Goal: Task Accomplishment & Management: Manage account settings

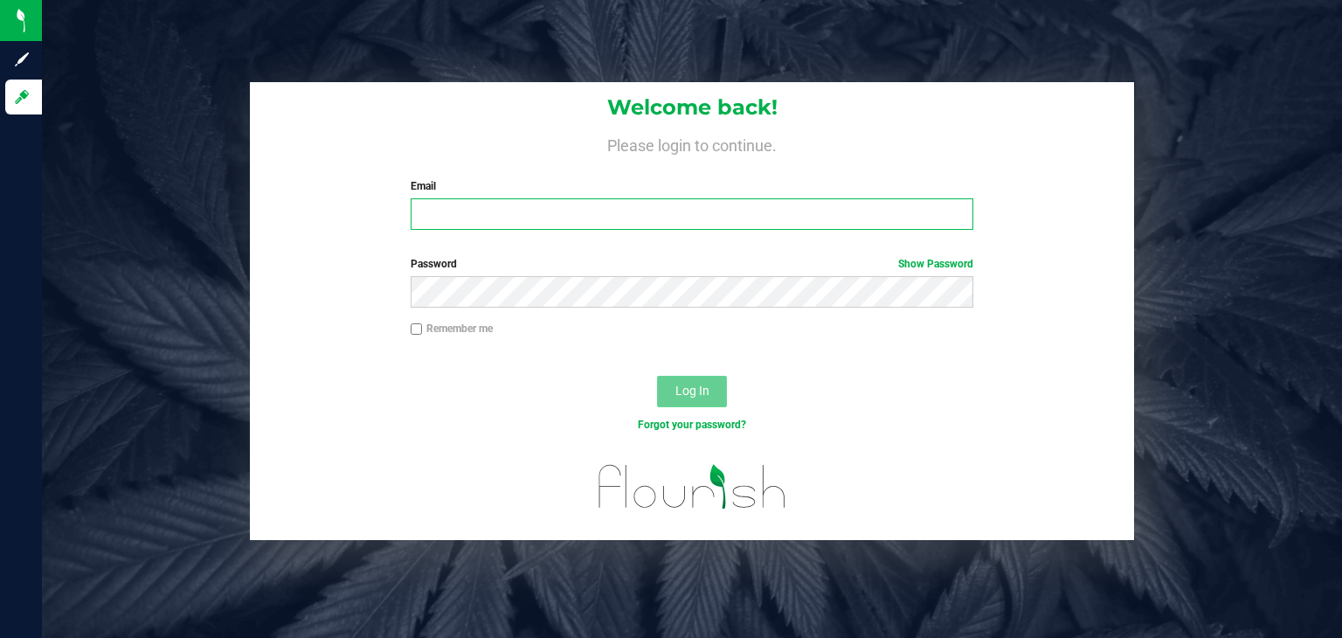
type input "[PERSON_NAME][EMAIL_ADDRESS][DOMAIN_NAME]"
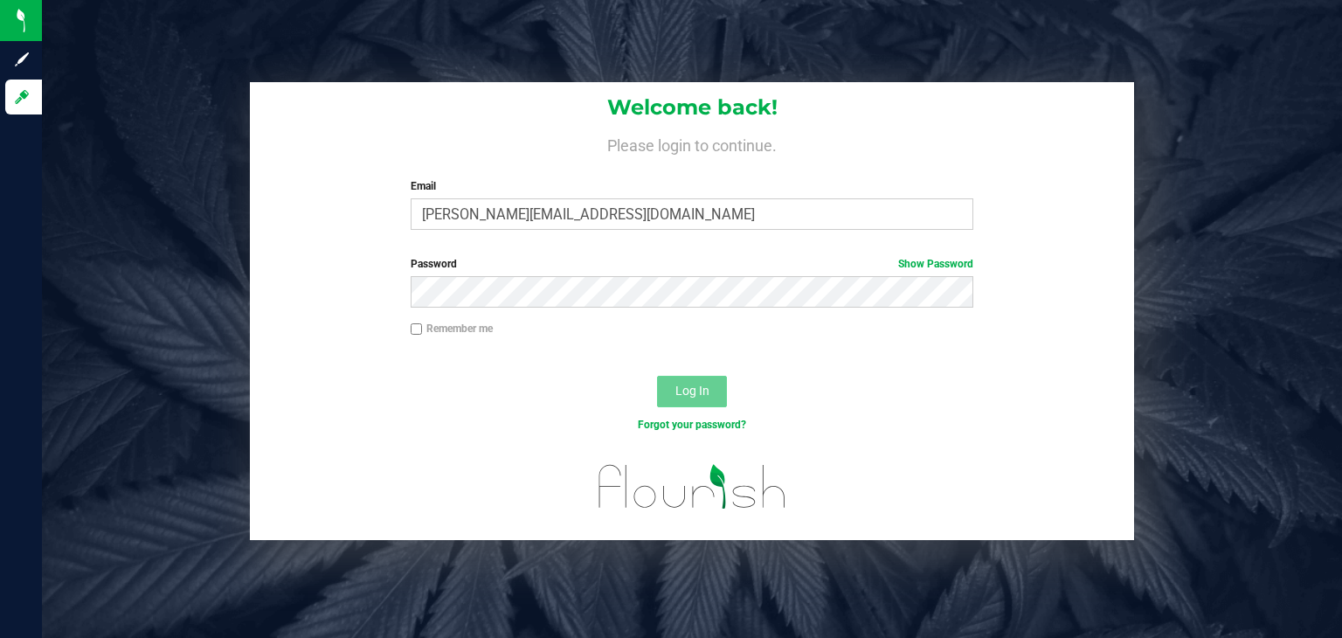
click at [676, 392] on span "Log In" at bounding box center [693, 391] width 34 height 14
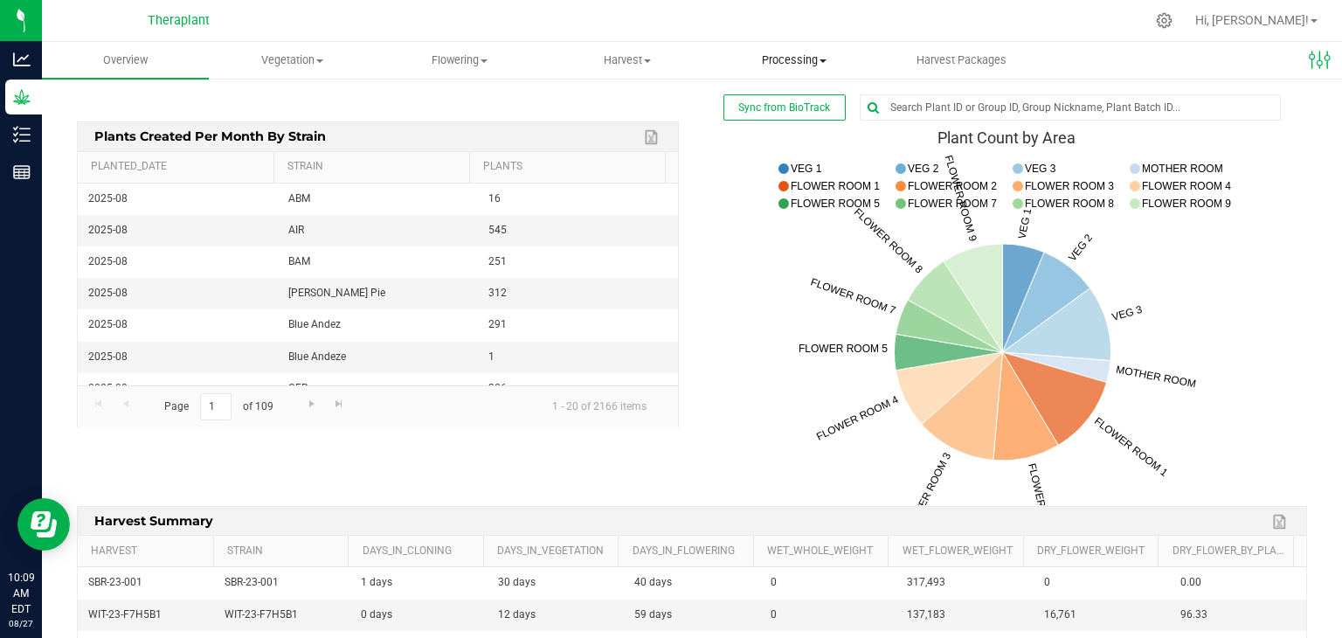
click at [784, 71] on uib-tab-heading "Processing Create package Processing harvests Processing plants Completed harve…" at bounding box center [793, 60] width 165 height 35
click at [778, 121] on span "Processing harvests" at bounding box center [792, 126] width 162 height 15
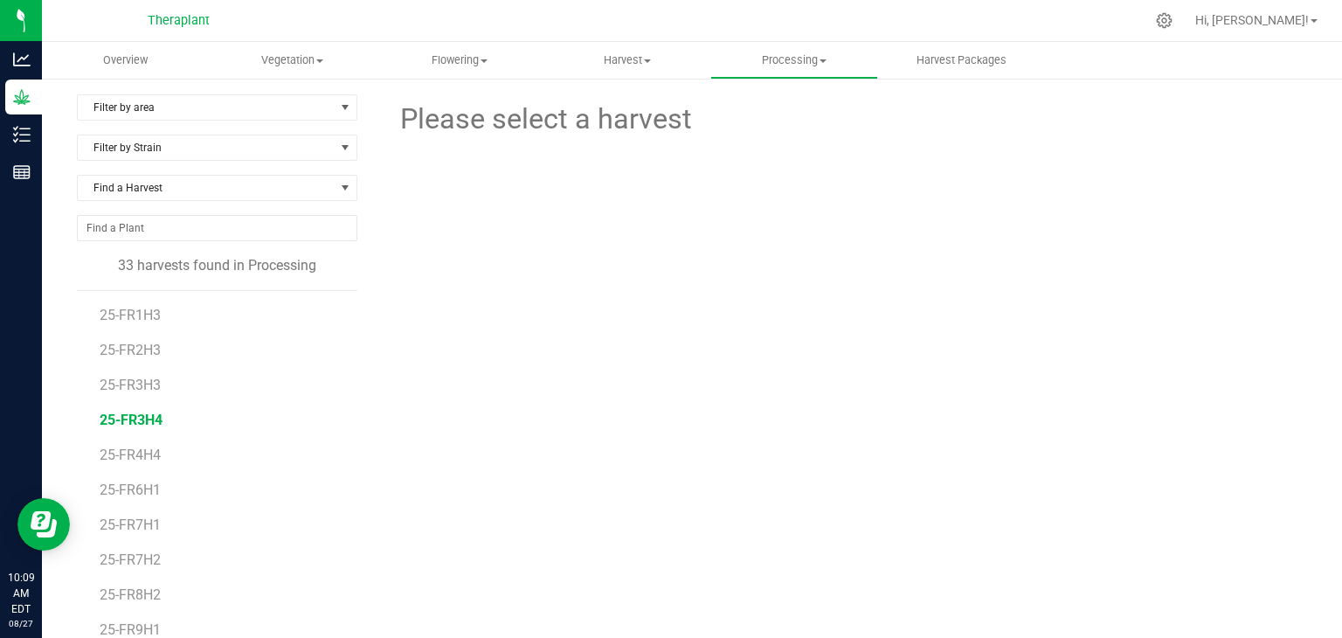
drag, startPoint x: 87, startPoint y: 309, endPoint x: 138, endPoint y: 413, distance: 115.7
click at [138, 413] on div "25-FR1H3 25-FR2H3 25-FR3H3 25-FR3H4 25-FR4H4 25-FR6H1 25-FR7H1 25-FR7H2 25-FR8H…" at bounding box center [217, 509] width 281 height 439
click at [150, 558] on span "25-FR7H2" at bounding box center [131, 559] width 63 height 17
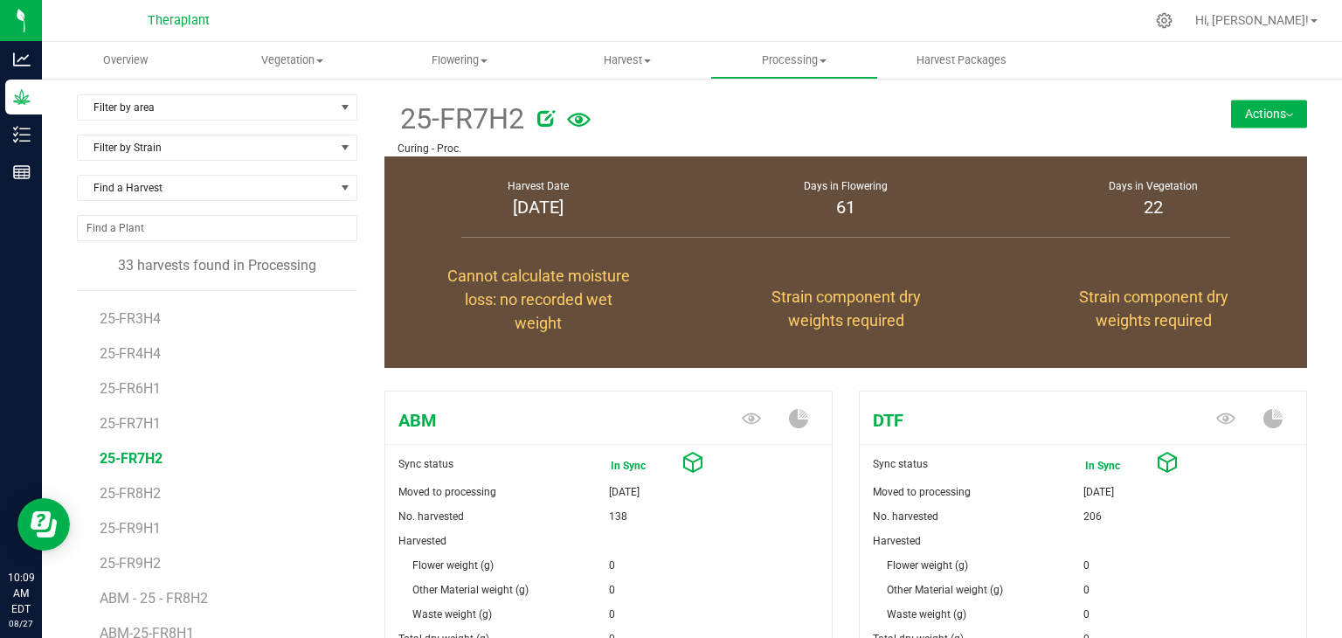
scroll to position [70, 0]
click at [168, 406] on li "25-FR6H1" at bounding box center [223, 413] width 246 height 35
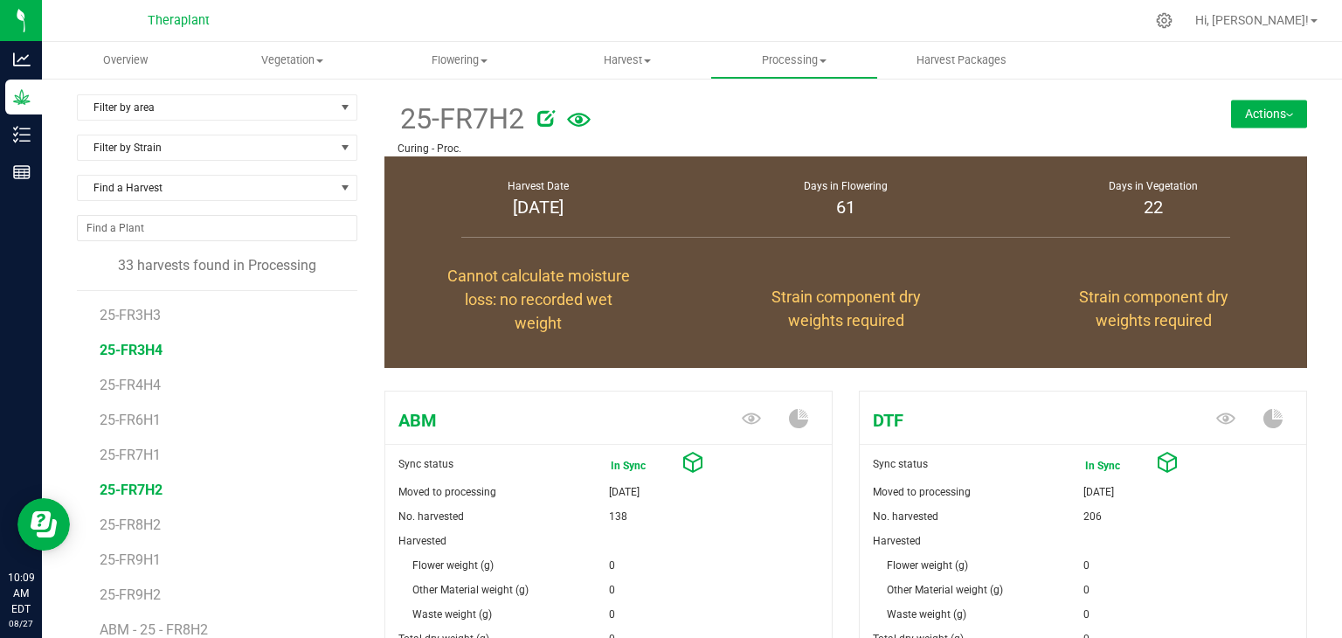
drag, startPoint x: 168, startPoint y: 406, endPoint x: 150, endPoint y: 347, distance: 61.9
click at [150, 347] on ul "25-FR1H3 25-FR2H3 25-FR3H3 25-FR3H4 25-FR4H4 25-FR6H1 25-FR7H1 25-FR7H2 25-FR8H…" at bounding box center [229, 509] width 258 height 437
click at [420, 420] on span "ABM" at bounding box center [533, 420] width 296 height 26
drag, startPoint x: 236, startPoint y: 376, endPoint x: 178, endPoint y: 355, distance: 61.4
click at [178, 355] on ul "25-FR1H3 25-FR2H3 25-FR3H3 25-FR3H4 25-FR4H4 25-FR6H1 25-FR7H1 25-FR7H2 25-FR8H…" at bounding box center [229, 509] width 258 height 437
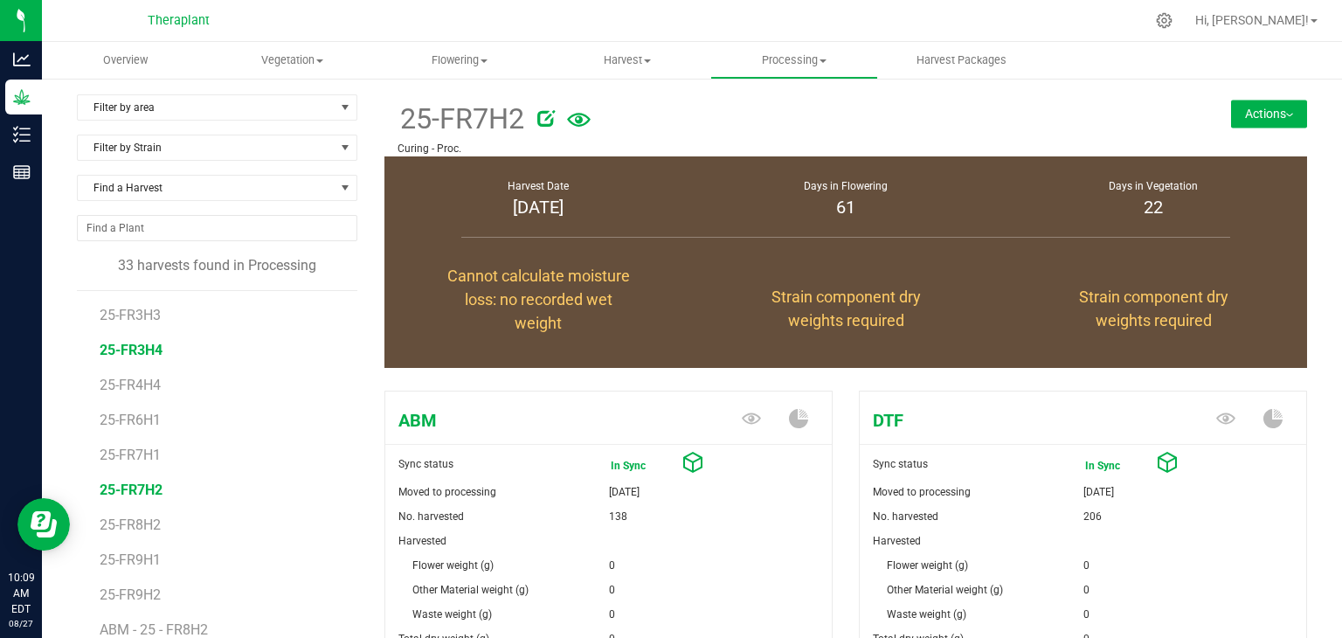
click at [118, 353] on span "25-FR3H4" at bounding box center [131, 350] width 63 height 17
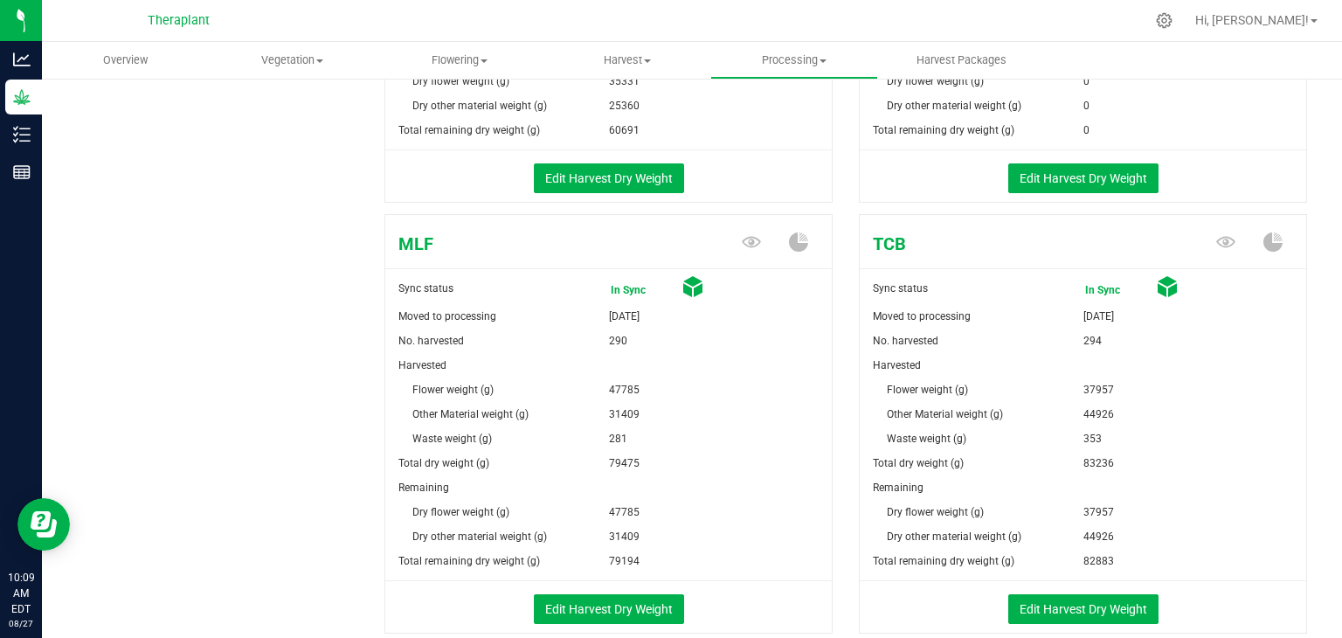
scroll to position [1130, 0]
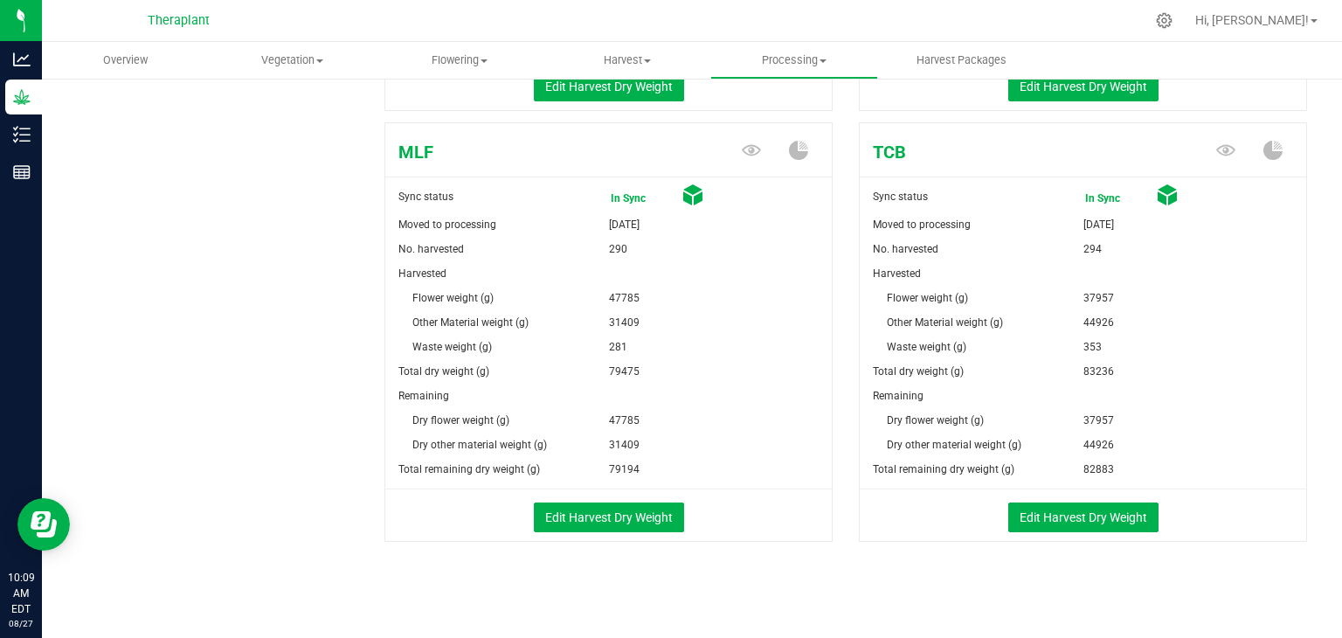
click at [629, 433] on span "31409" at bounding box center [624, 445] width 31 height 24
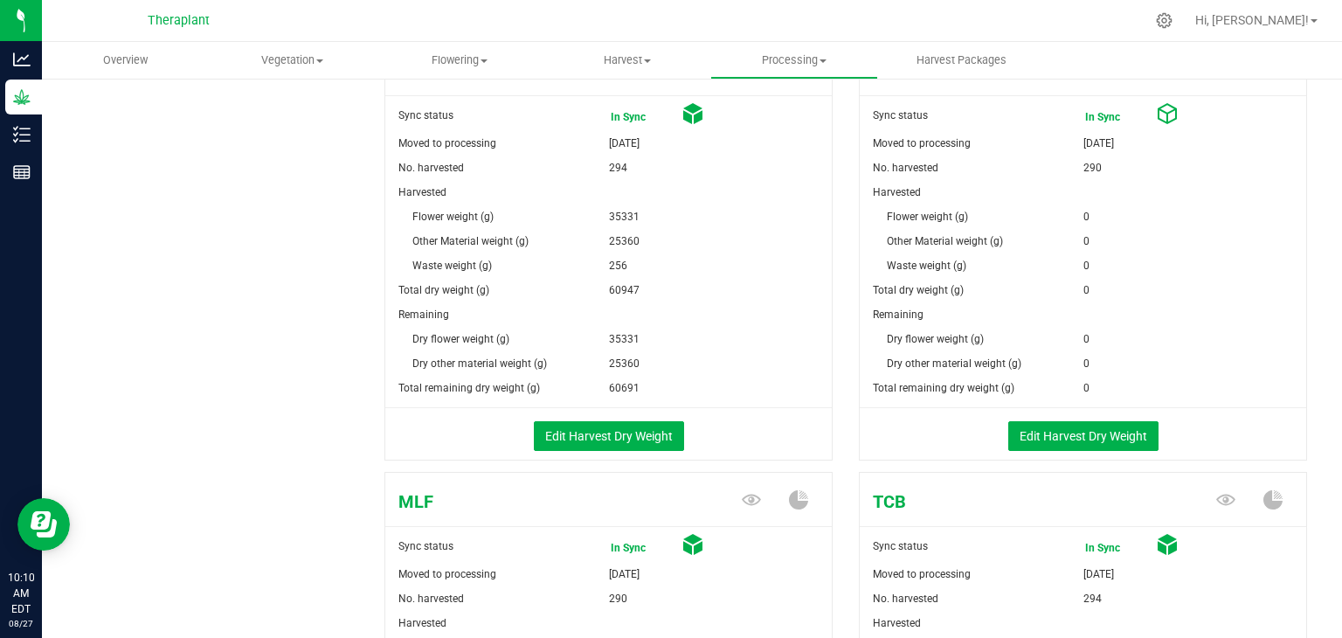
scroll to position [766, 0]
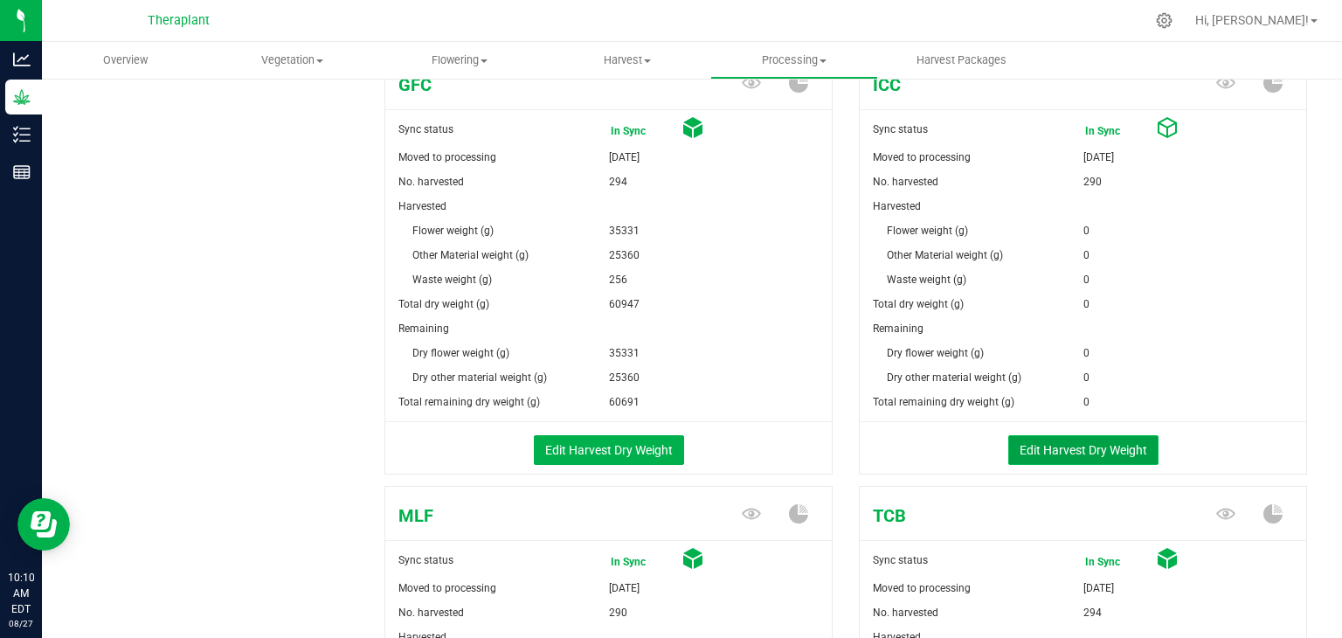
click at [1052, 446] on button "Edit Harvest Dry Weight" at bounding box center [1084, 450] width 150 height 30
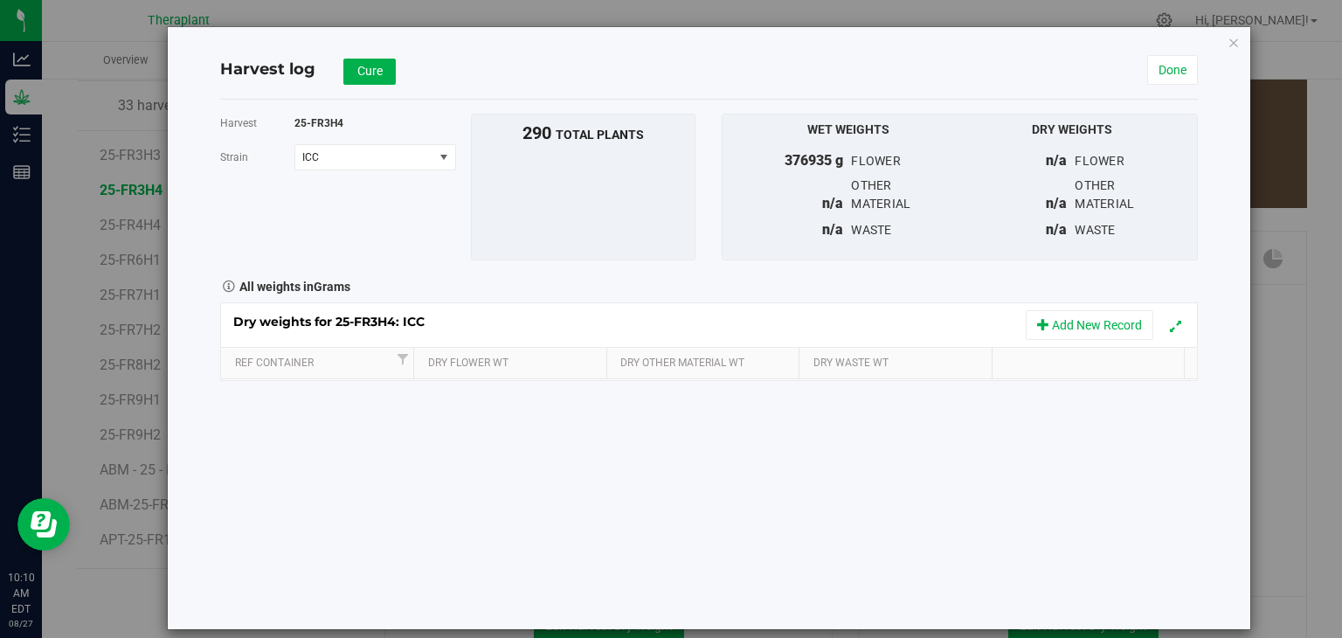
scroll to position [766, 0]
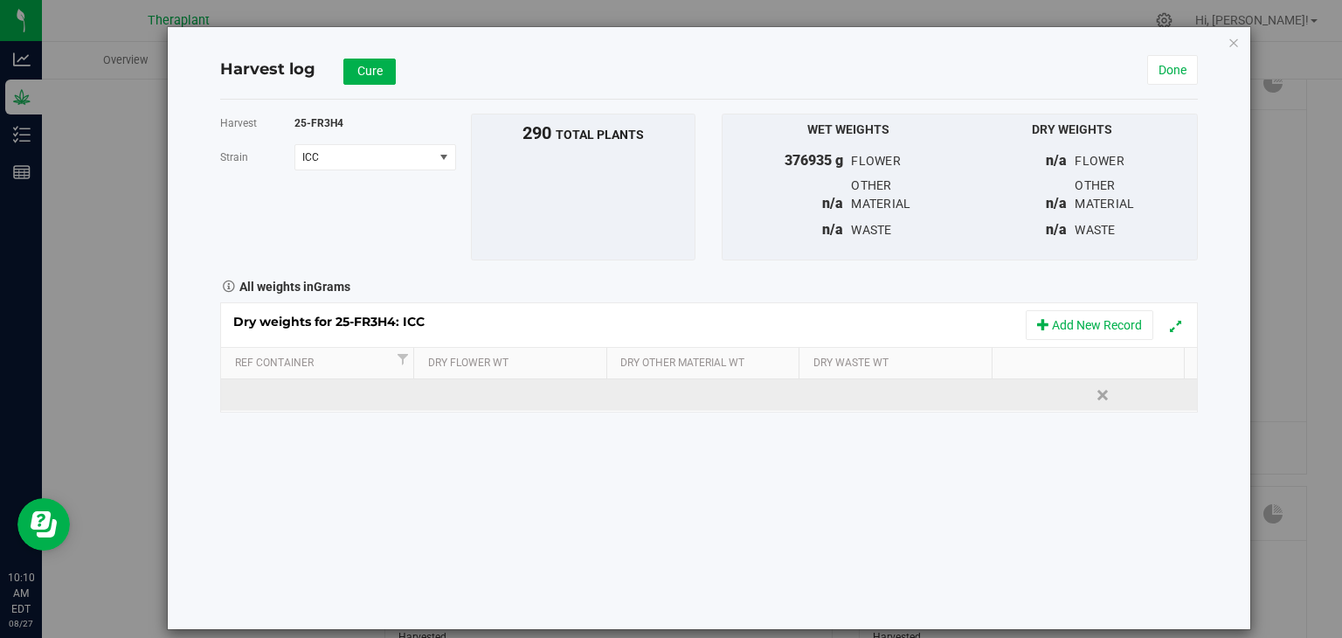
click at [474, 394] on td at bounding box center [513, 394] width 195 height 31
type input "38667"
click at [718, 397] on div "Dry weights for 25-FR3H4: ICC Add New Record Ref Container Dry Flower Wt Dry Ot…" at bounding box center [709, 357] width 978 height 110
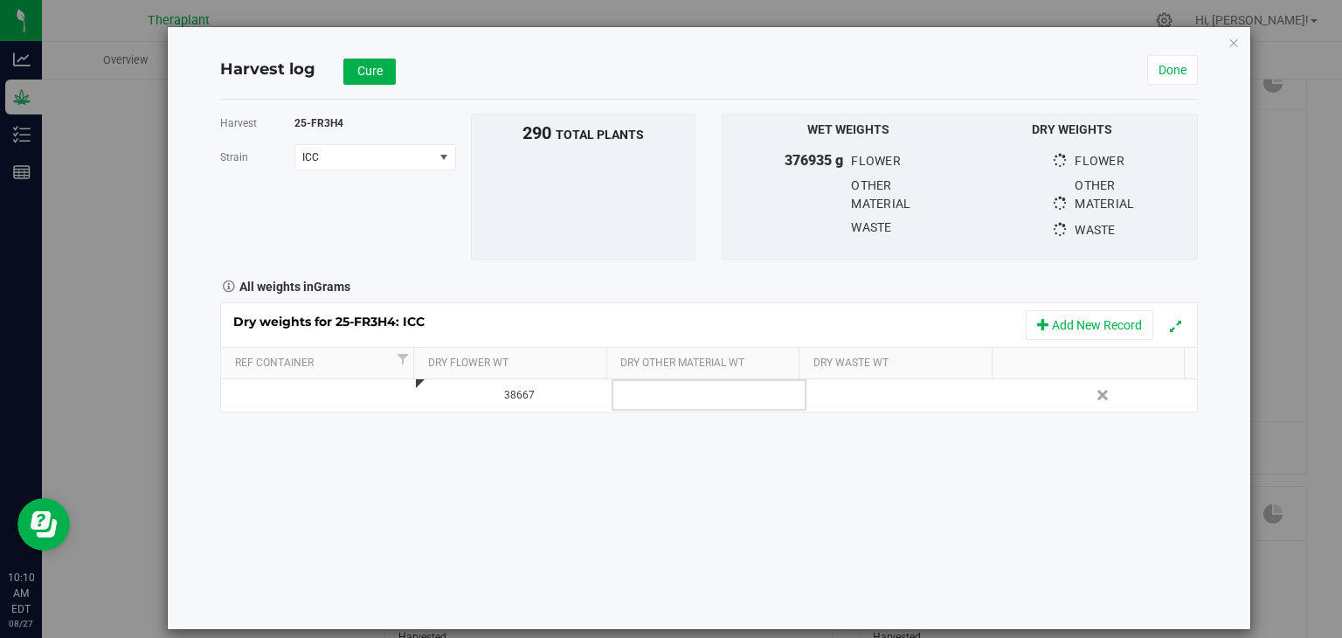
click at [718, 397] on td at bounding box center [709, 394] width 195 height 31
type input "34566"
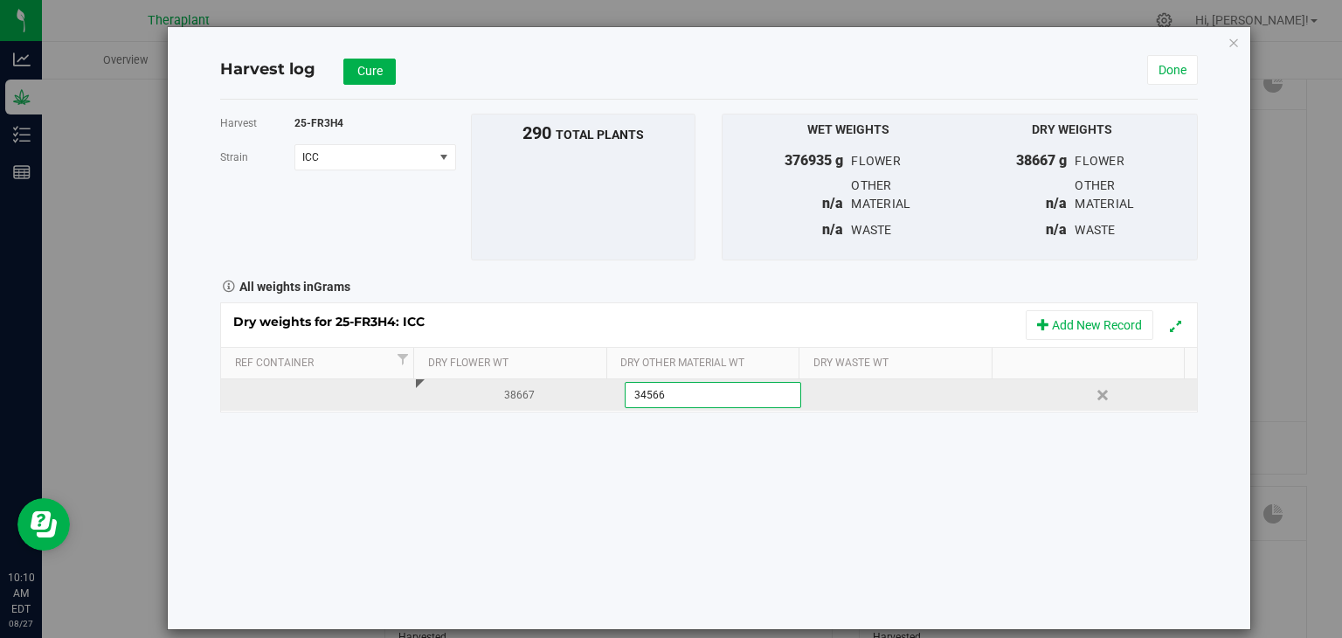
click at [871, 390] on div "Dry weights for 25-FR3H4: ICC Add New Record Ref Container Dry Flower Wt Dry Ot…" at bounding box center [709, 357] width 978 height 110
click at [871, 390] on div at bounding box center [910, 395] width 182 height 26
type input "390"
click at [921, 490] on div "Harvest 25-FR3H4 [GEOGRAPHIC_DATA] ICC Select strain AIR BCG GFC ICC MLF TCB To…" at bounding box center [709, 365] width 978 height 530
click at [386, 66] on button "Cure" at bounding box center [369, 72] width 52 height 26
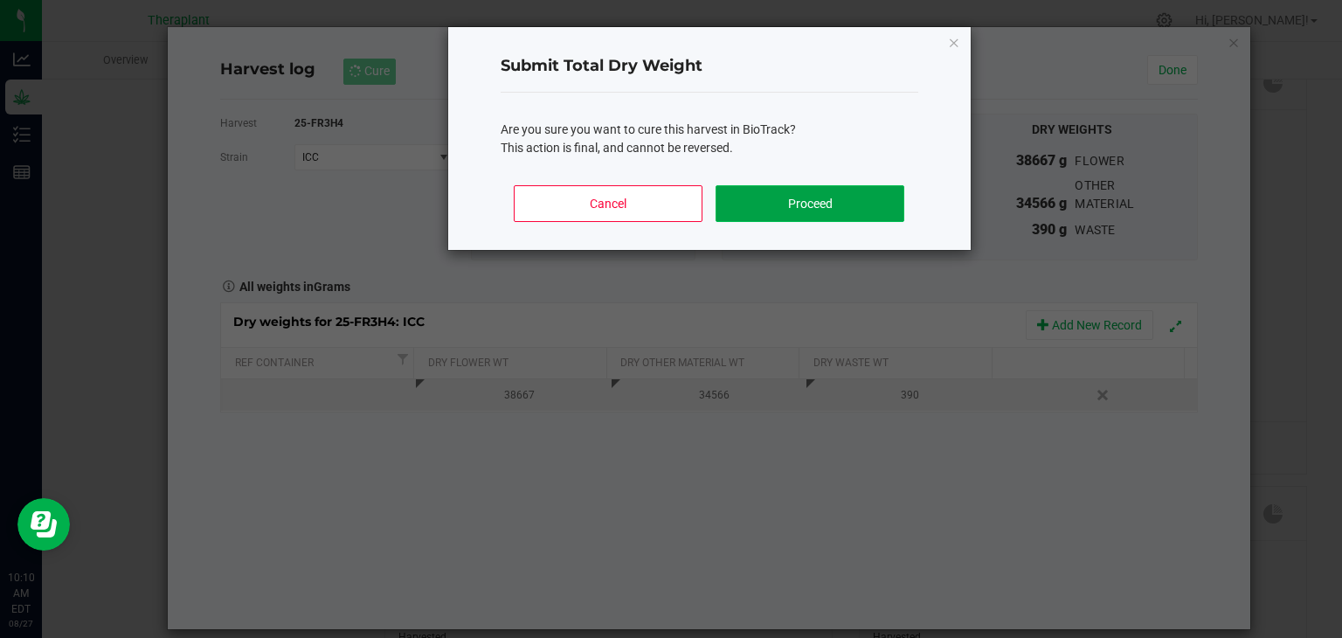
click at [776, 211] on button "Proceed" at bounding box center [810, 203] width 188 height 37
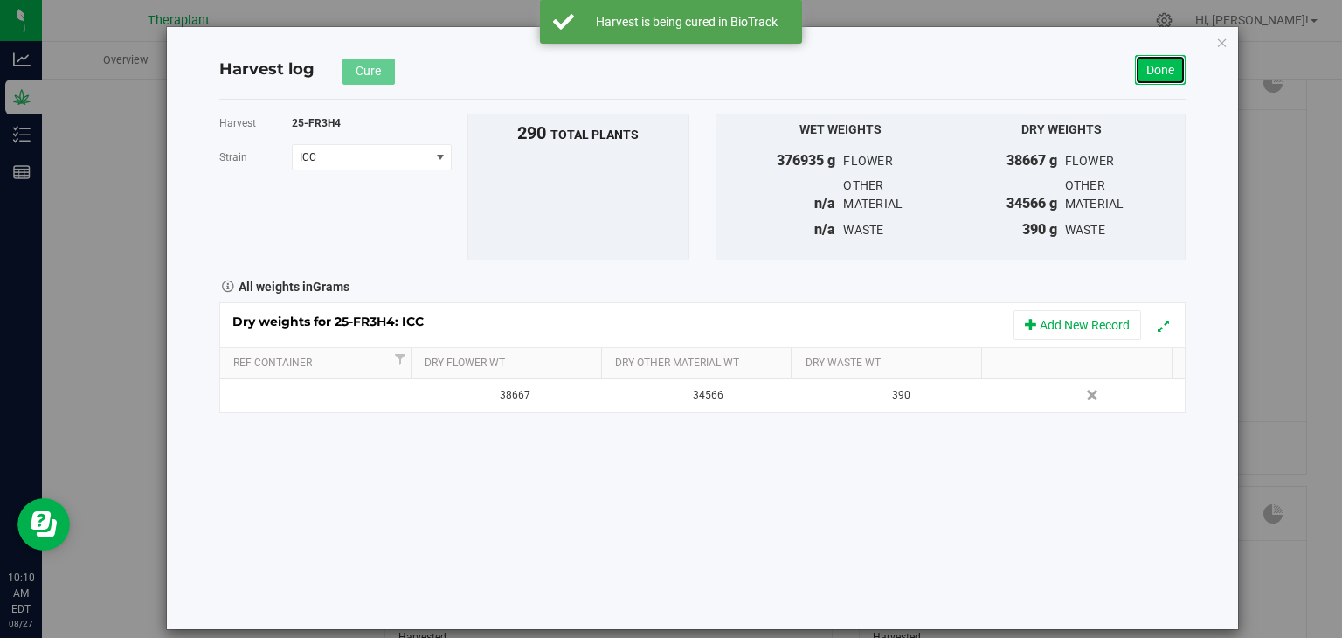
click at [1176, 65] on link "Done" at bounding box center [1160, 70] width 51 height 30
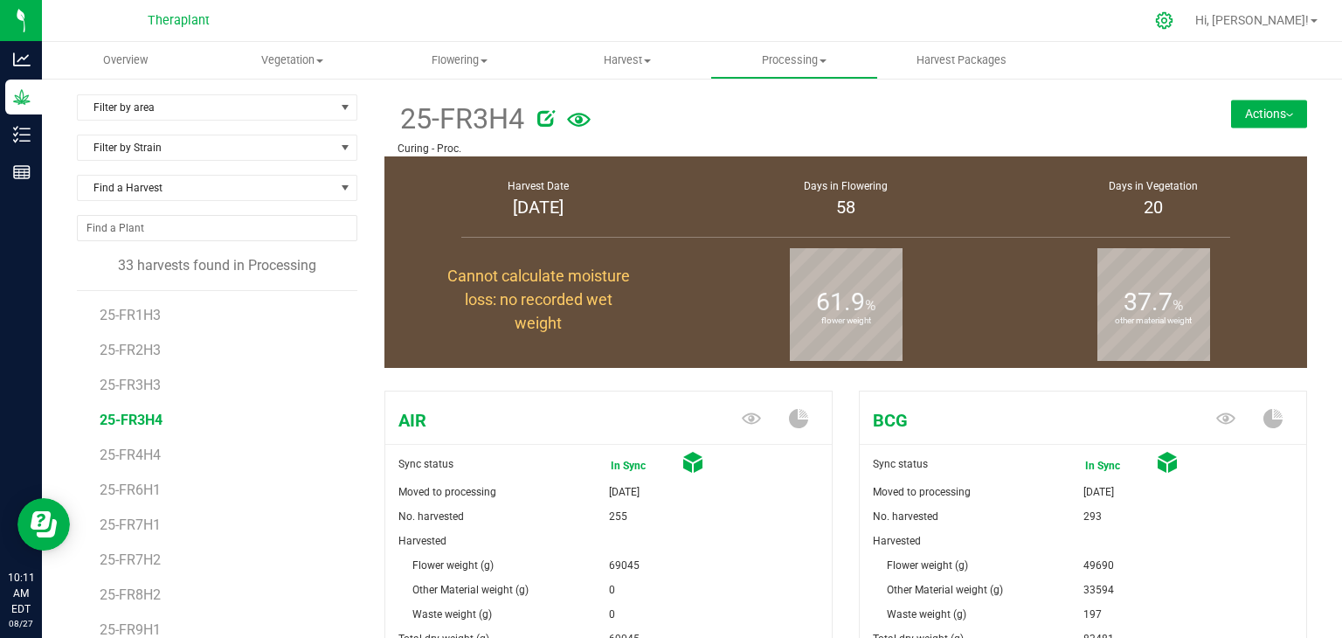
click at [1174, 18] on icon at bounding box center [1164, 20] width 18 height 18
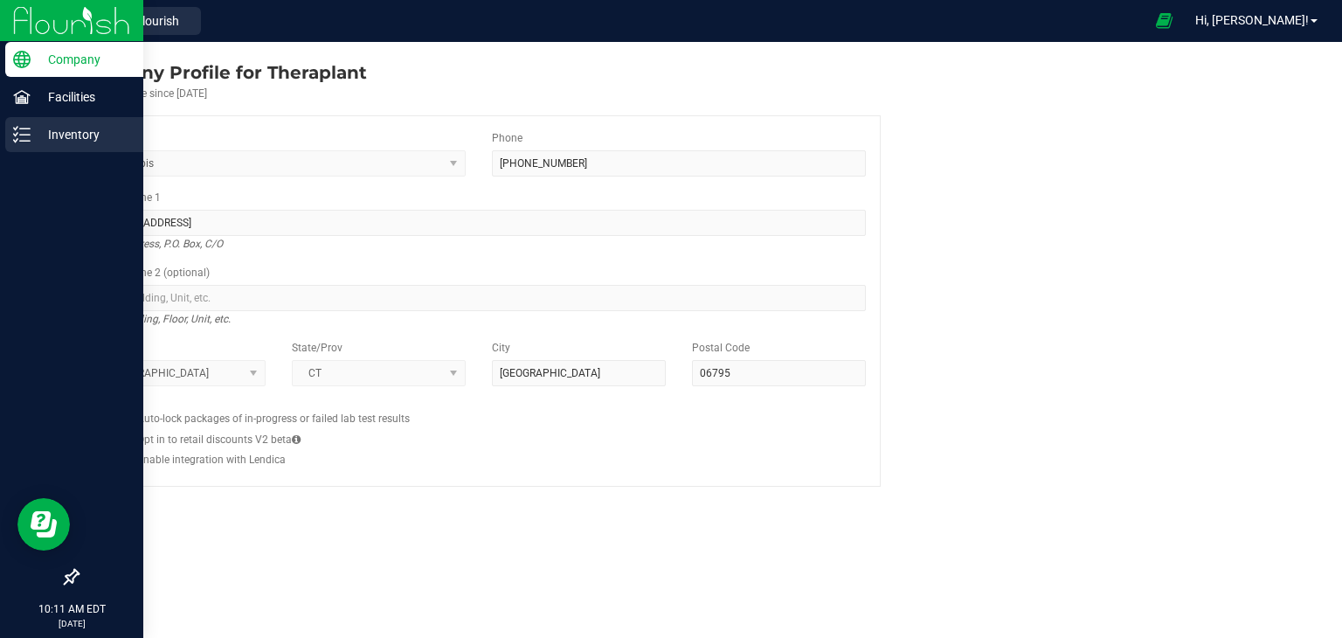
click at [31, 137] on p "Inventory" at bounding box center [83, 134] width 105 height 21
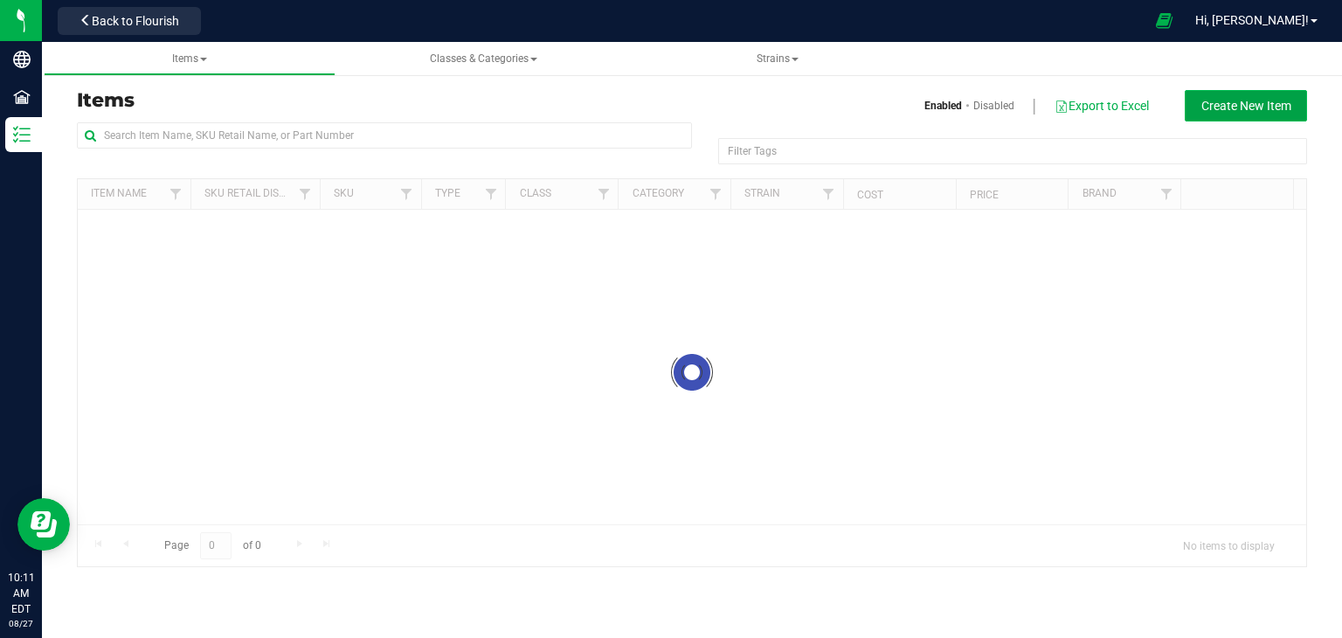
click at [1216, 93] on button "Create New Item" at bounding box center [1246, 105] width 122 height 31
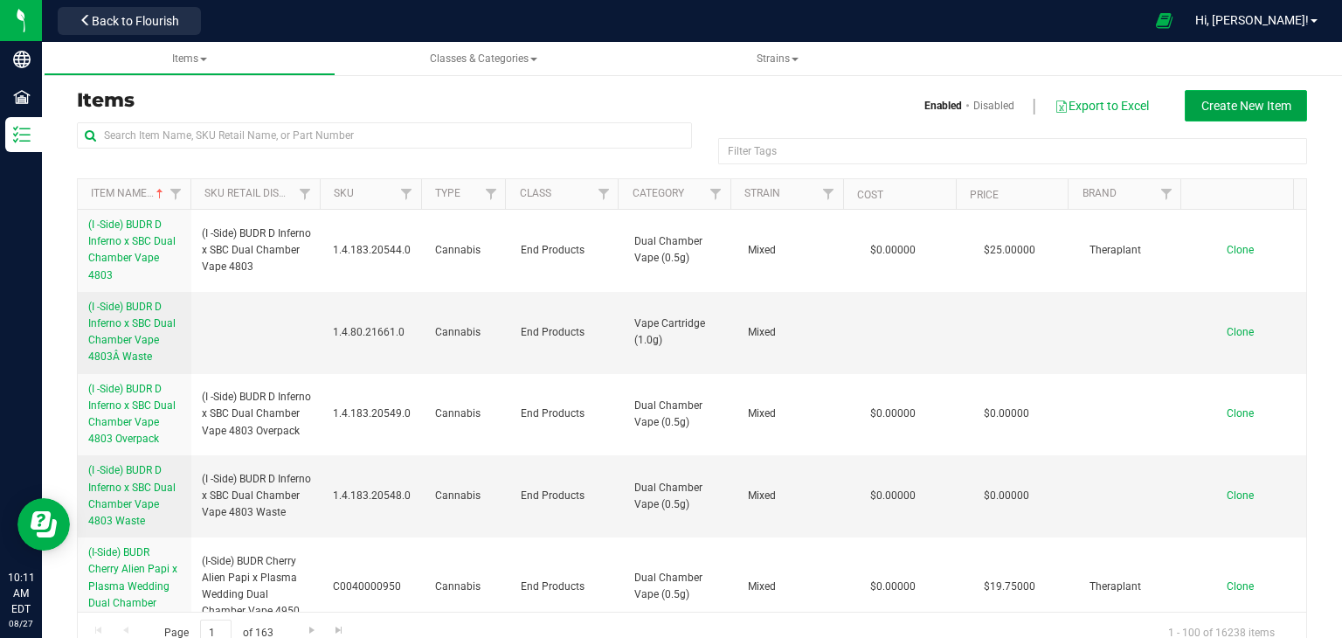
click at [1221, 101] on span "Create New Item" at bounding box center [1247, 106] width 90 height 14
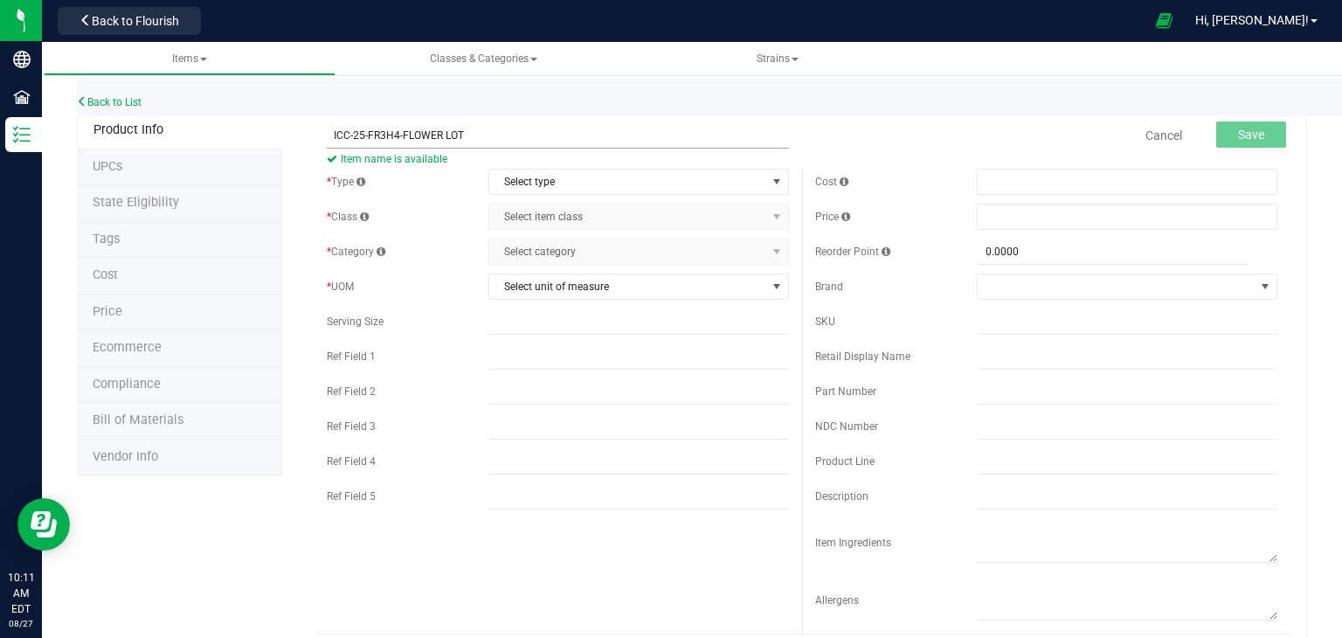
drag, startPoint x: 400, startPoint y: 137, endPoint x: 329, endPoint y: 138, distance: 71.7
click at [329, 138] on input "ICC-25-FR3H4-FLOWER LOT" at bounding box center [558, 135] width 462 height 26
type input "ICC-25-FR3H4-FLOWER LOT"
click at [690, 169] on span "Select type" at bounding box center [639, 182] width 301 height 26
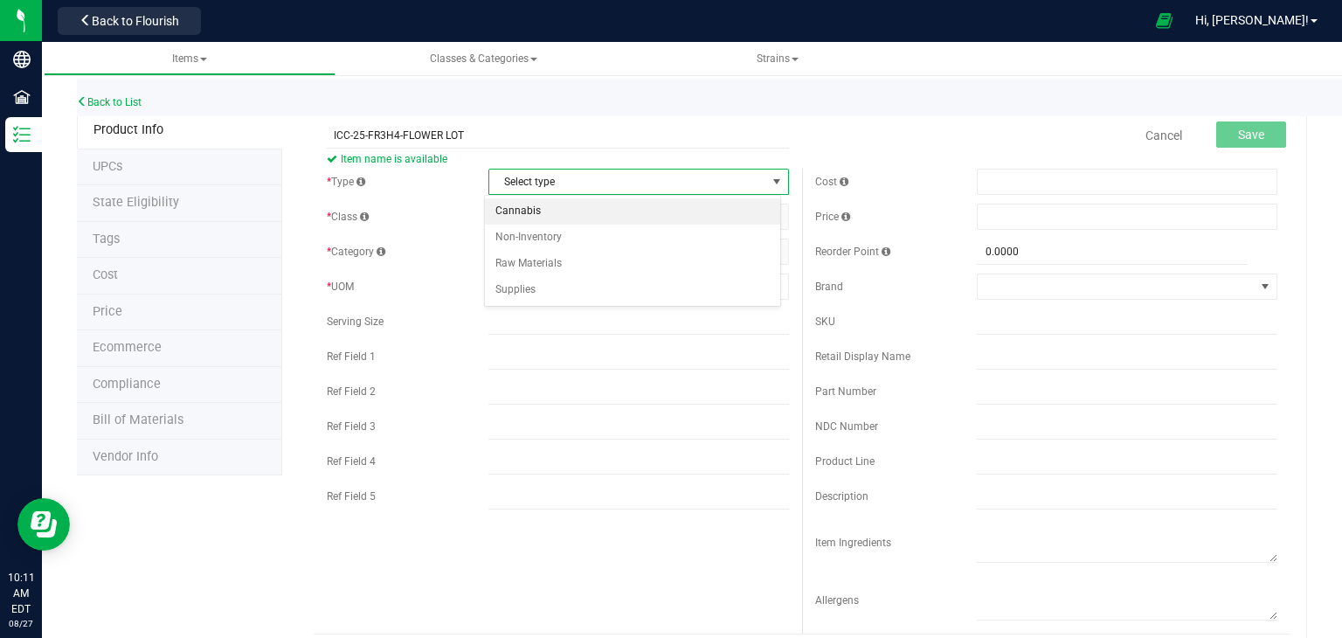
drag, startPoint x: 678, startPoint y: 228, endPoint x: 673, endPoint y: 203, distance: 25.9
click at [673, 203] on ul "Cannabis Non-Inventory Raw Materials Supplies" at bounding box center [632, 250] width 295 height 104
click at [673, 203] on li "Cannabis" at bounding box center [632, 211] width 295 height 26
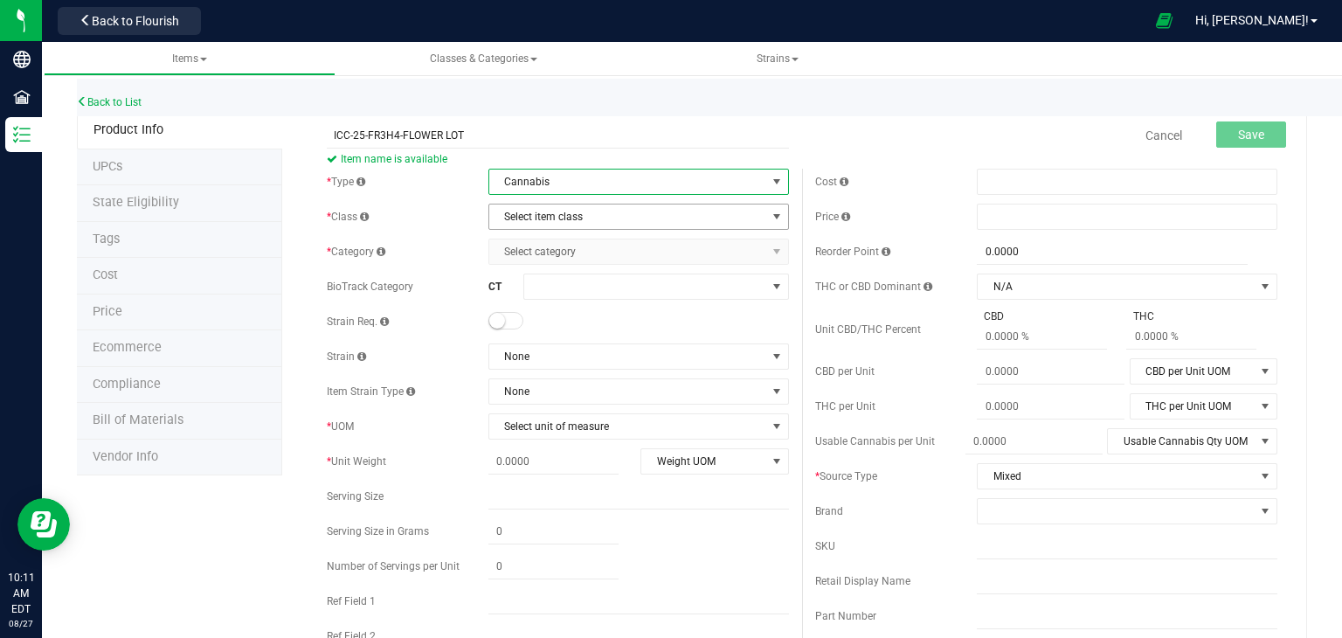
click at [664, 214] on span "Select item class" at bounding box center [627, 217] width 277 height 24
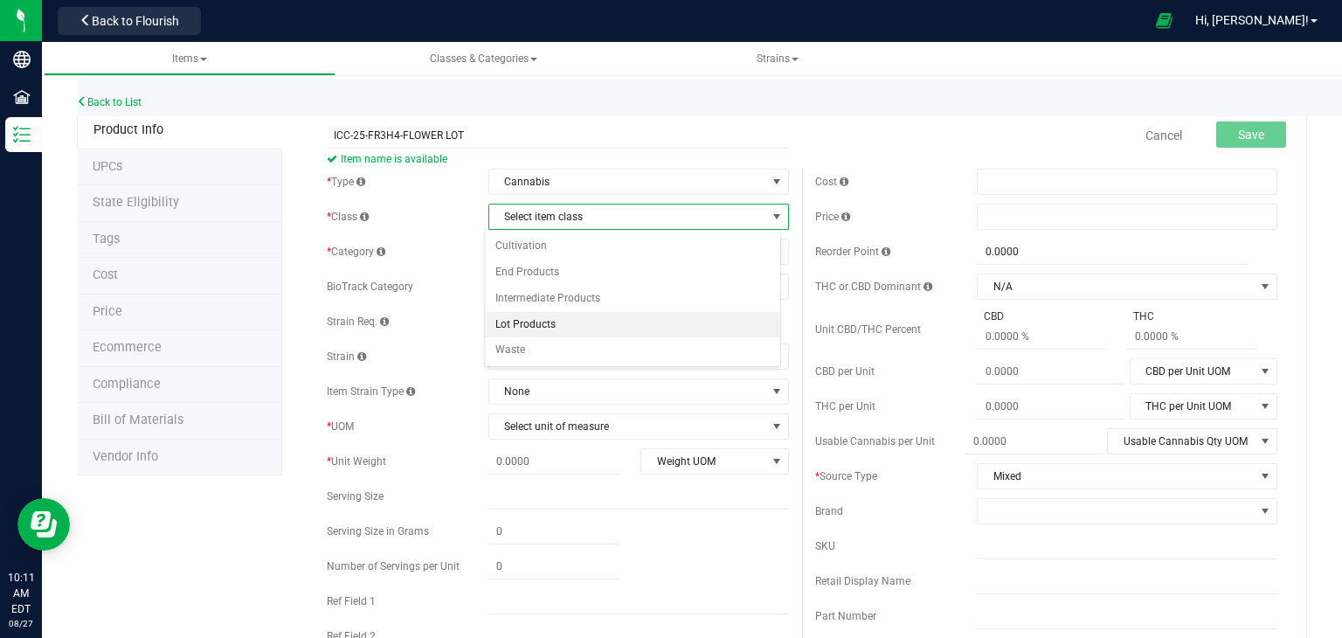
click at [643, 316] on li "Lot Products" at bounding box center [632, 325] width 295 height 26
click at [664, 249] on span "Select category" at bounding box center [627, 251] width 277 height 24
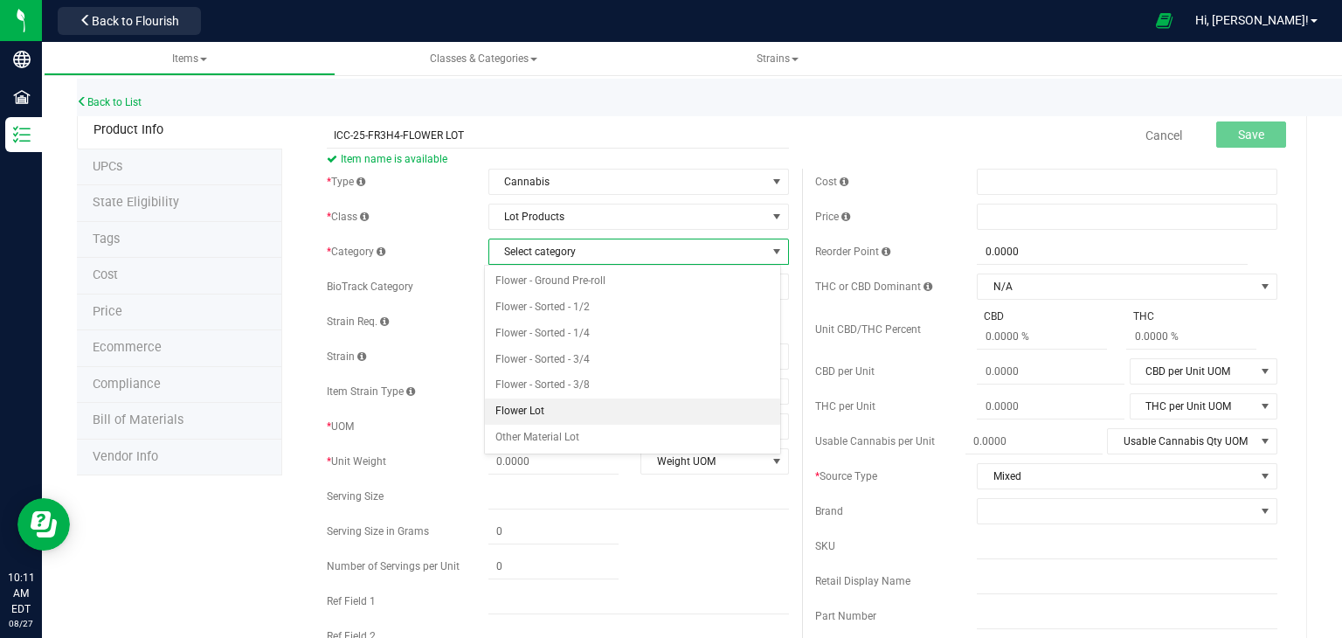
click at [608, 412] on li "Flower Lot" at bounding box center [632, 412] width 295 height 26
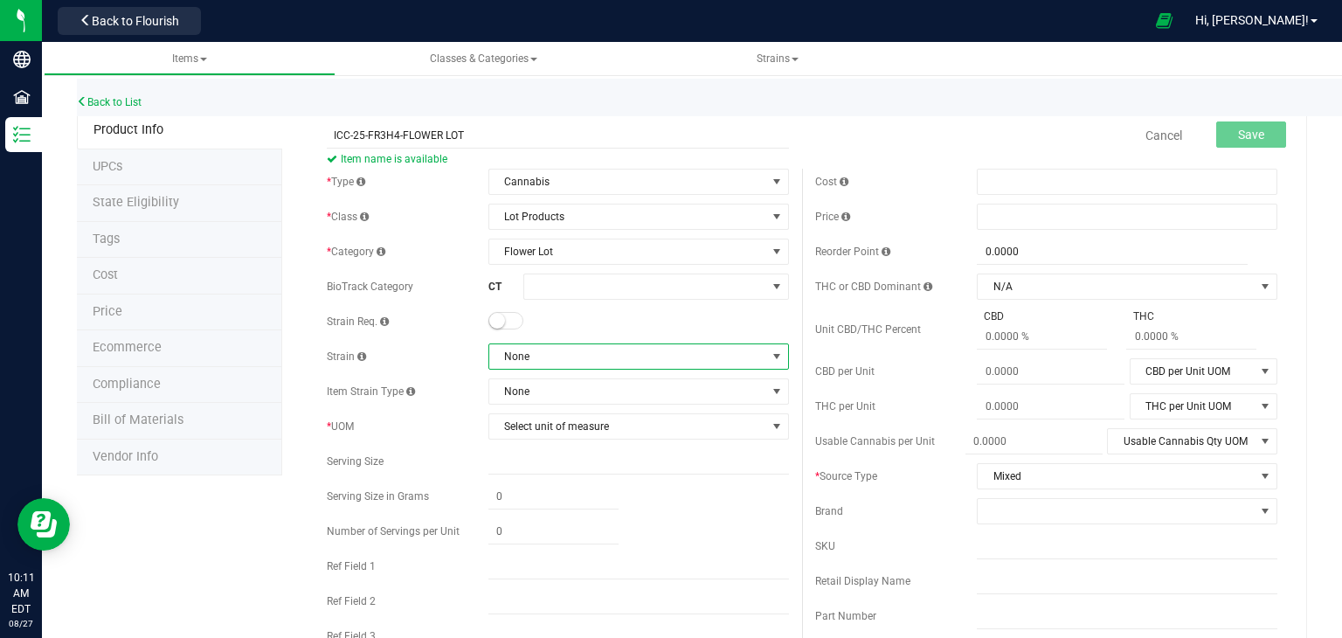
click at [552, 357] on span "None" at bounding box center [627, 356] width 277 height 24
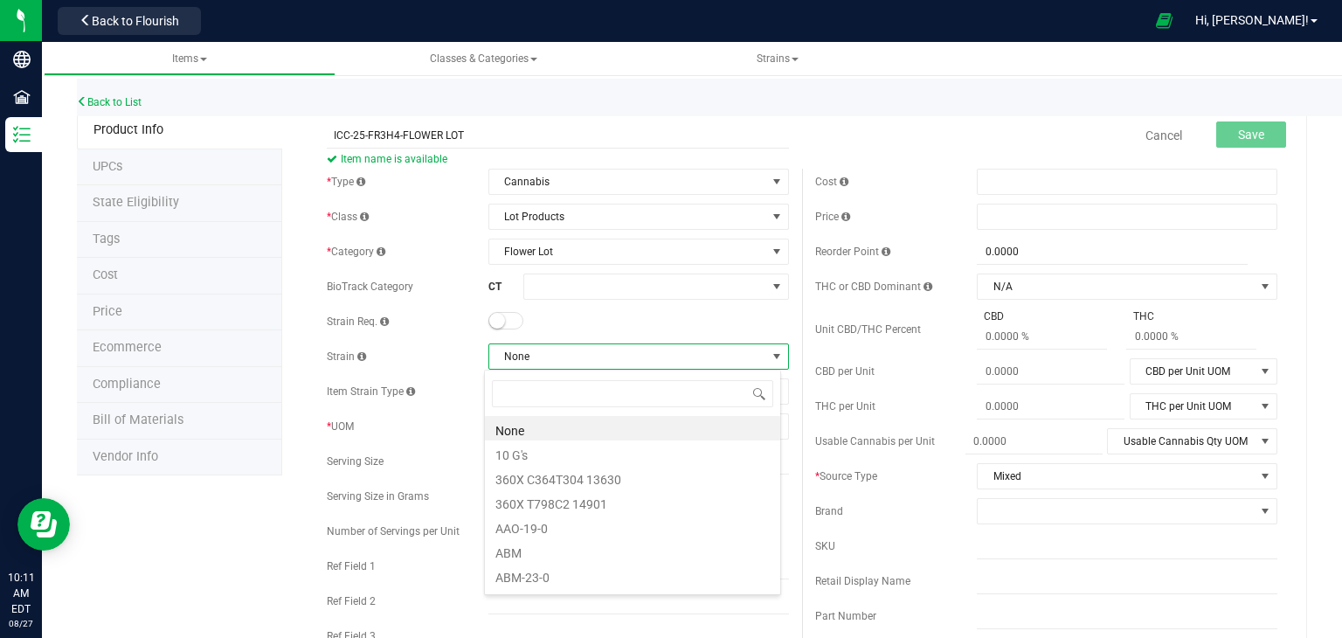
scroll to position [25, 297]
type input "ICE C"
click at [563, 429] on li "Ice Cream Cake" at bounding box center [632, 428] width 295 height 24
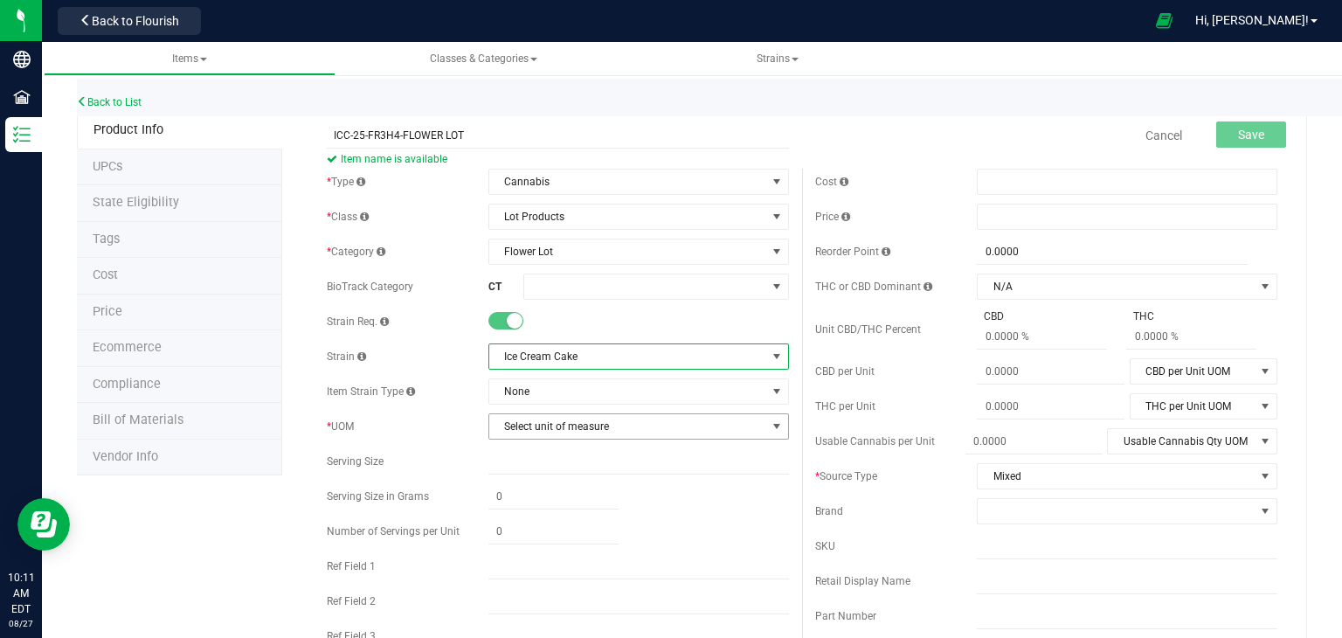
click at [563, 429] on span "Select unit of measure" at bounding box center [627, 426] width 277 height 24
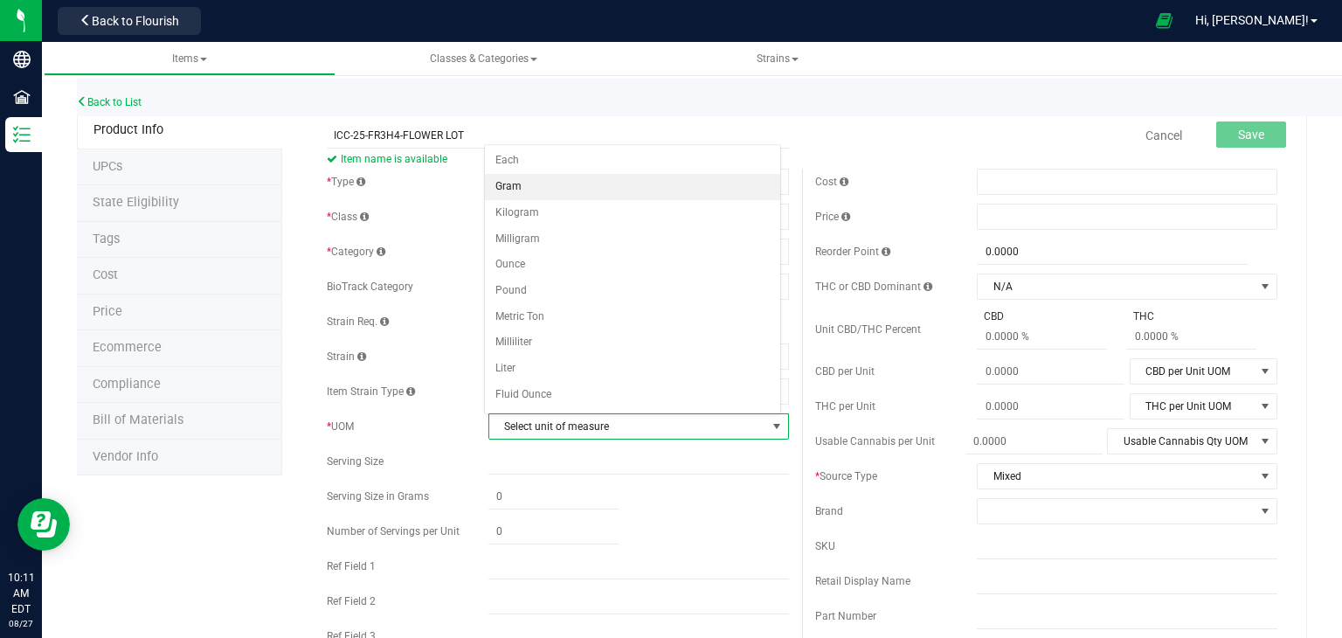
click at [518, 183] on li "Gram" at bounding box center [632, 187] width 295 height 26
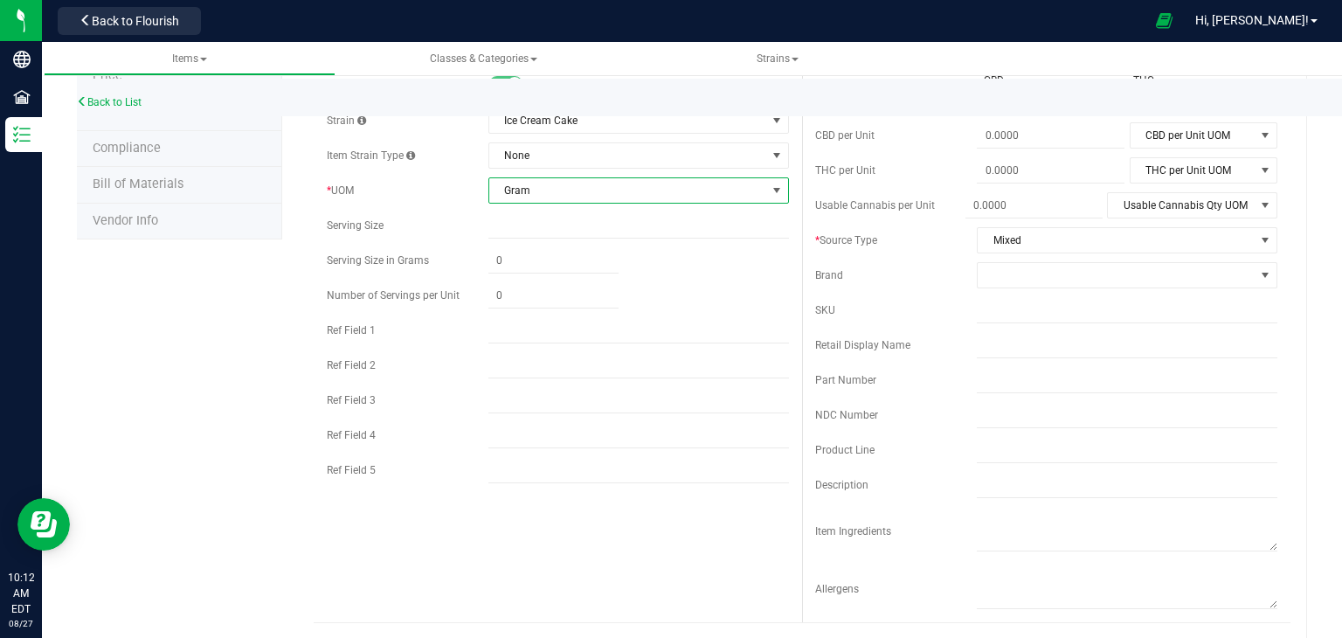
scroll to position [251, 0]
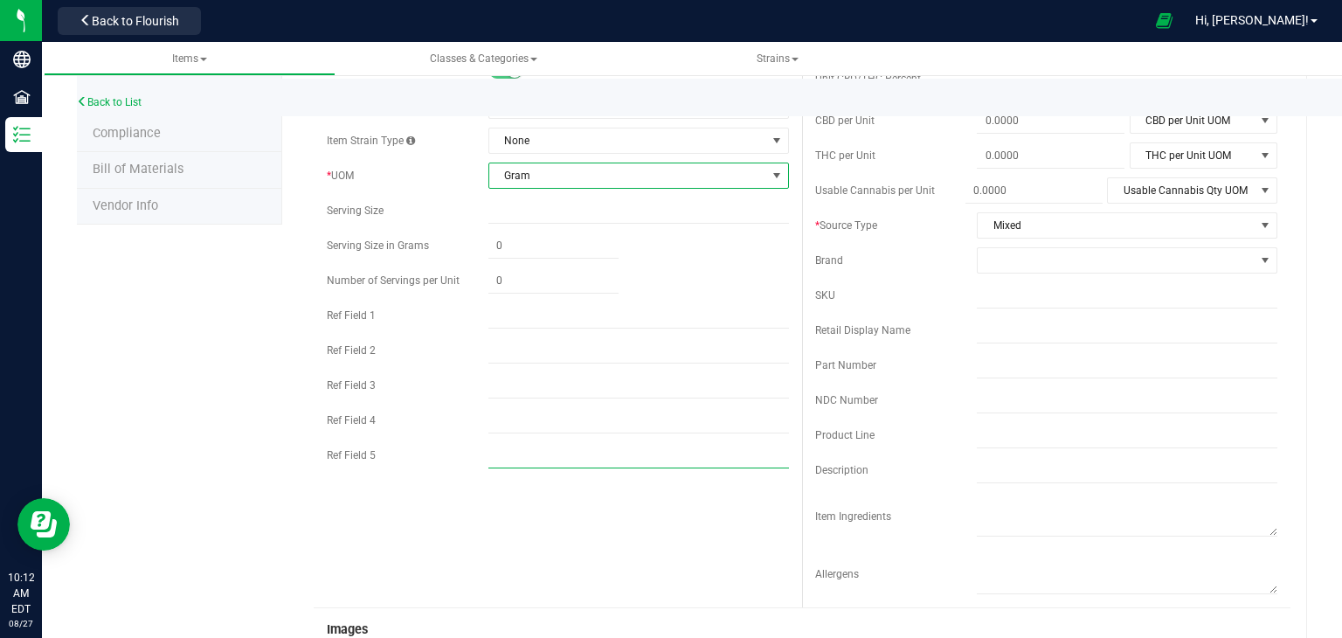
click at [523, 461] on input "text" at bounding box center [639, 455] width 301 height 26
type input "INDICA"
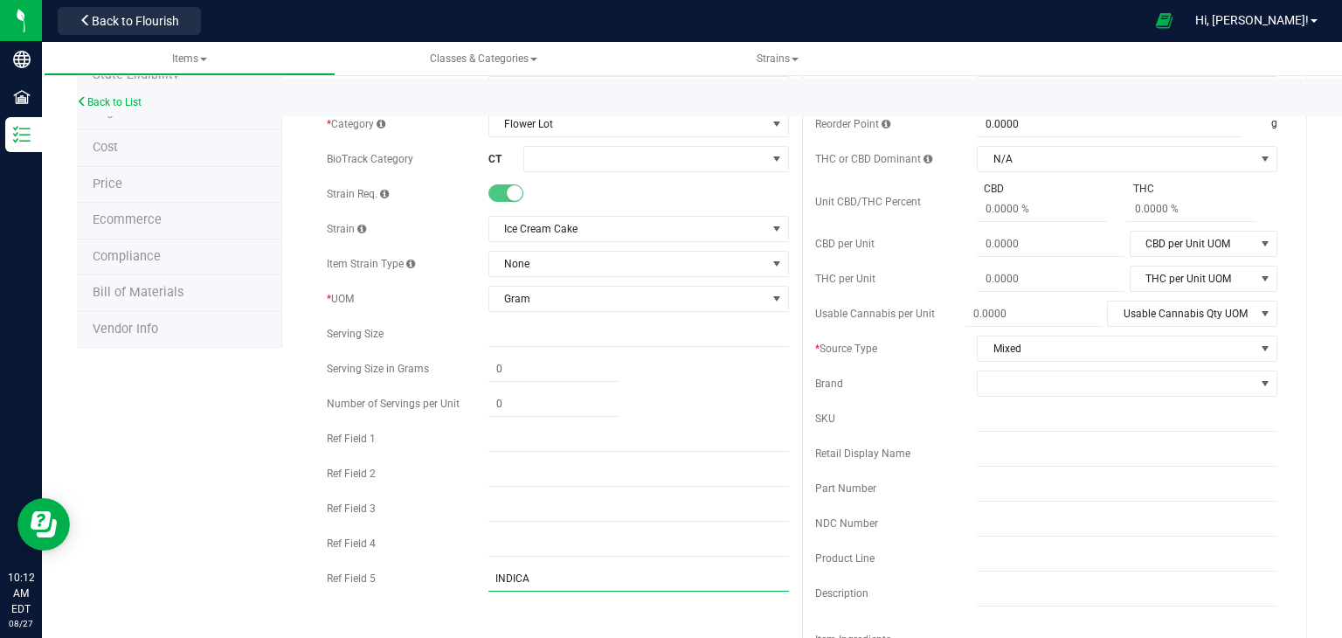
scroll to position [0, 0]
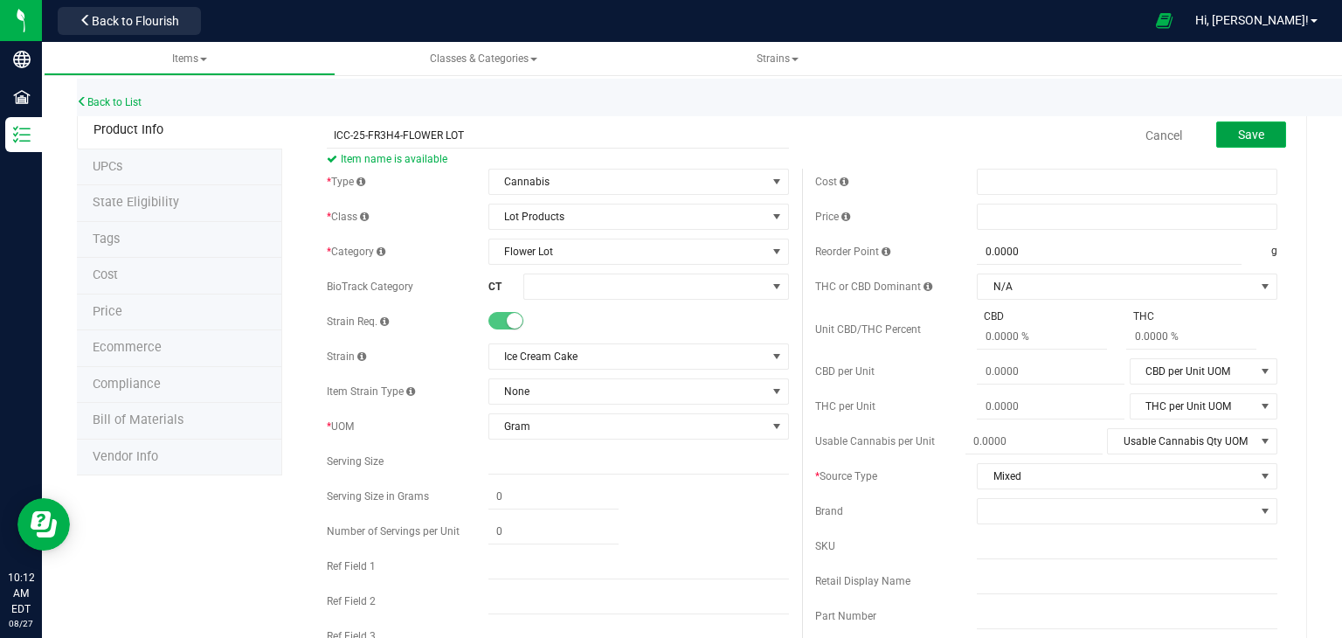
click at [1217, 139] on button "Save" at bounding box center [1252, 134] width 70 height 26
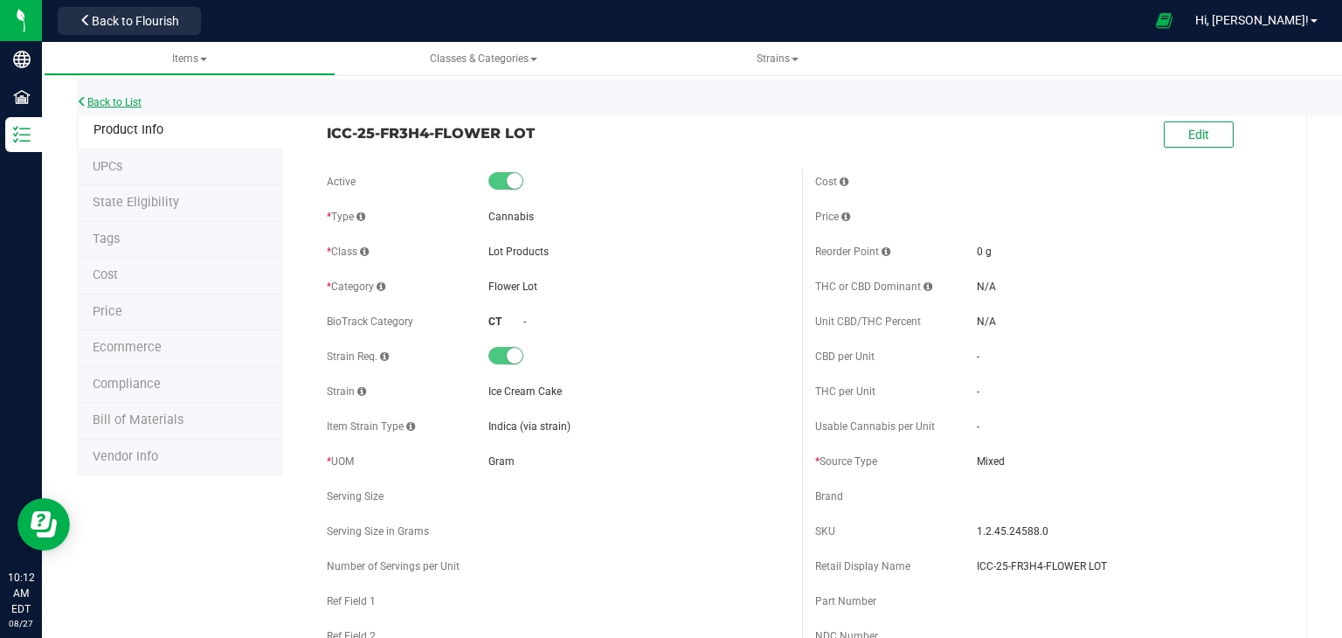
click at [142, 100] on link "Back to List" at bounding box center [109, 102] width 65 height 12
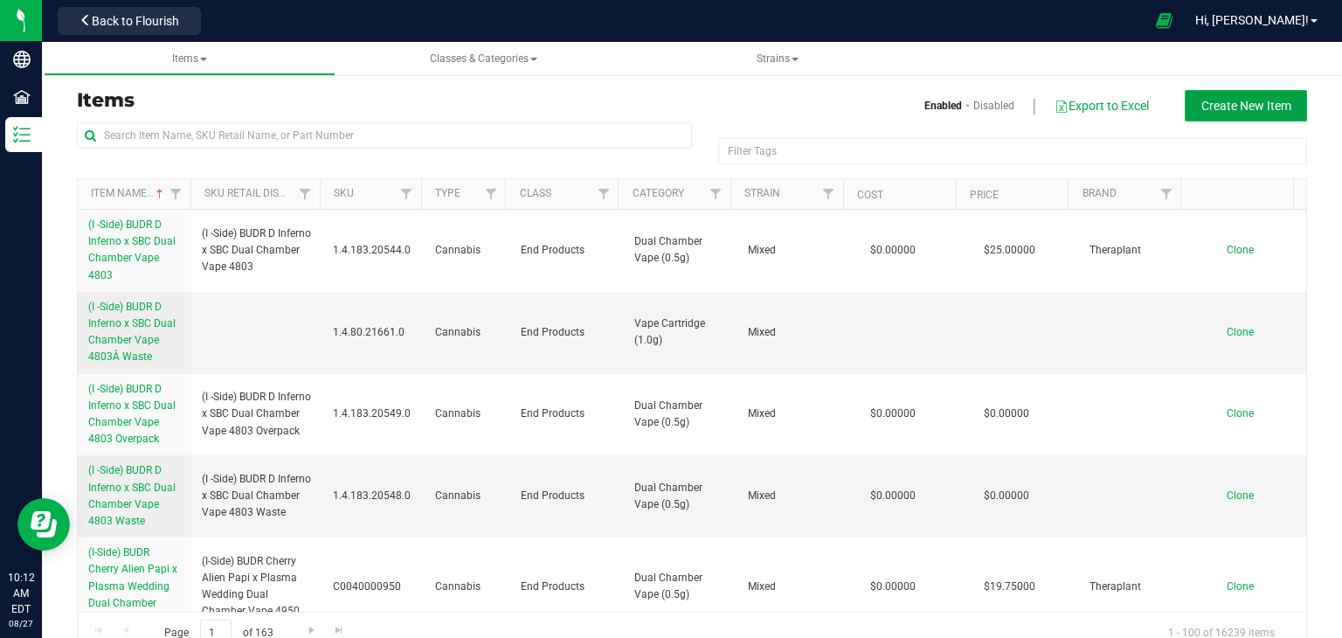
click at [1231, 109] on span "Create New Item" at bounding box center [1247, 106] width 90 height 14
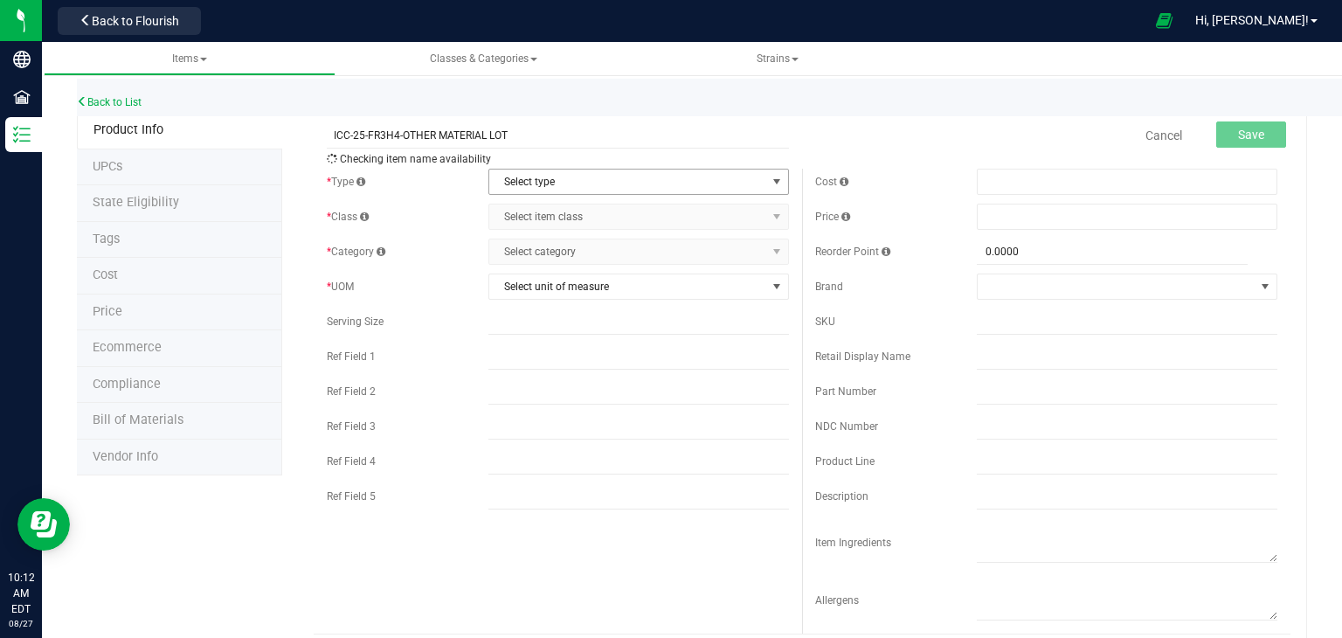
type input "ICC-25-FR3H4-OTHER MATERIAL LOT"
click at [584, 186] on span "Select type" at bounding box center [627, 182] width 277 height 24
click at [584, 215] on li "Cannabis" at bounding box center [632, 211] width 295 height 26
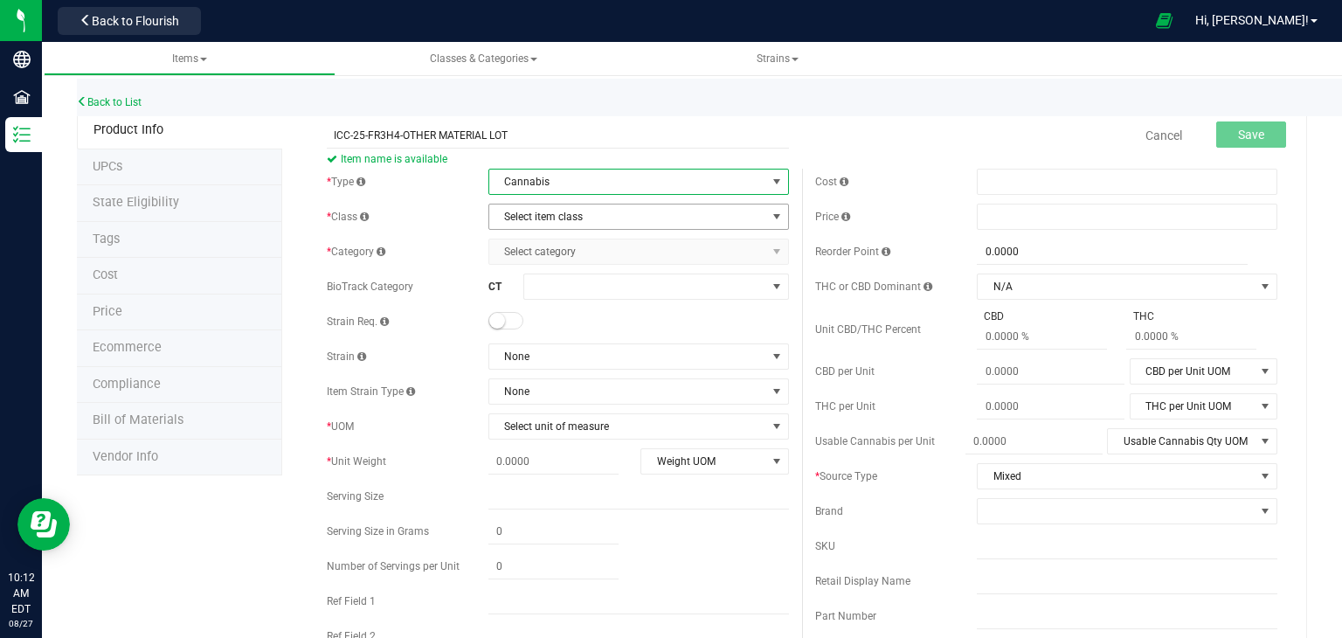
click at [584, 215] on span "Select item class" at bounding box center [627, 217] width 277 height 24
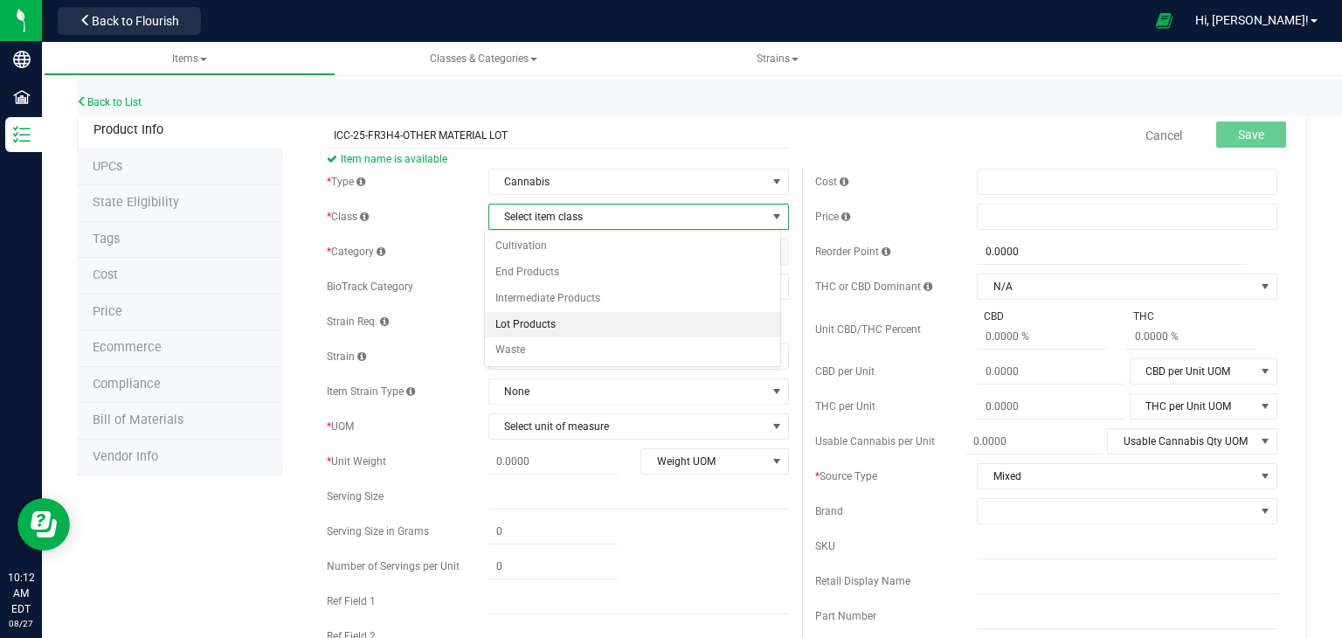
click at [556, 319] on li "Lot Products" at bounding box center [632, 325] width 295 height 26
click at [590, 255] on span "Select category" at bounding box center [627, 251] width 277 height 24
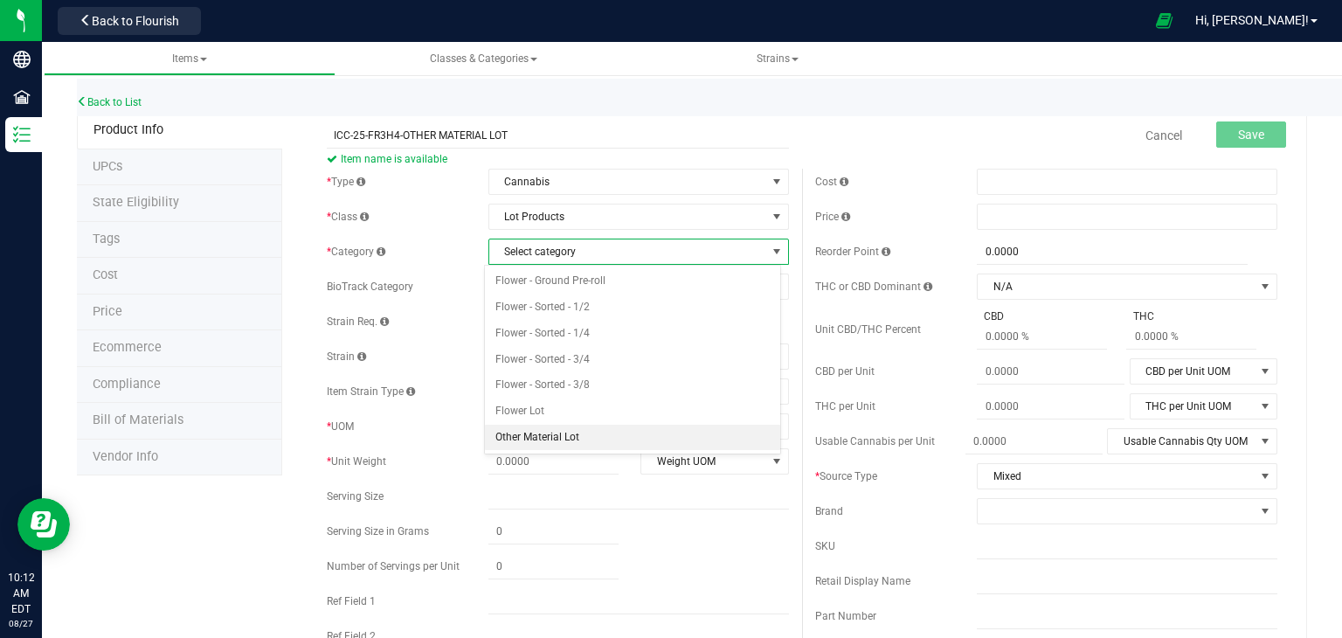
click at [550, 434] on li "Other Material Lot" at bounding box center [632, 438] width 295 height 26
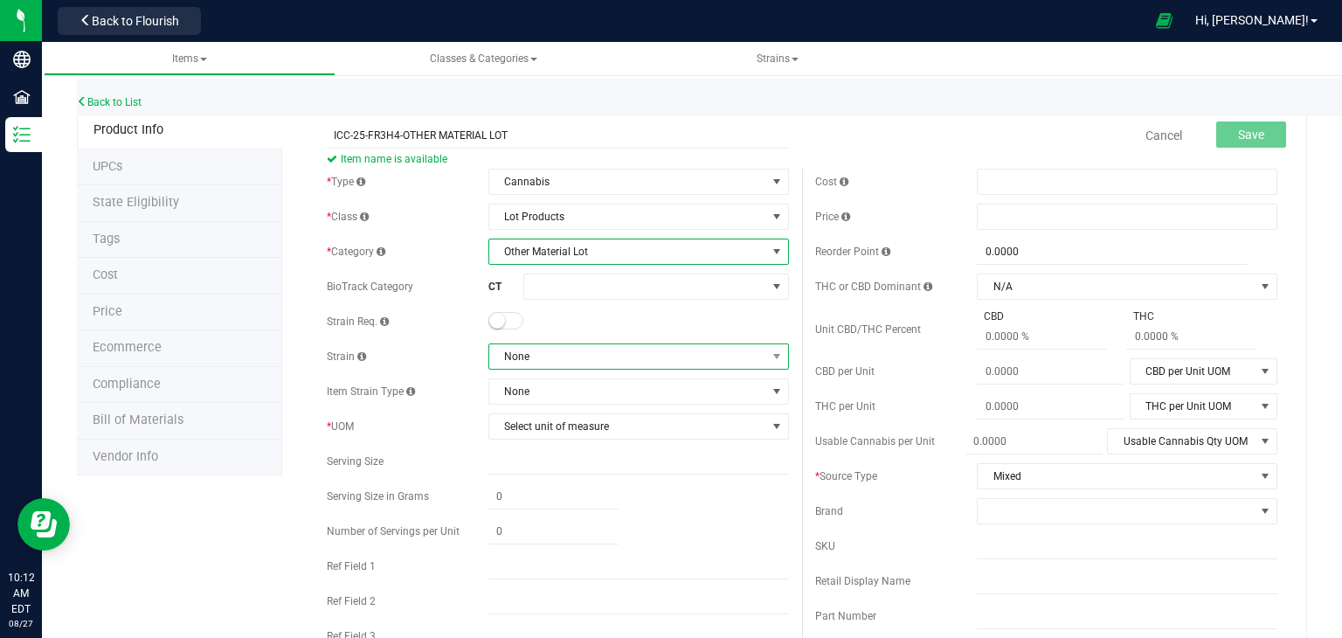
click at [574, 351] on span "None" at bounding box center [627, 356] width 277 height 24
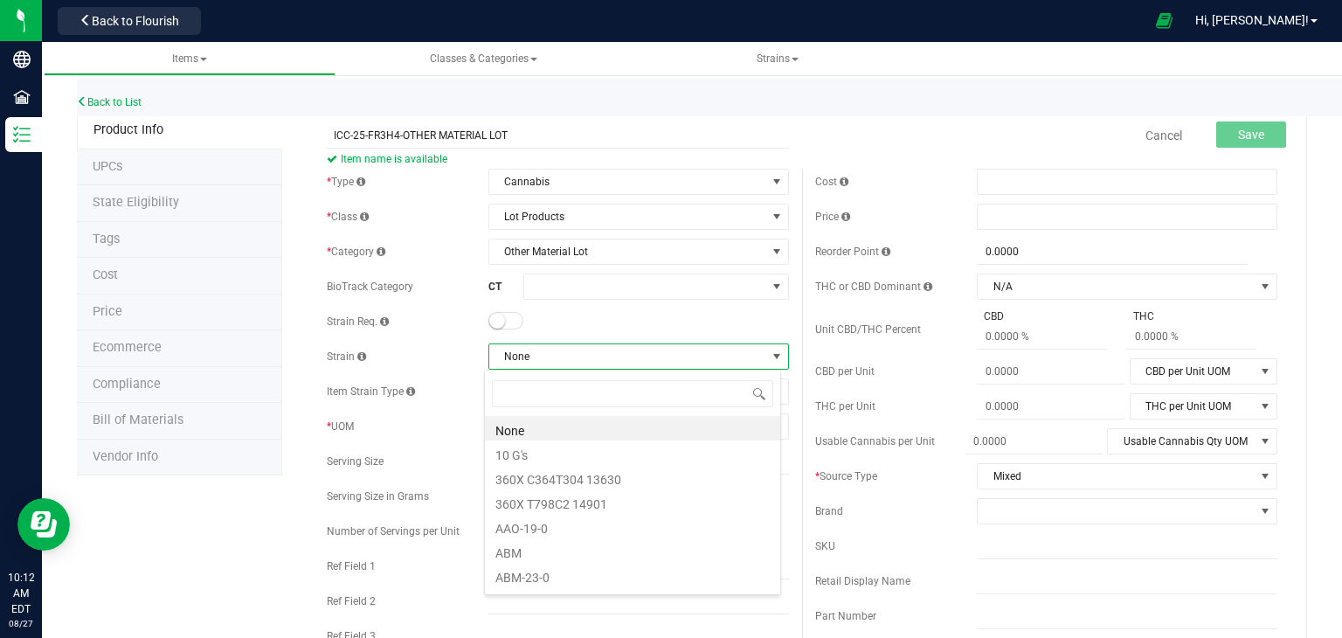
scroll to position [25, 297]
type input "ICE CR"
click at [575, 437] on li "Ice Cream Cake" at bounding box center [632, 428] width 295 height 24
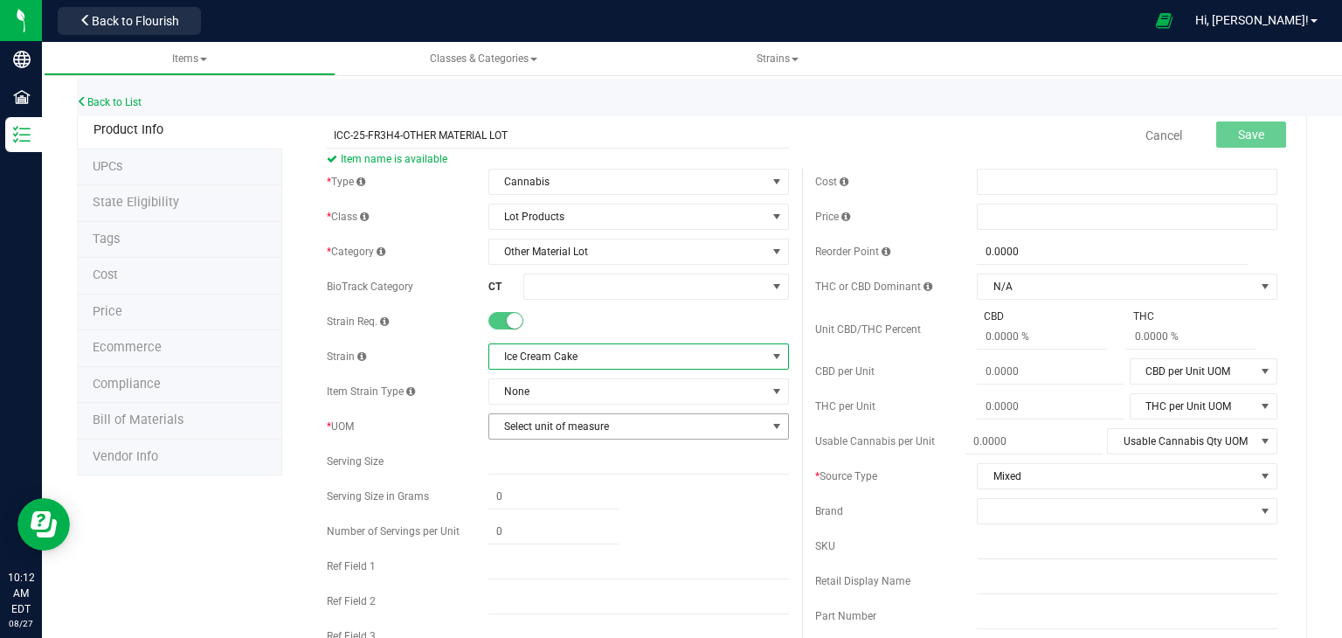
click at [575, 437] on span "Select unit of measure" at bounding box center [627, 426] width 277 height 24
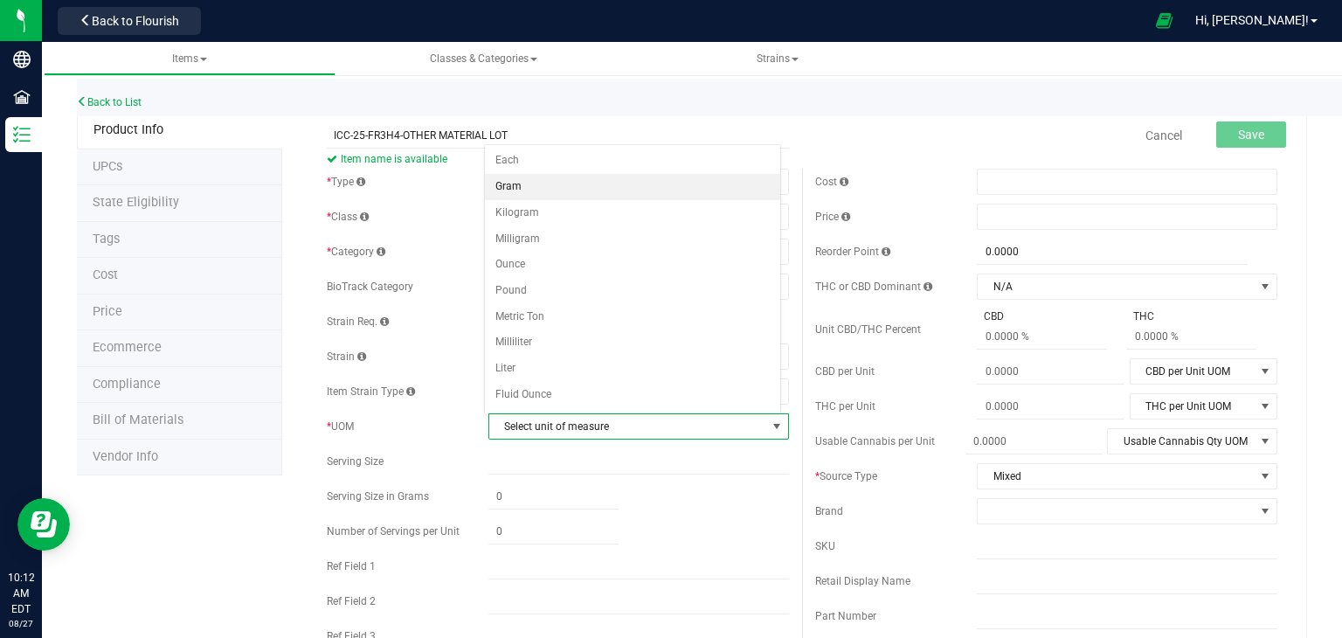
click at [522, 188] on li "Gram" at bounding box center [632, 187] width 295 height 26
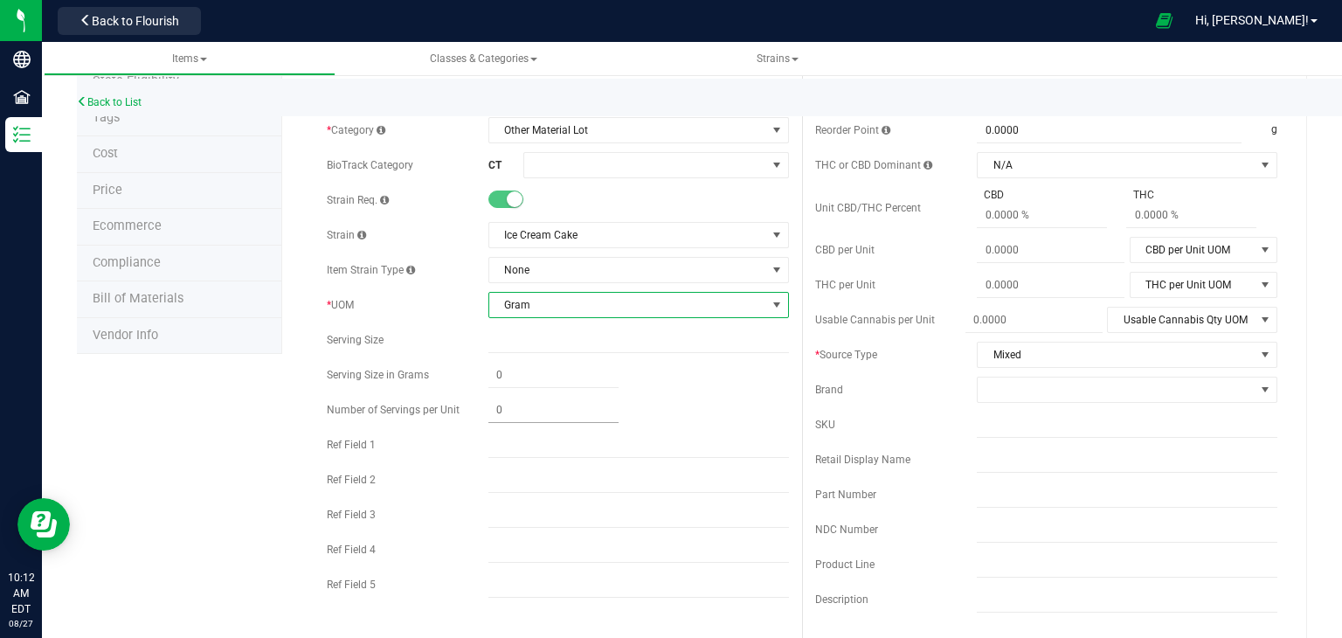
scroll to position [122, 0]
click at [516, 573] on input "text" at bounding box center [639, 584] width 301 height 26
type input "INDICA"
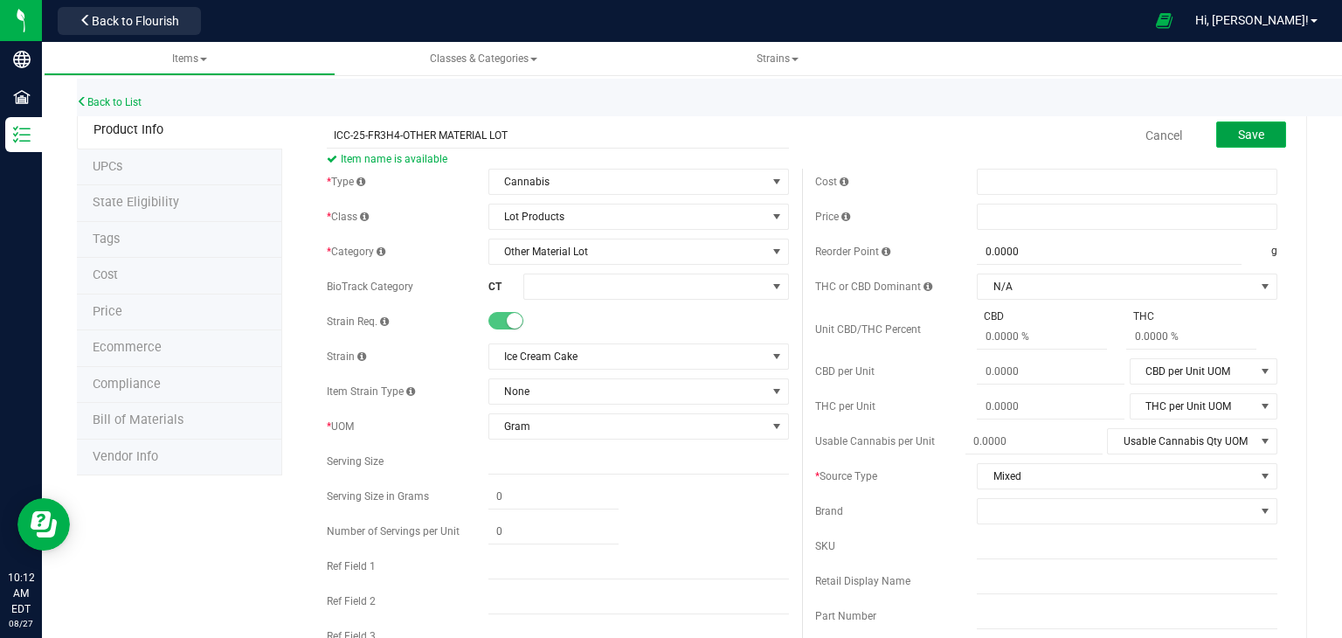
click at [1218, 134] on button "Save" at bounding box center [1252, 134] width 70 height 26
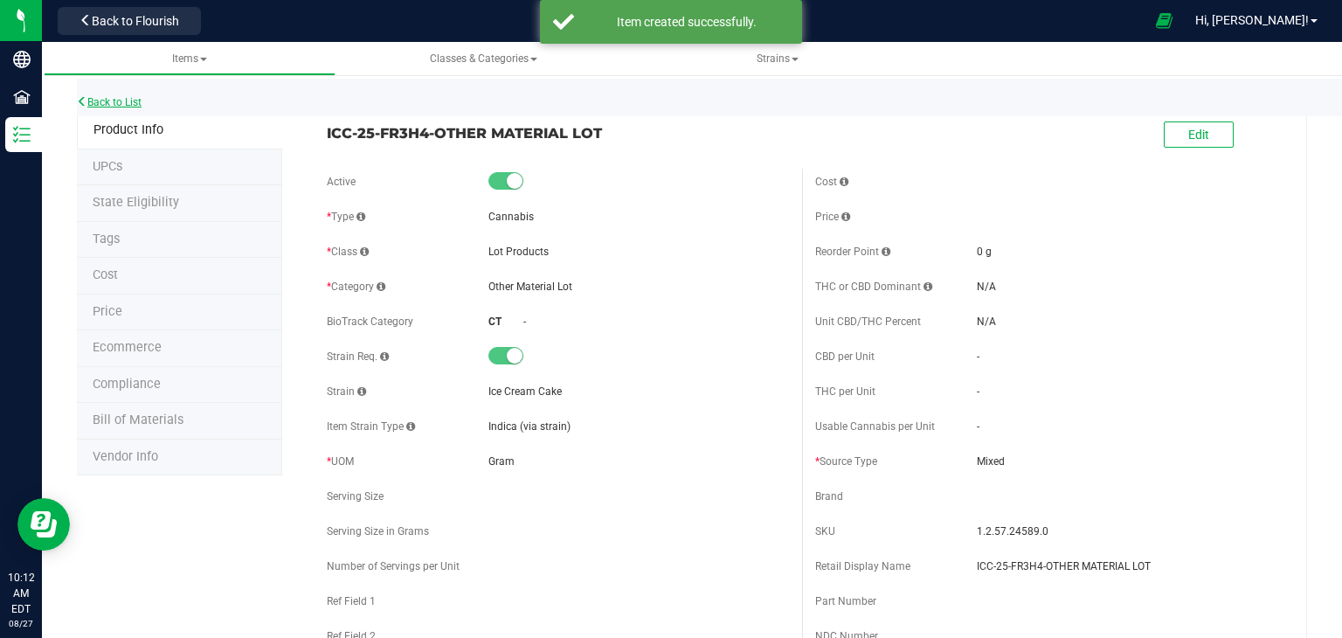
click at [129, 99] on link "Back to List" at bounding box center [109, 102] width 65 height 12
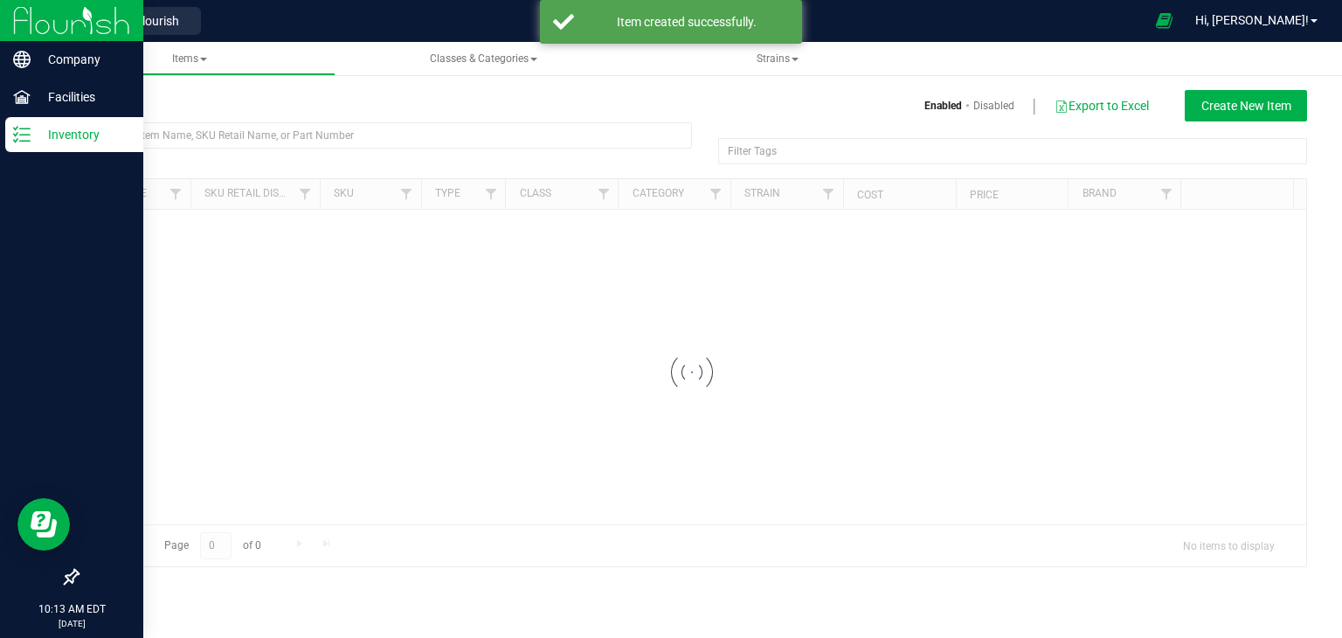
click at [33, 20] on div at bounding box center [71, 21] width 143 height 42
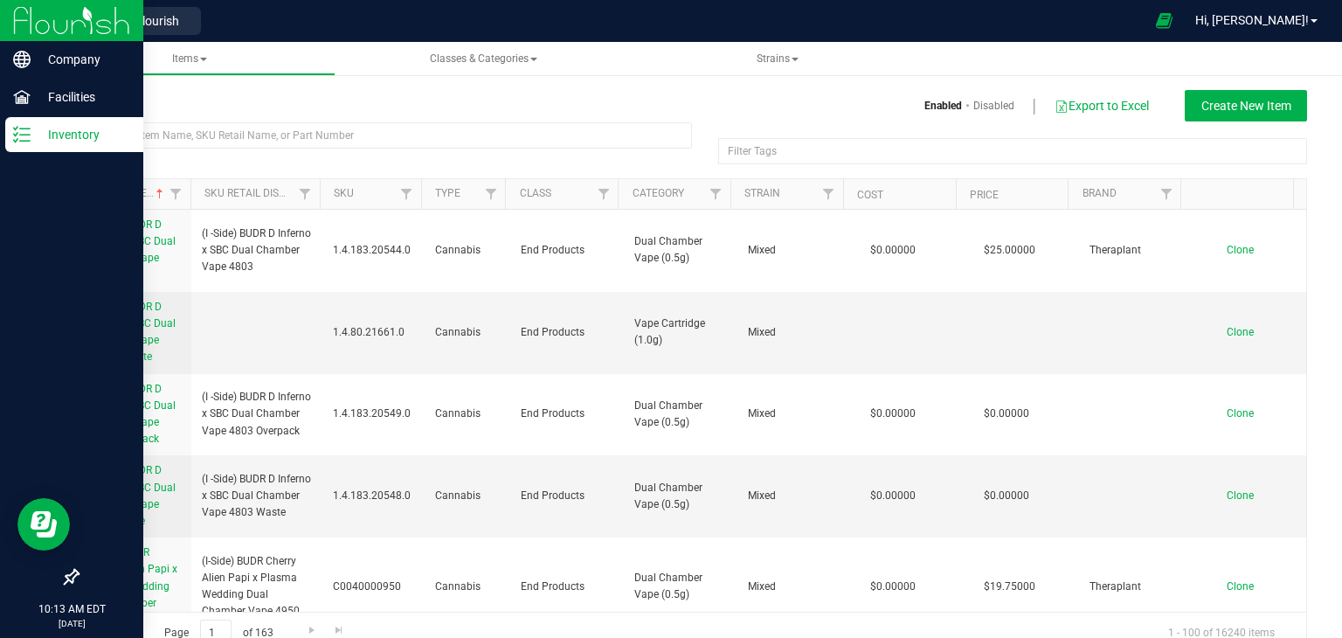
click at [31, 30] on img at bounding box center [71, 20] width 117 height 41
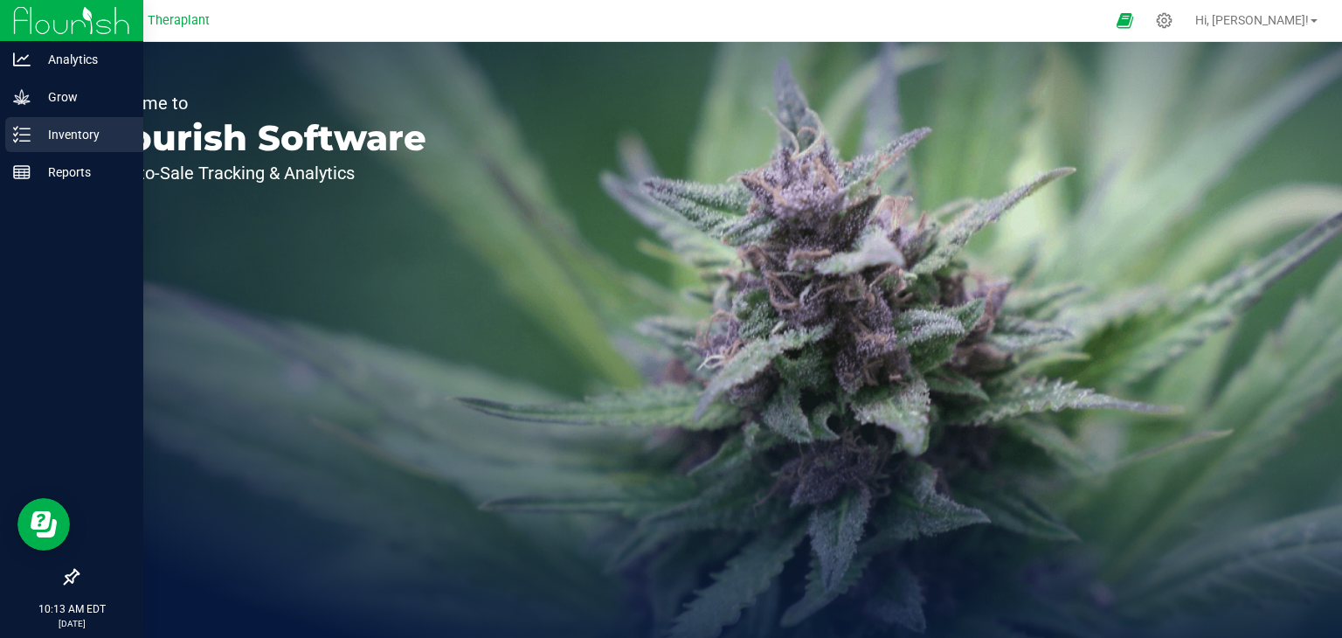
click at [90, 124] on p "Inventory" at bounding box center [83, 134] width 105 height 21
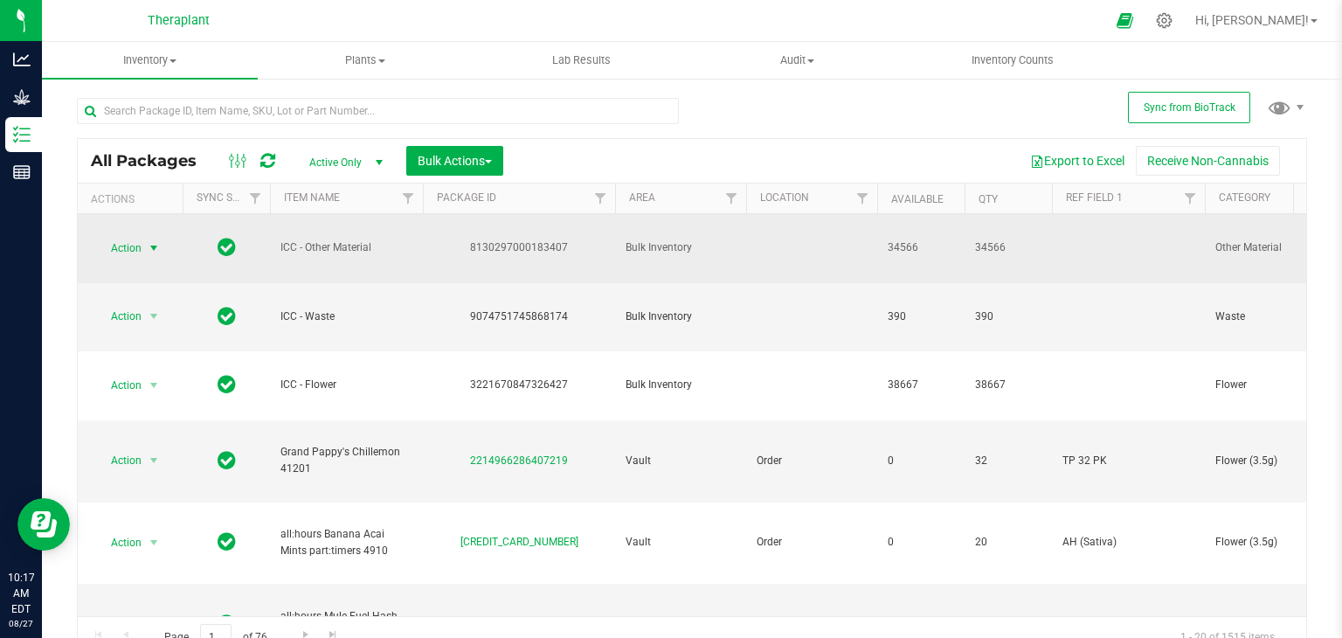
click at [151, 253] on span "select" at bounding box center [154, 248] width 14 height 14
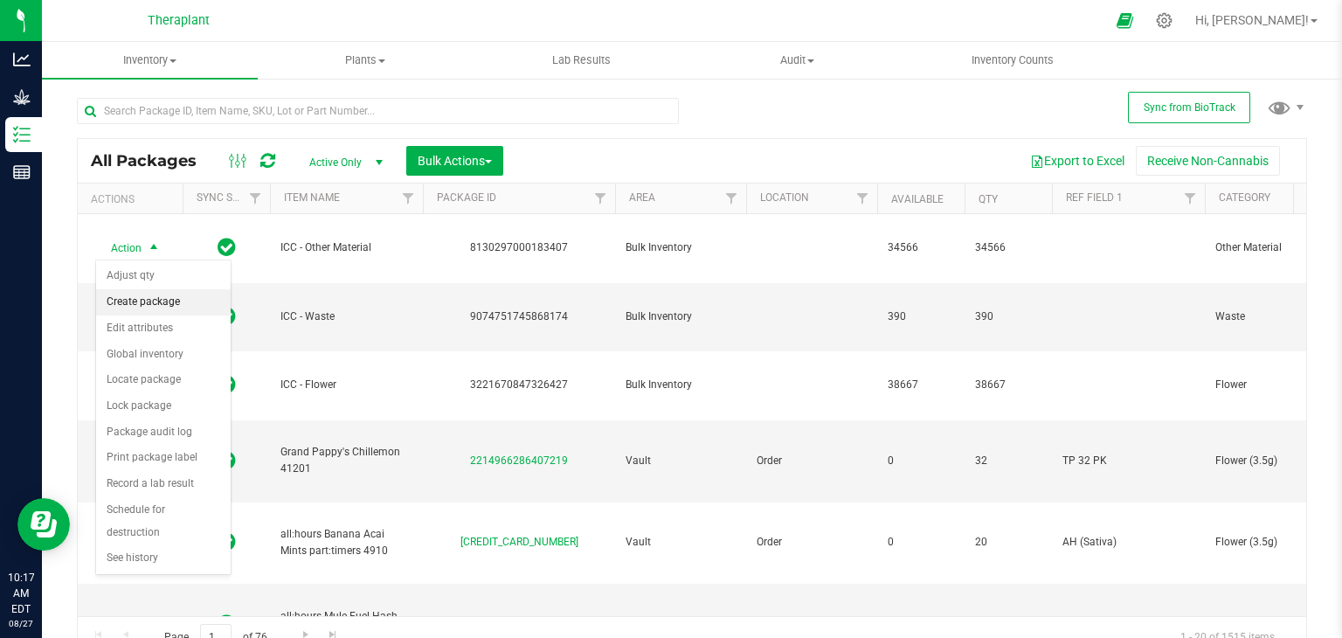
click at [168, 306] on li "Create package" at bounding box center [163, 302] width 135 height 26
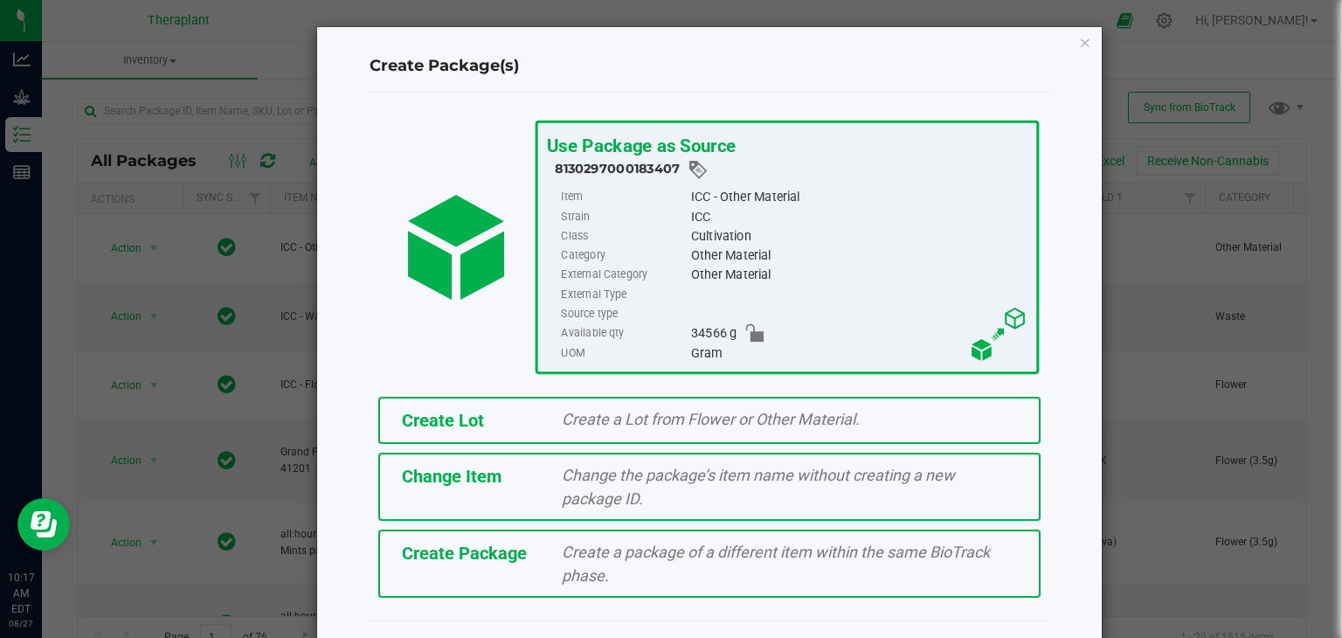
click at [521, 425] on div "Create Lot" at bounding box center [469, 420] width 161 height 26
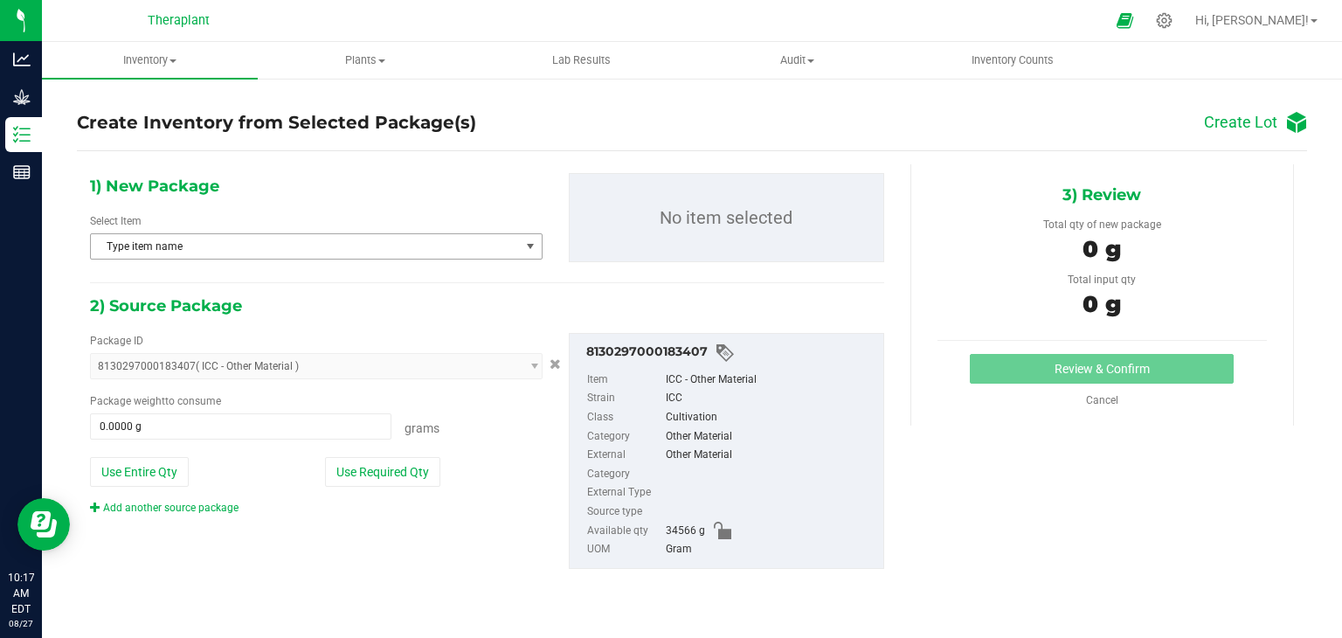
click at [259, 249] on span "Type item name" at bounding box center [305, 246] width 429 height 24
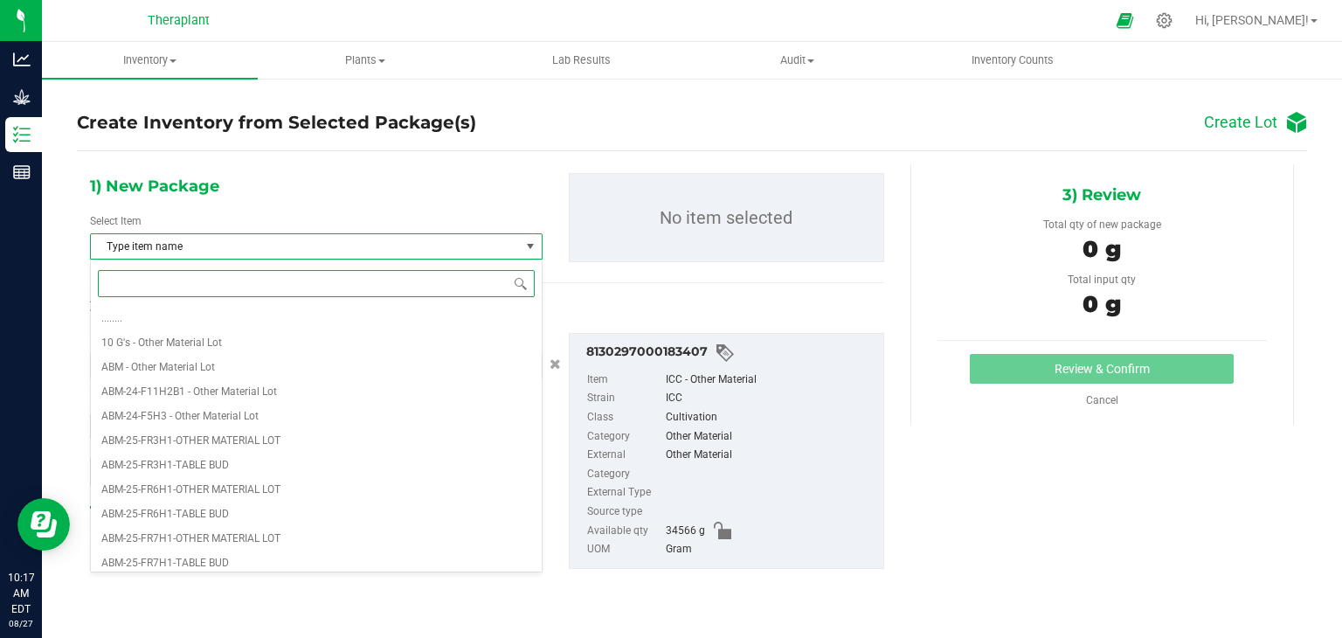
paste input "ICC-25-FR3H4-"
type input "ICC-25-FR3H4-"
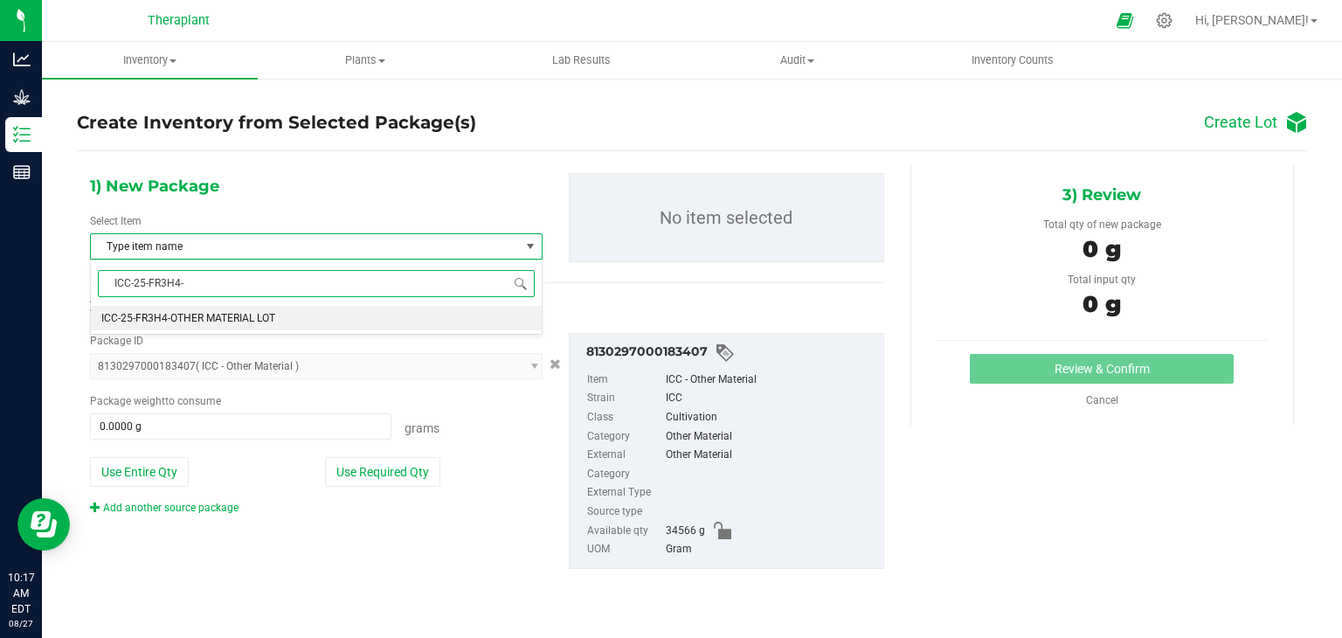
click at [252, 312] on span "ICC-25-FR3H4-OTHER MATERIAL LOT" at bounding box center [188, 318] width 174 height 12
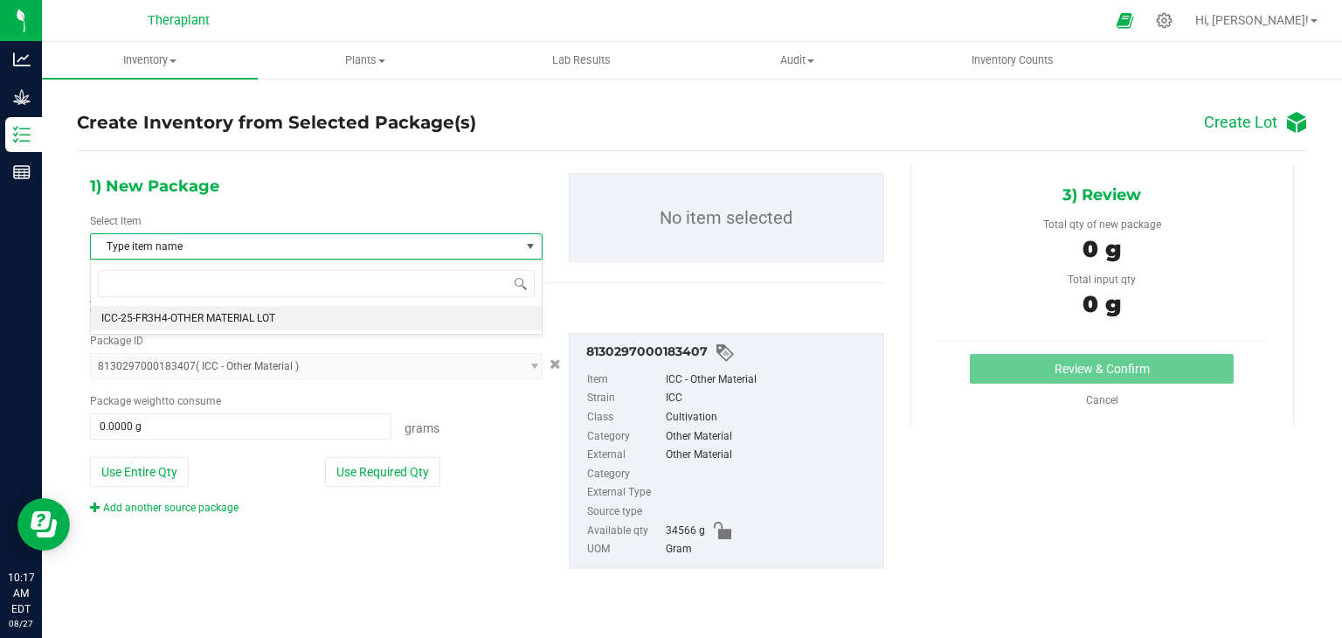
scroll to position [9837, 0]
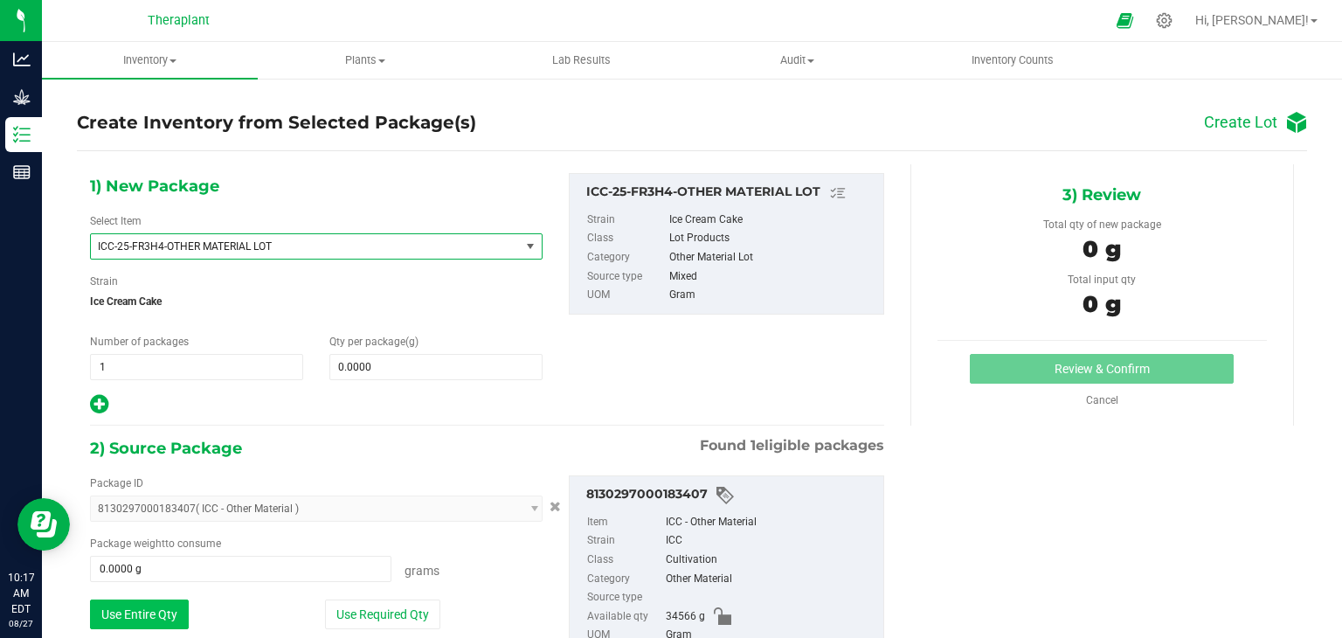
click at [144, 618] on button "Use Entire Qty" at bounding box center [139, 615] width 99 height 30
type input "34566.0000 g"
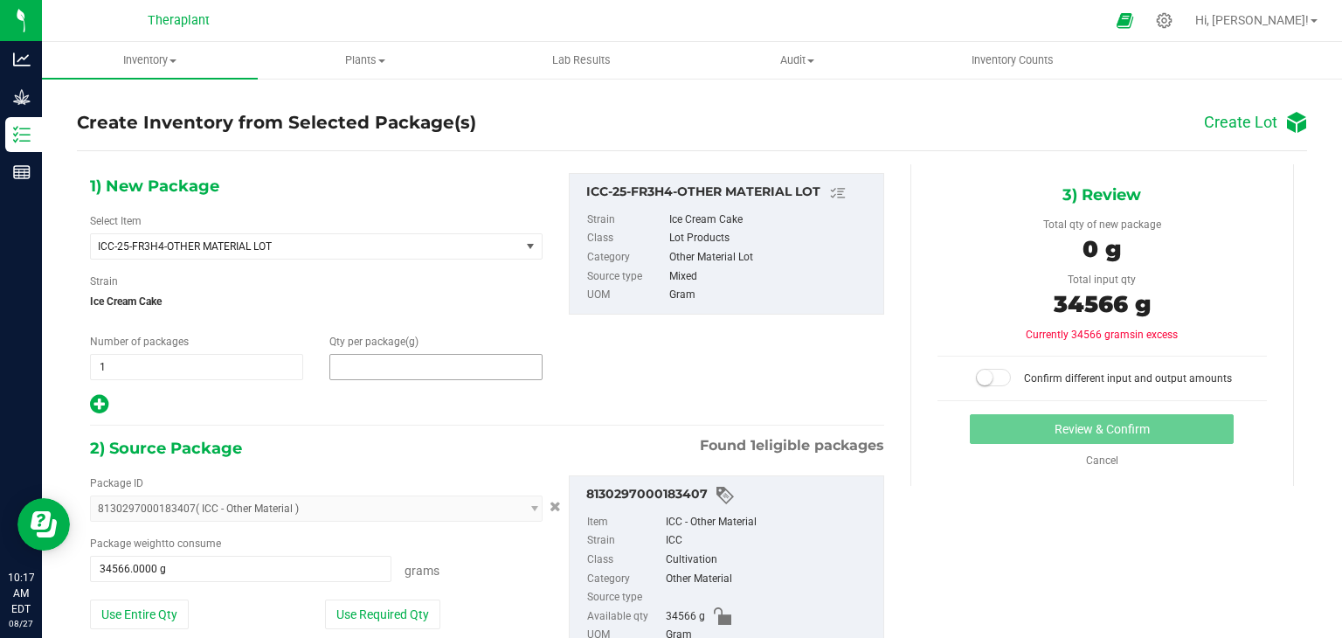
click at [382, 368] on span at bounding box center [435, 367] width 213 height 26
type input "34566"
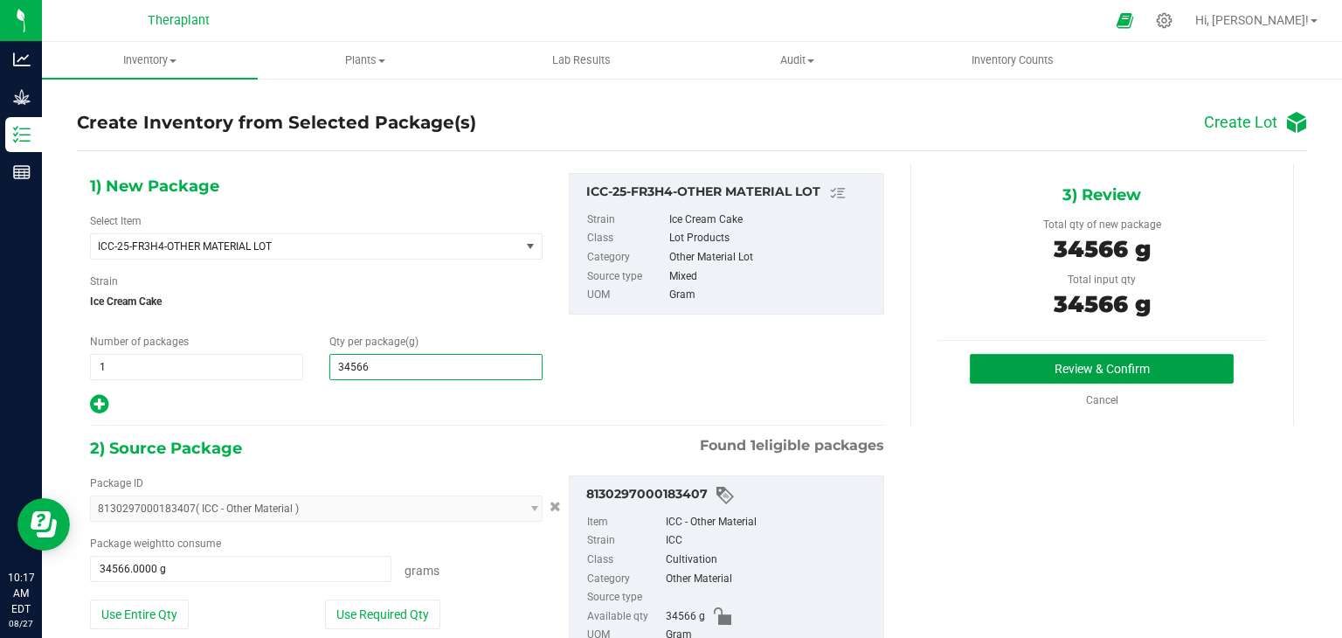
type input "34,566.0000"
click at [987, 365] on button "Review & Confirm" at bounding box center [1102, 369] width 264 height 30
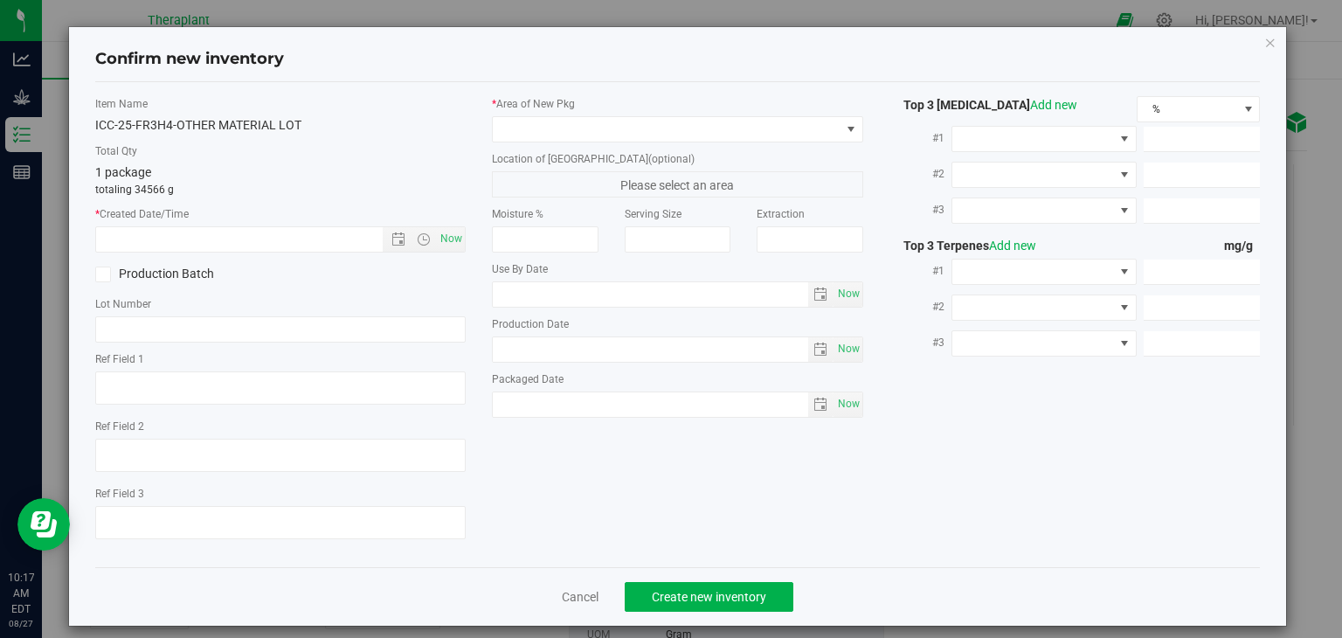
click at [987, 365] on div "Top 3 [MEDICAL_DATA] Add new % #1 #2 #3" at bounding box center [1075, 233] width 371 height 274
click at [454, 242] on span "Now" at bounding box center [452, 238] width 30 height 25
type input "[DATE] 10:17 AM"
click at [589, 118] on span at bounding box center [667, 129] width 348 height 24
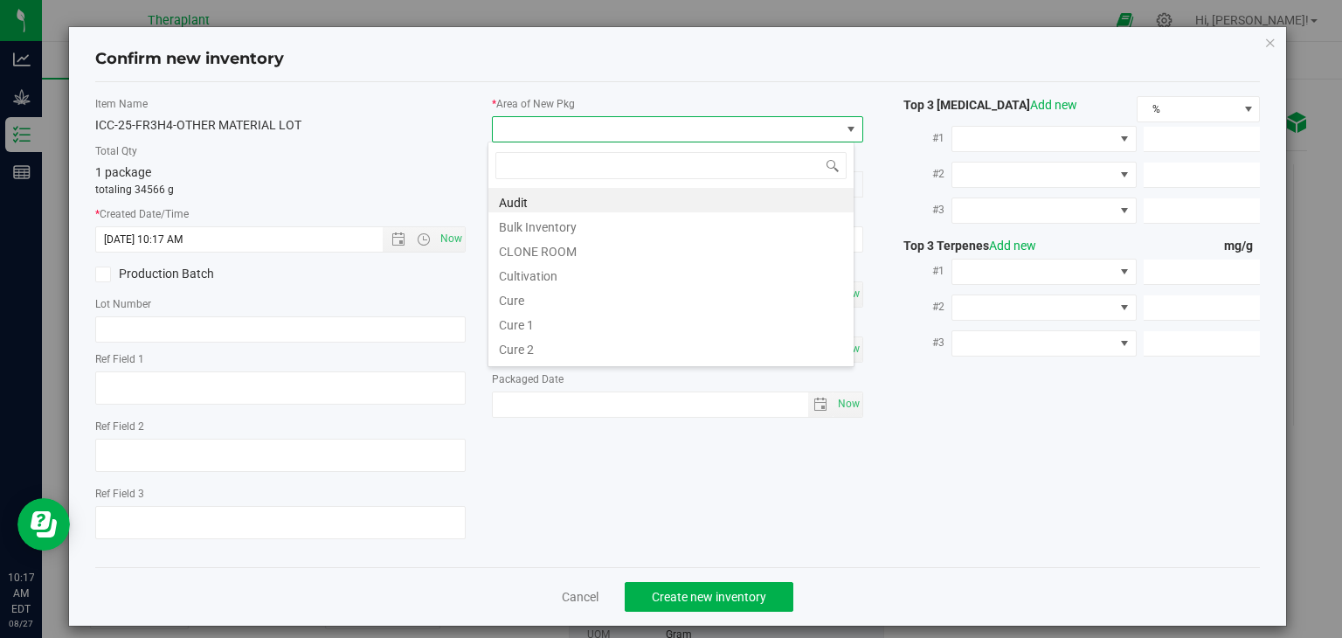
scroll to position [25, 367]
click at [552, 273] on li "Cultivation" at bounding box center [671, 273] width 365 height 24
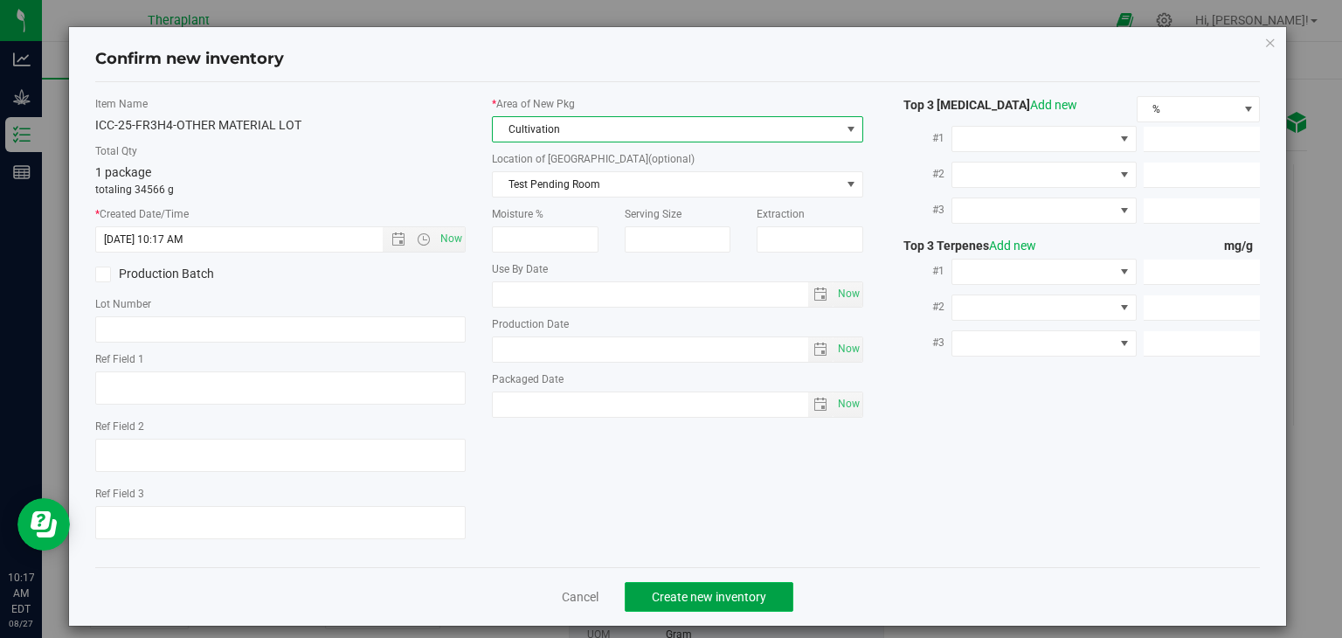
click at [730, 592] on span "Create new inventory" at bounding box center [709, 597] width 114 height 14
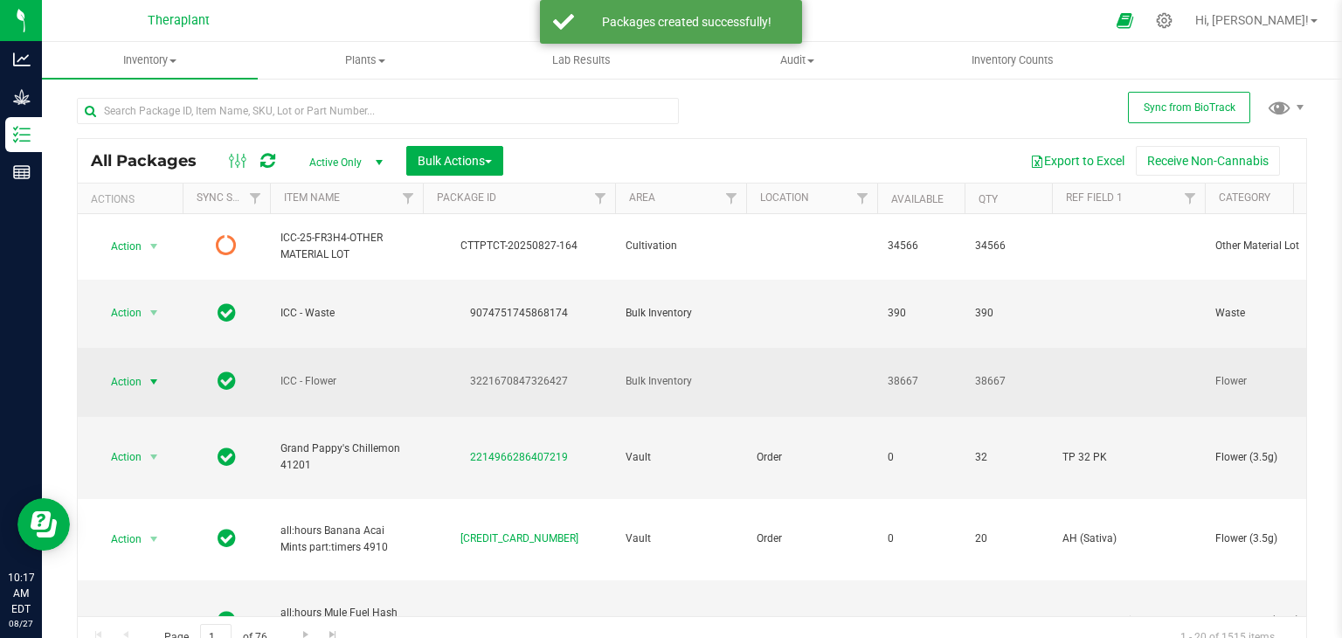
click at [155, 375] on span "select" at bounding box center [154, 382] width 14 height 14
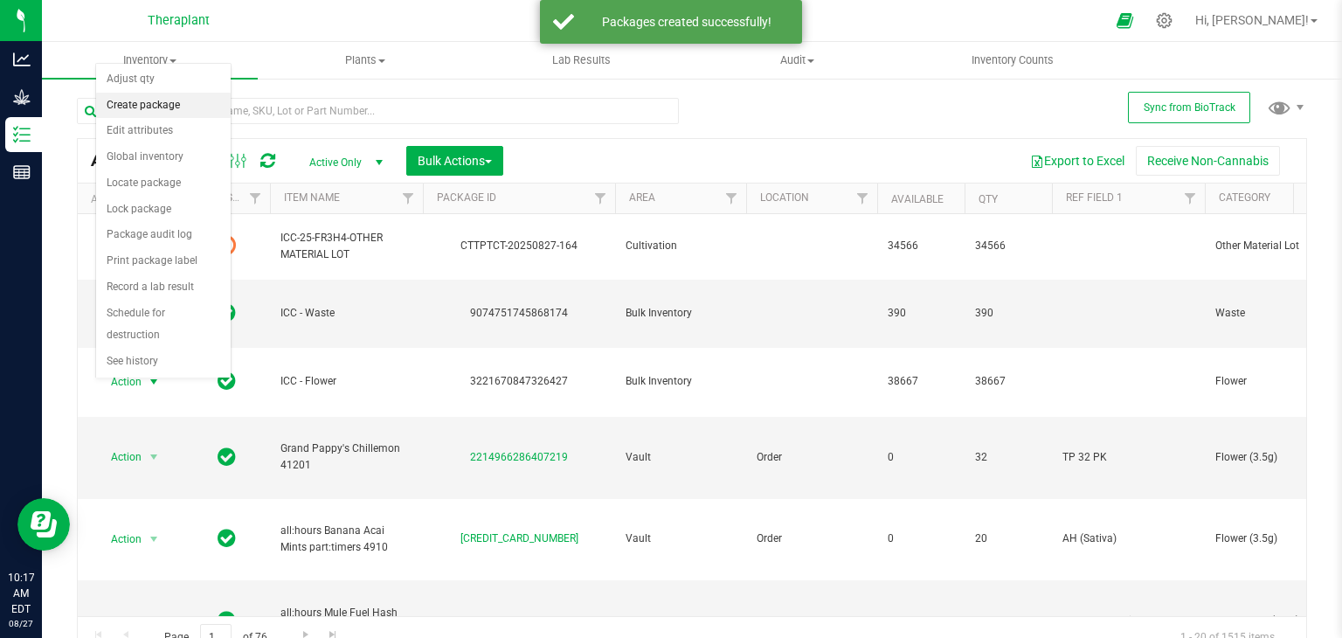
click at [155, 112] on li "Create package" at bounding box center [163, 106] width 135 height 26
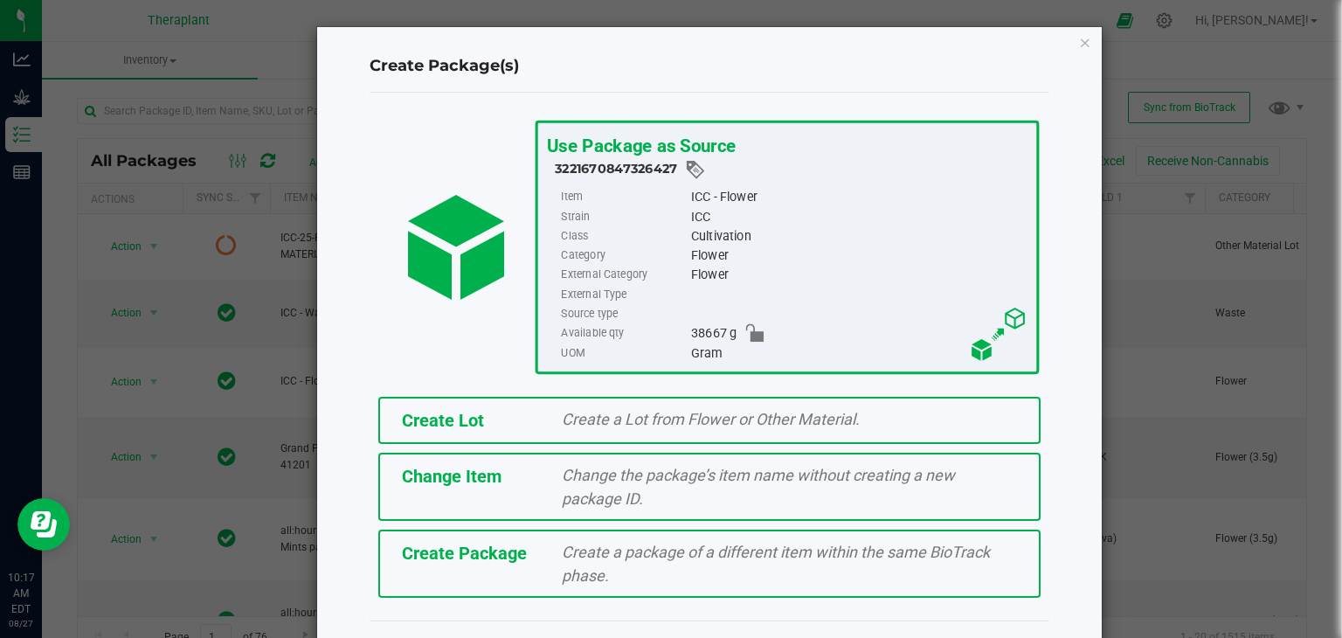
click at [498, 407] on div "Create Lot" at bounding box center [469, 420] width 161 height 26
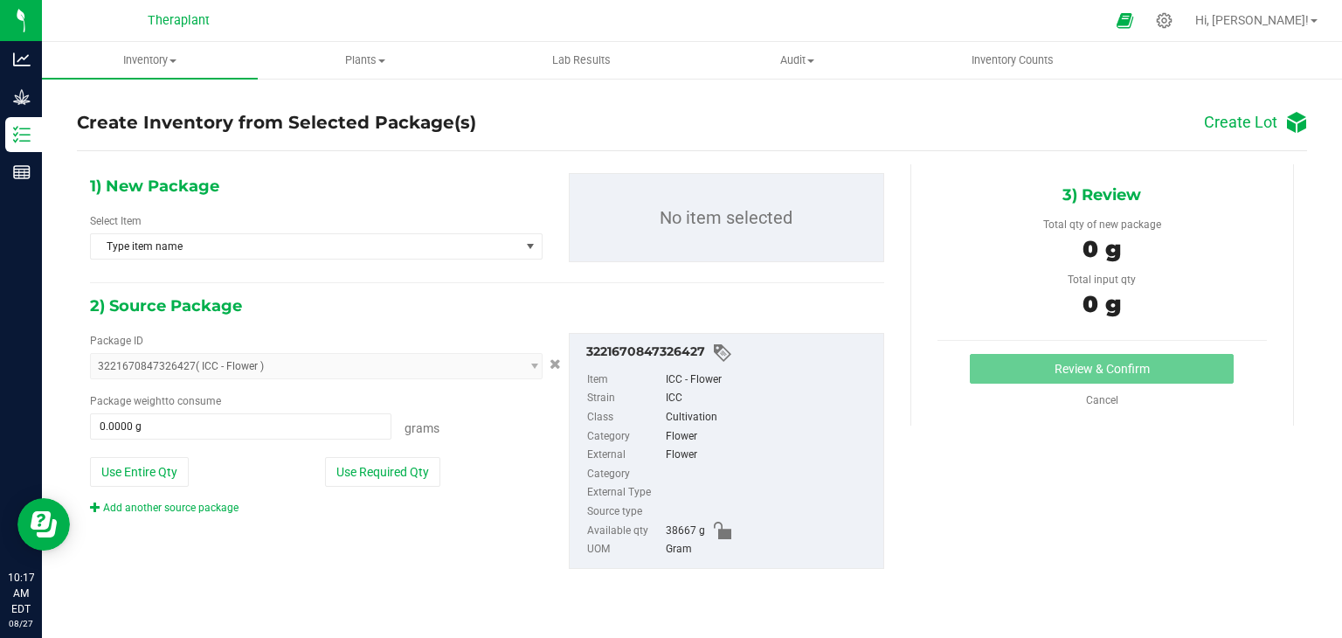
click at [408, 231] on div "Select Item Type item name" at bounding box center [316, 236] width 453 height 46
click at [412, 251] on span "Type item name" at bounding box center [305, 246] width 429 height 24
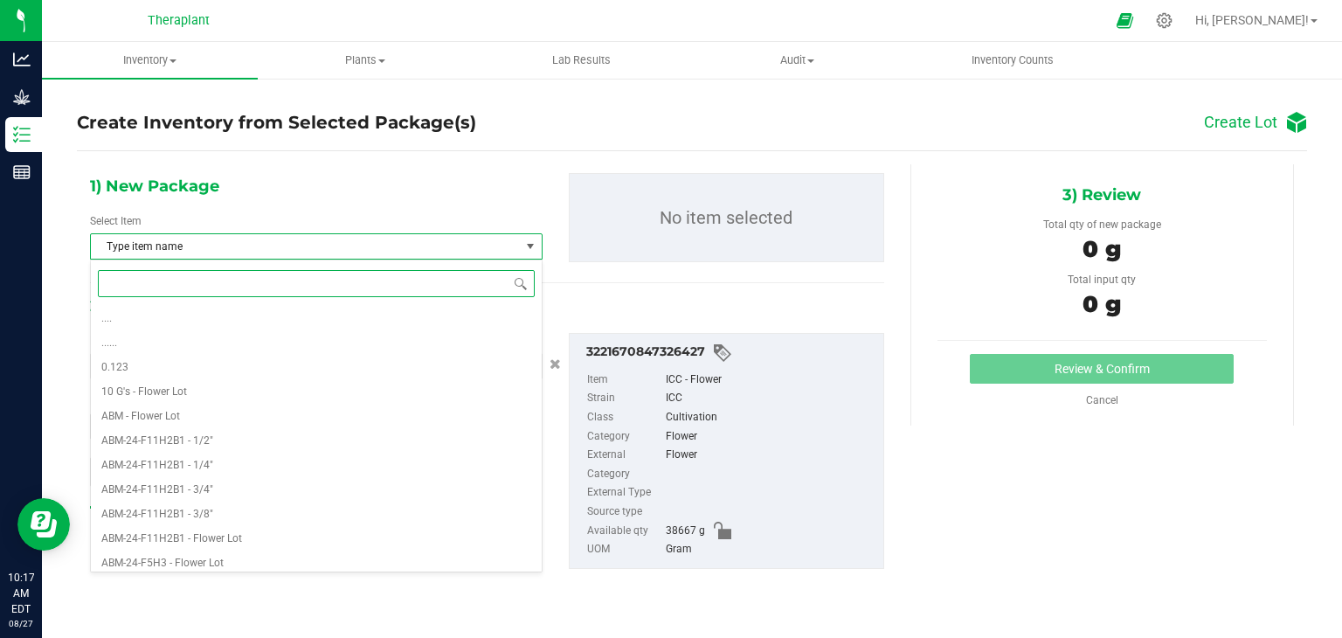
paste input "ICC-25-FR3H4-"
type input "ICC-25-FR3H4-"
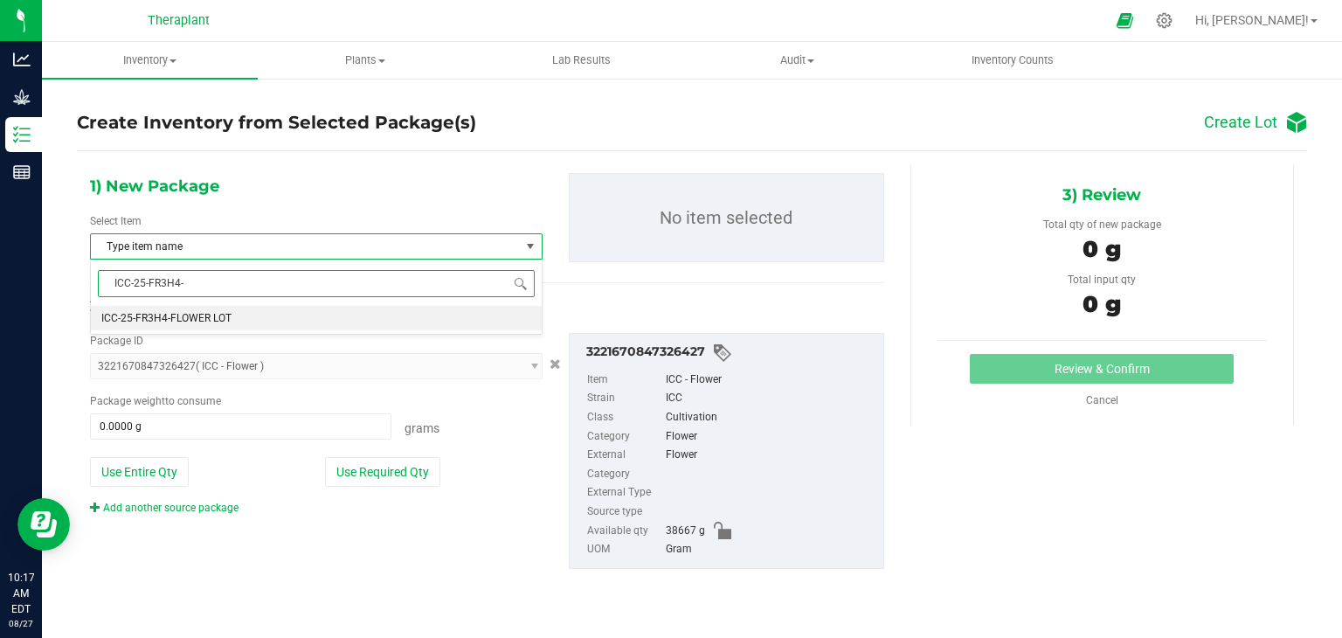
click at [269, 313] on li "ICC-25-FR3H4-FLOWER LOT" at bounding box center [316, 318] width 451 height 24
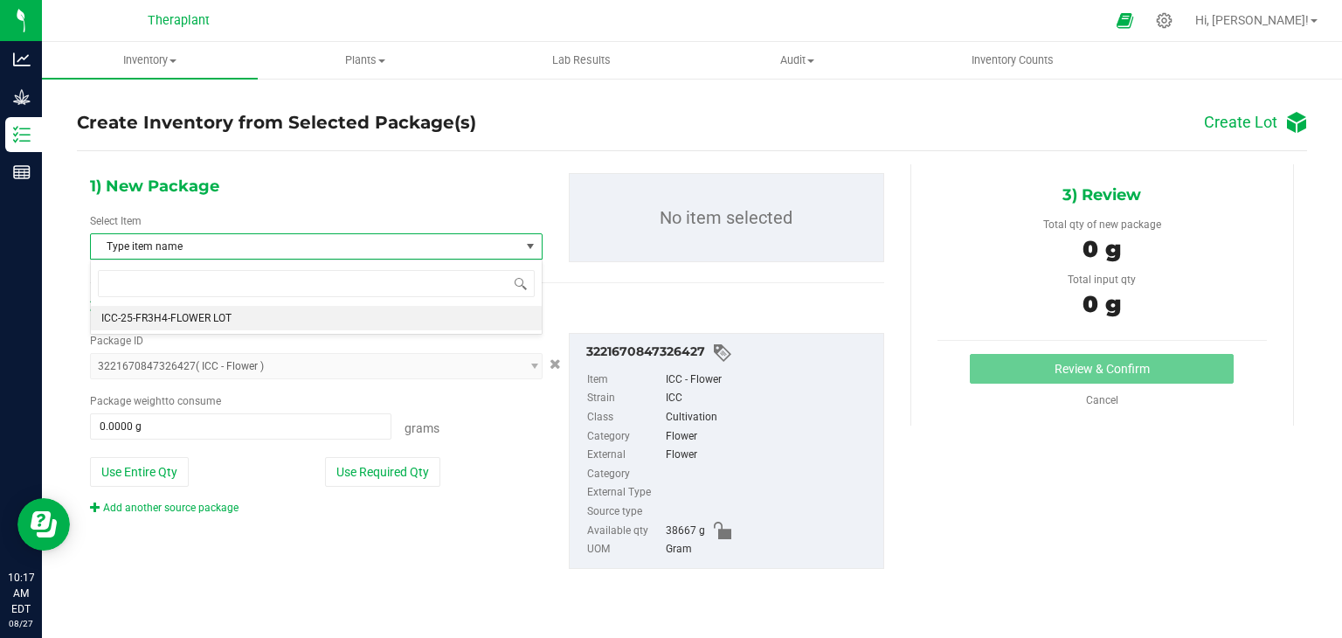
scroll to position [27358, 0]
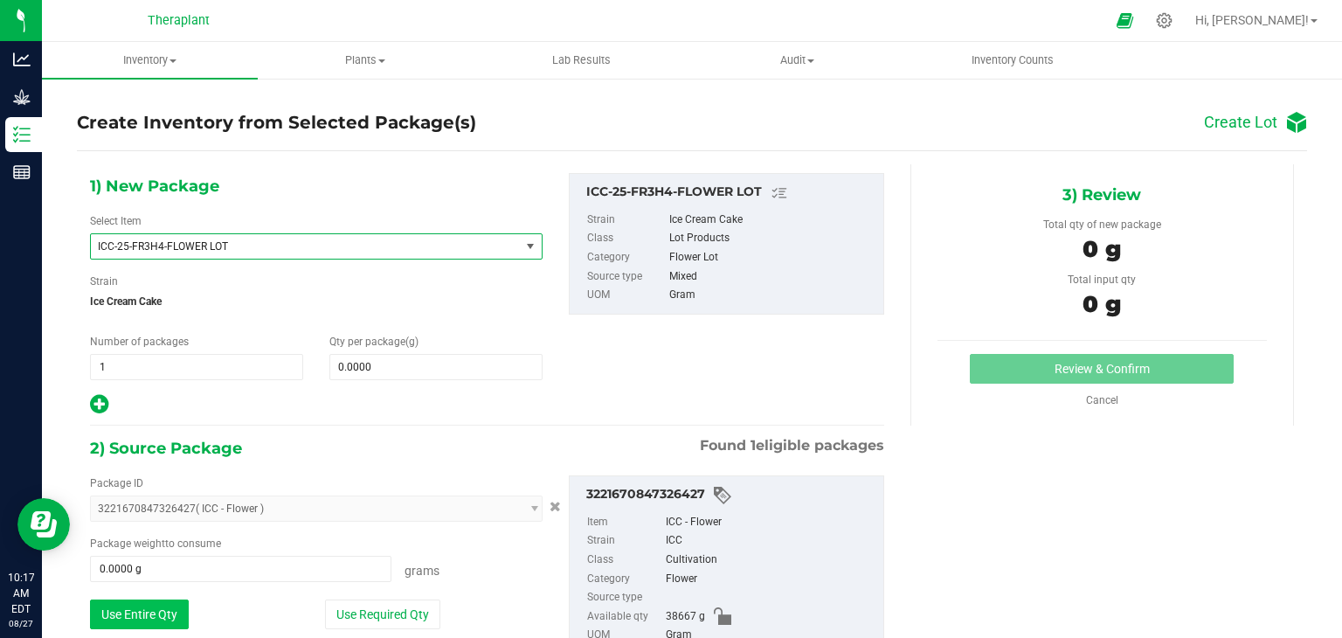
click at [129, 613] on button "Use Entire Qty" at bounding box center [139, 615] width 99 height 30
type input "38667.0000 g"
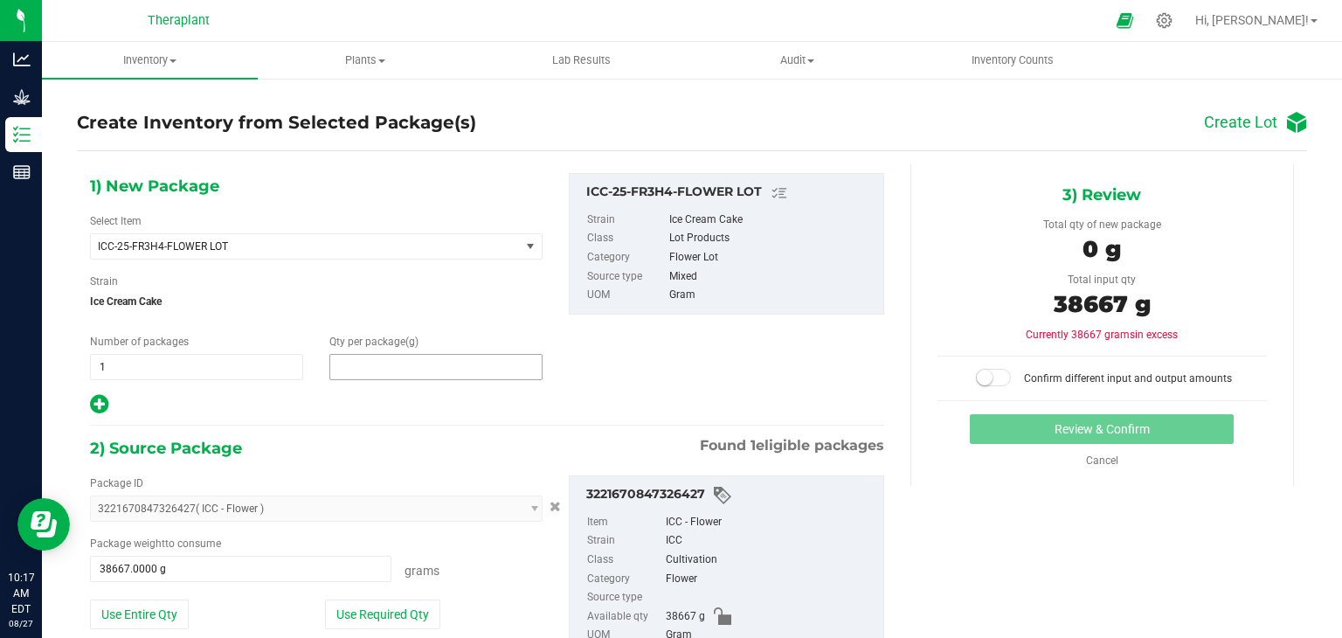
click at [406, 370] on span at bounding box center [435, 367] width 213 height 26
type input "38667"
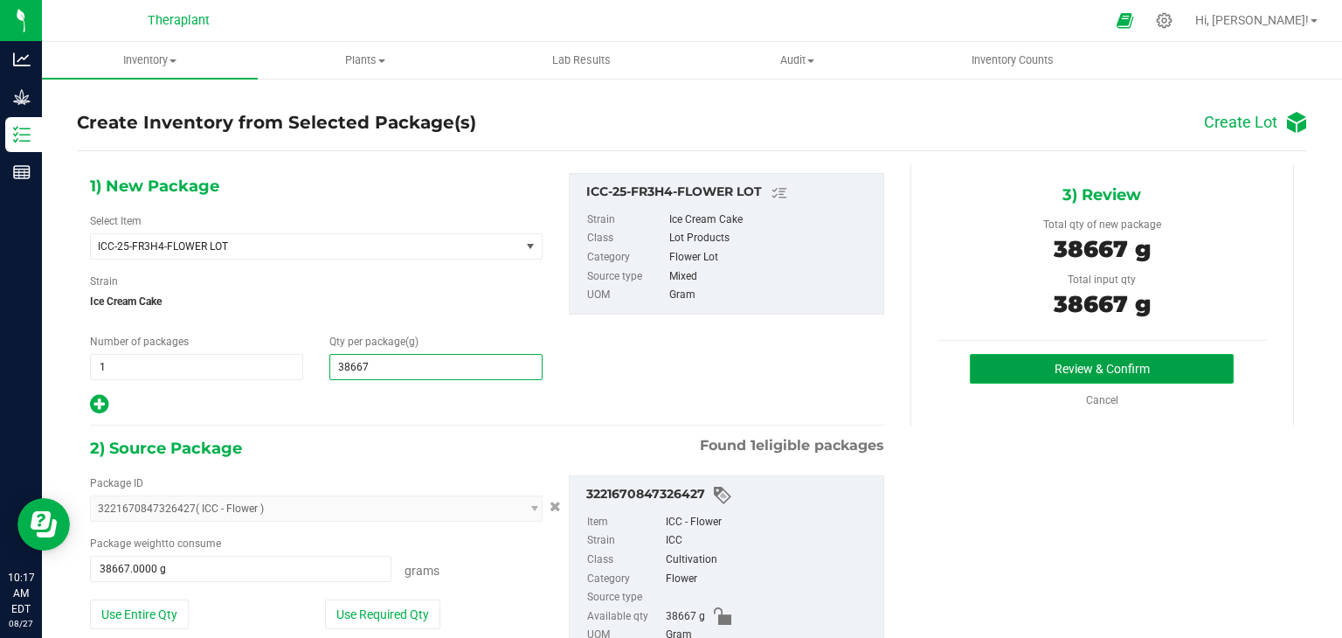
type input "38,667.0000"
click at [1009, 372] on button "Review & Confirm" at bounding box center [1102, 369] width 264 height 30
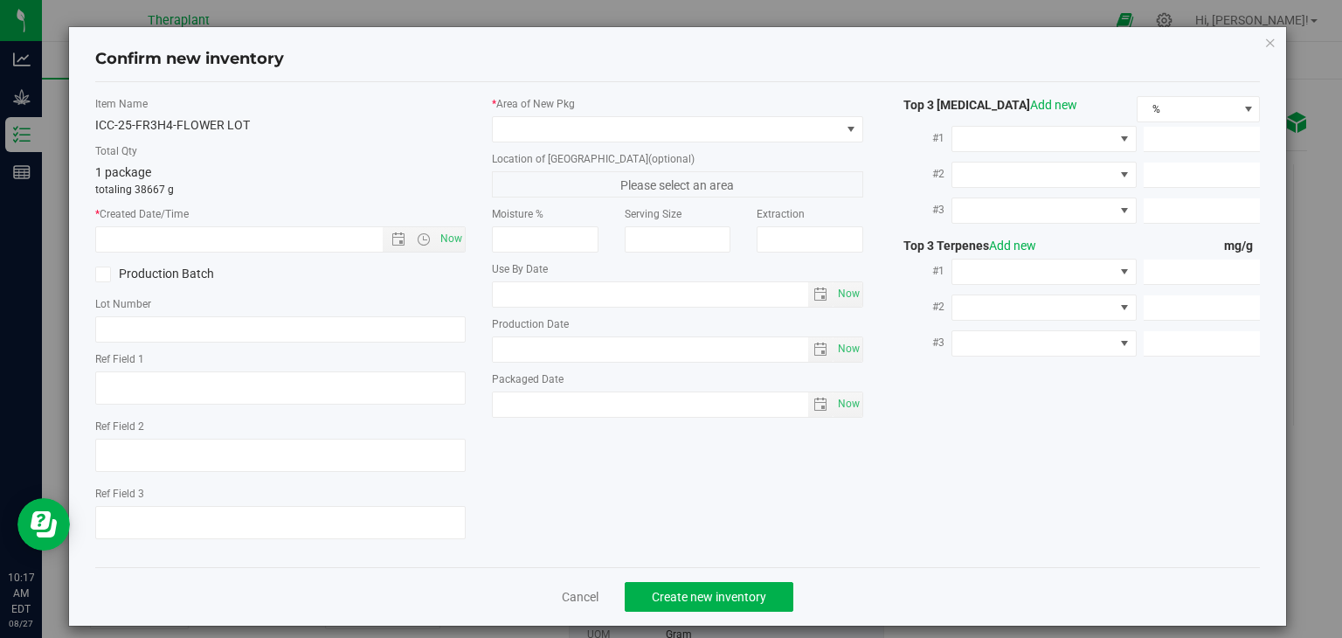
click at [417, 223] on div "* Created Date/Time Now" at bounding box center [280, 229] width 371 height 46
click at [461, 246] on span "Now" at bounding box center [280, 239] width 371 height 26
click at [461, 244] on div "Item Name ICC-25-FR3H4-FLOWER LOT Total Qty 1 package totaling 38667 g * Create…" at bounding box center [281, 324] width 398 height 457
click at [453, 239] on span "Now" at bounding box center [452, 238] width 30 height 25
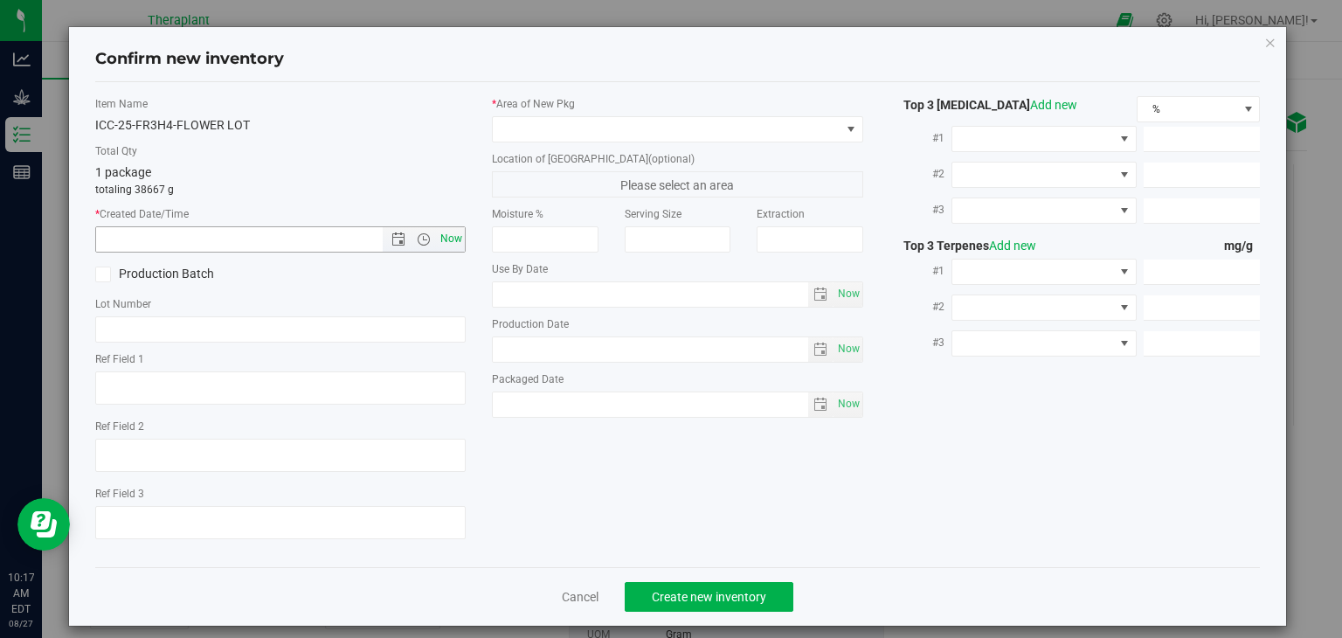
type input "[DATE] 10:17 AM"
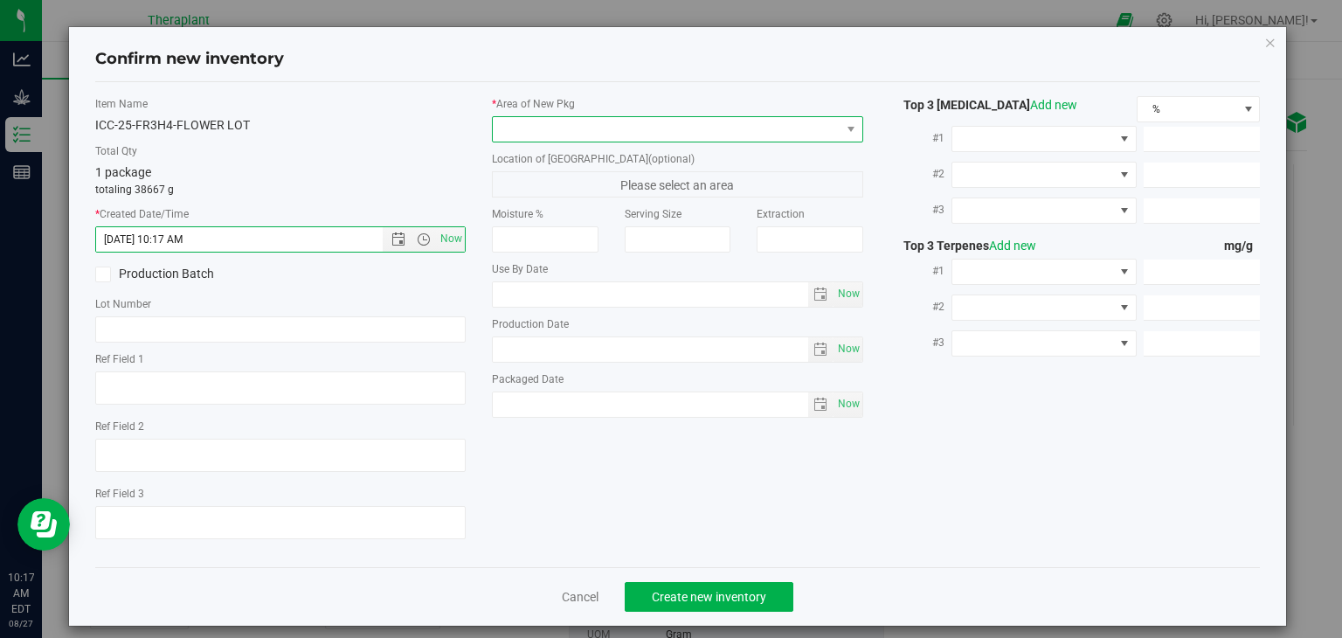
click at [584, 122] on span at bounding box center [667, 129] width 348 height 24
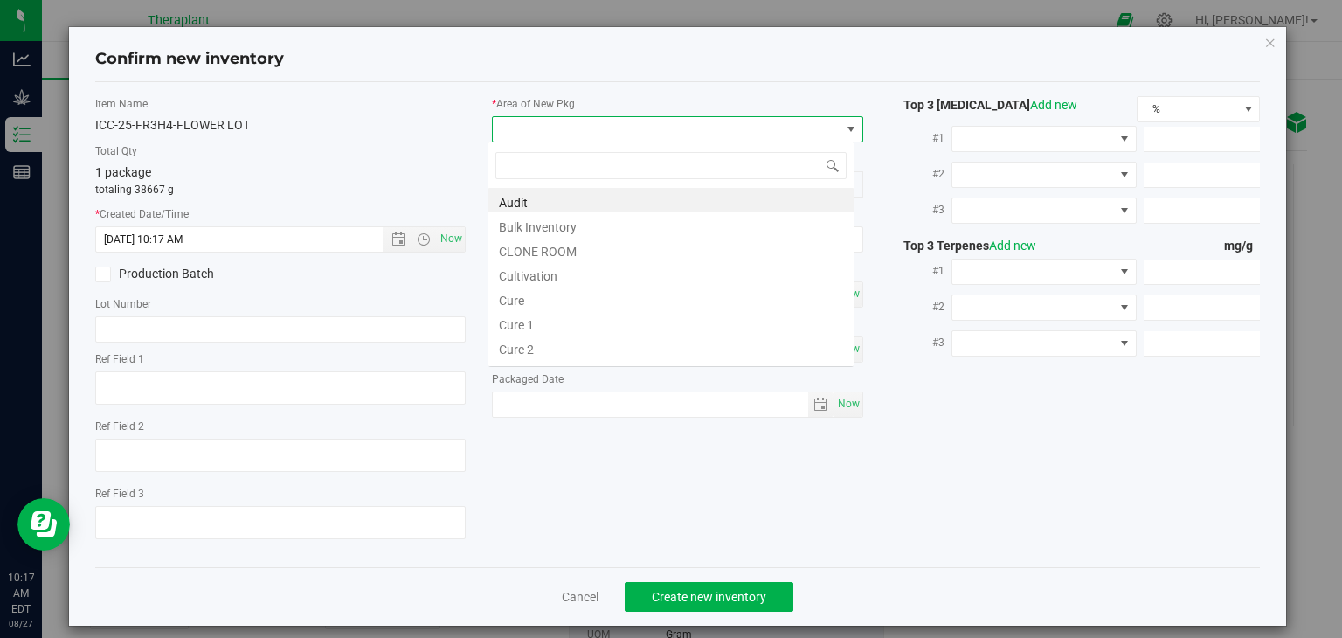
scroll to position [25, 367]
click at [547, 275] on li "Cultivation" at bounding box center [671, 273] width 365 height 24
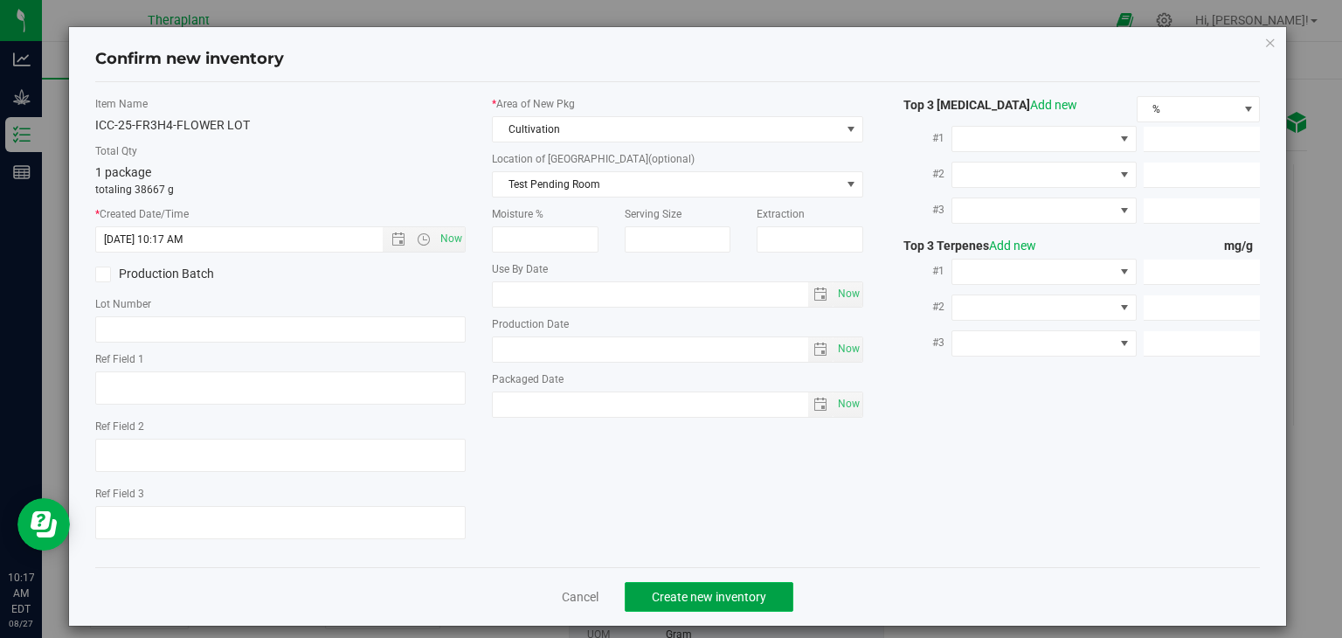
click at [731, 590] on span "Create new inventory" at bounding box center [709, 597] width 114 height 14
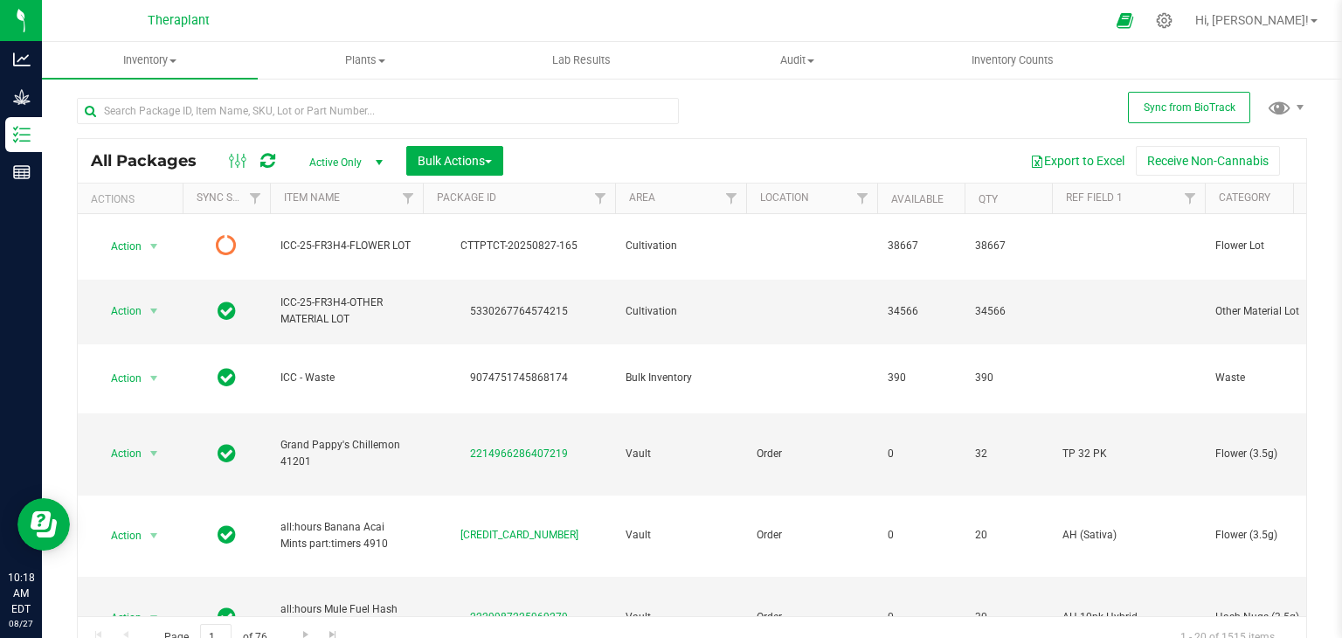
click at [266, 168] on icon at bounding box center [267, 160] width 15 height 17
click at [325, 117] on input "text" at bounding box center [378, 111] width 602 height 26
type input "[DATE]"
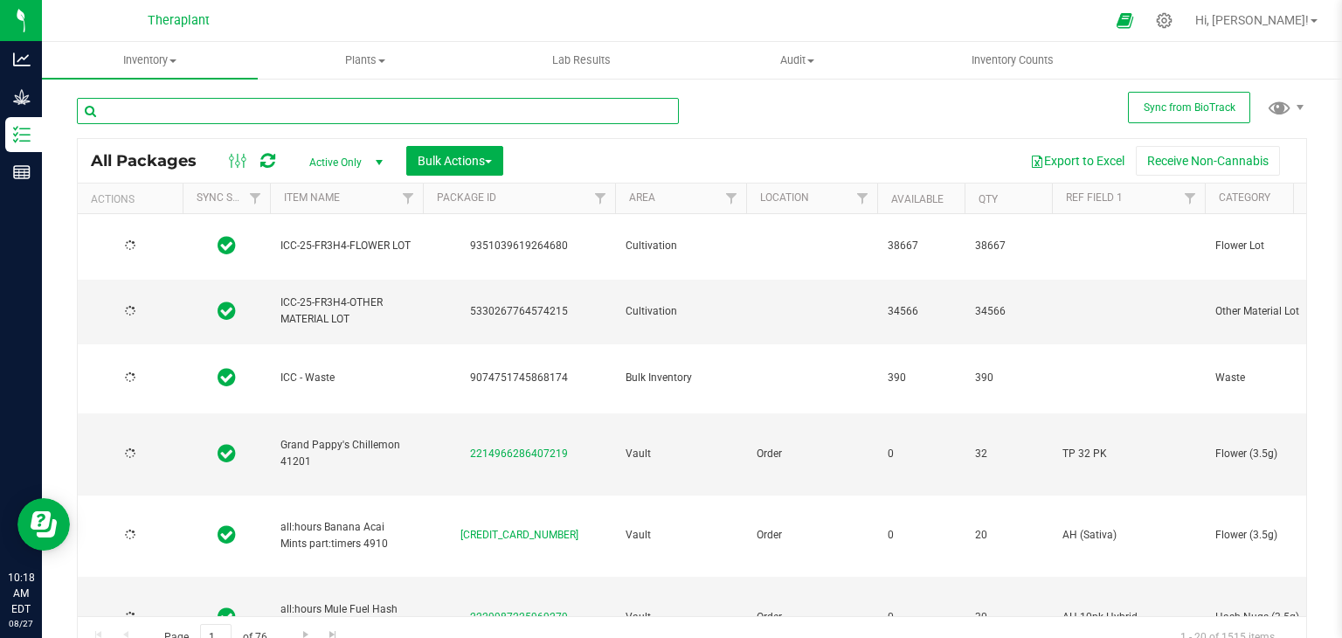
type input "[DATE]"
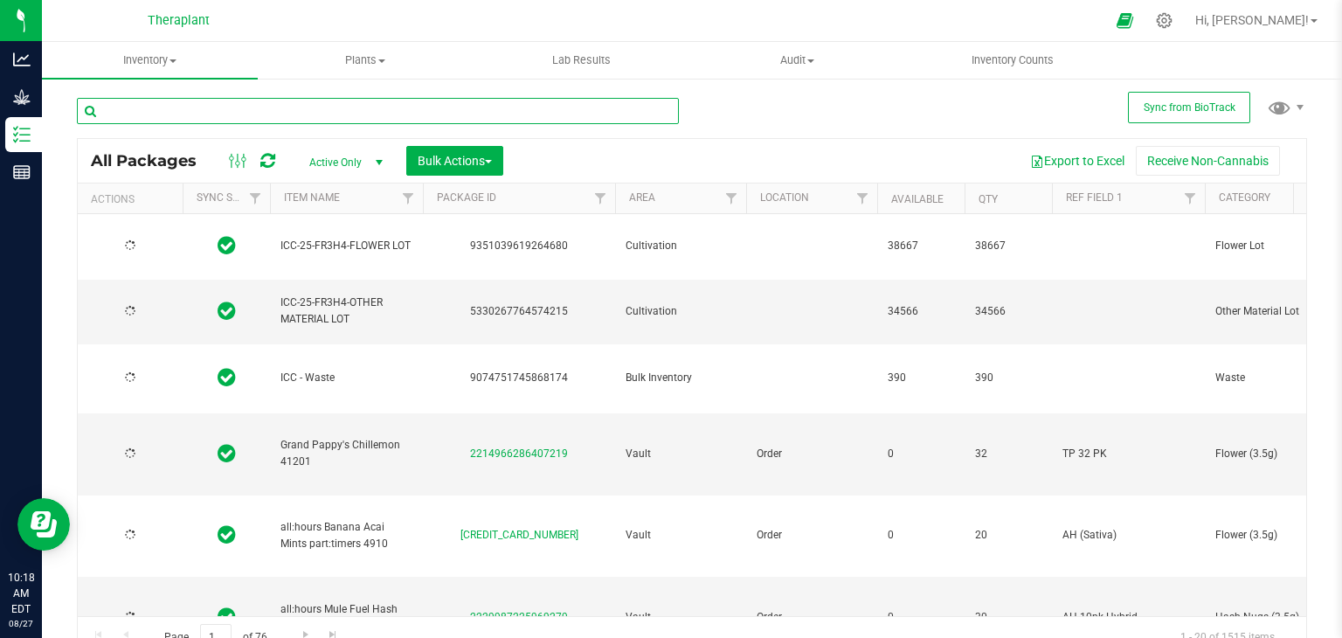
type input "[DATE]"
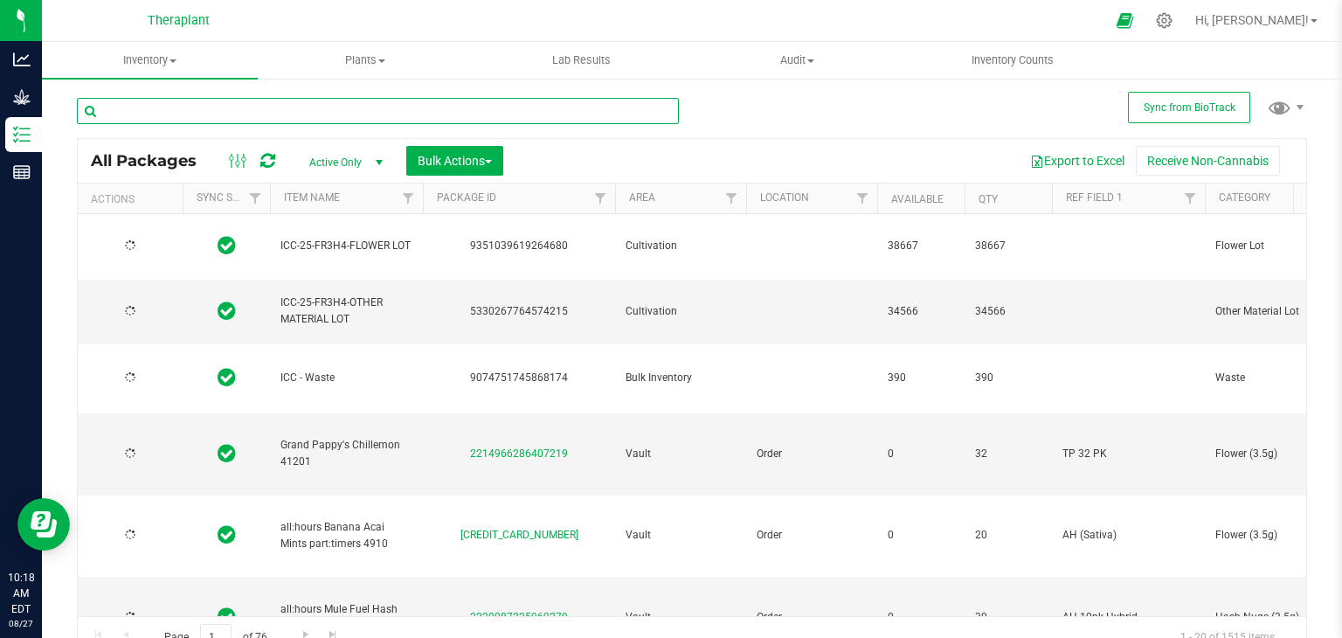
type input "[DATE]"
paste input "ICC-25-FR3H4-"
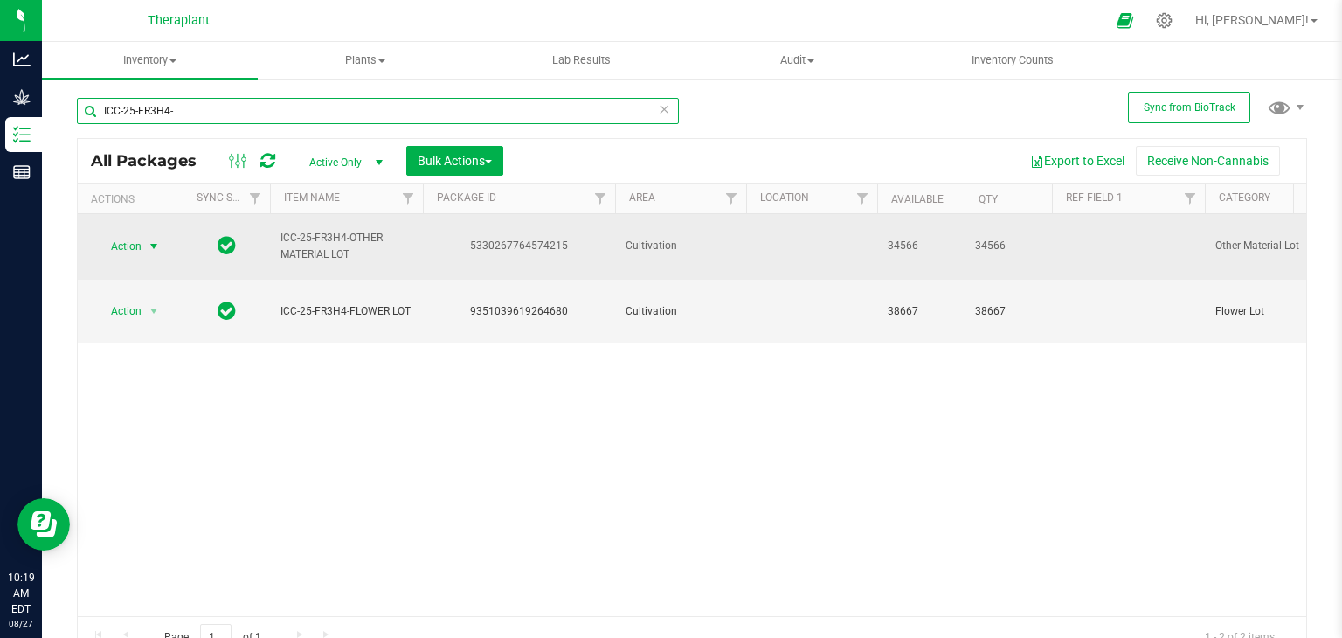
type input "ICC-25-FR3H4-"
click at [155, 239] on span "select" at bounding box center [154, 246] width 14 height 14
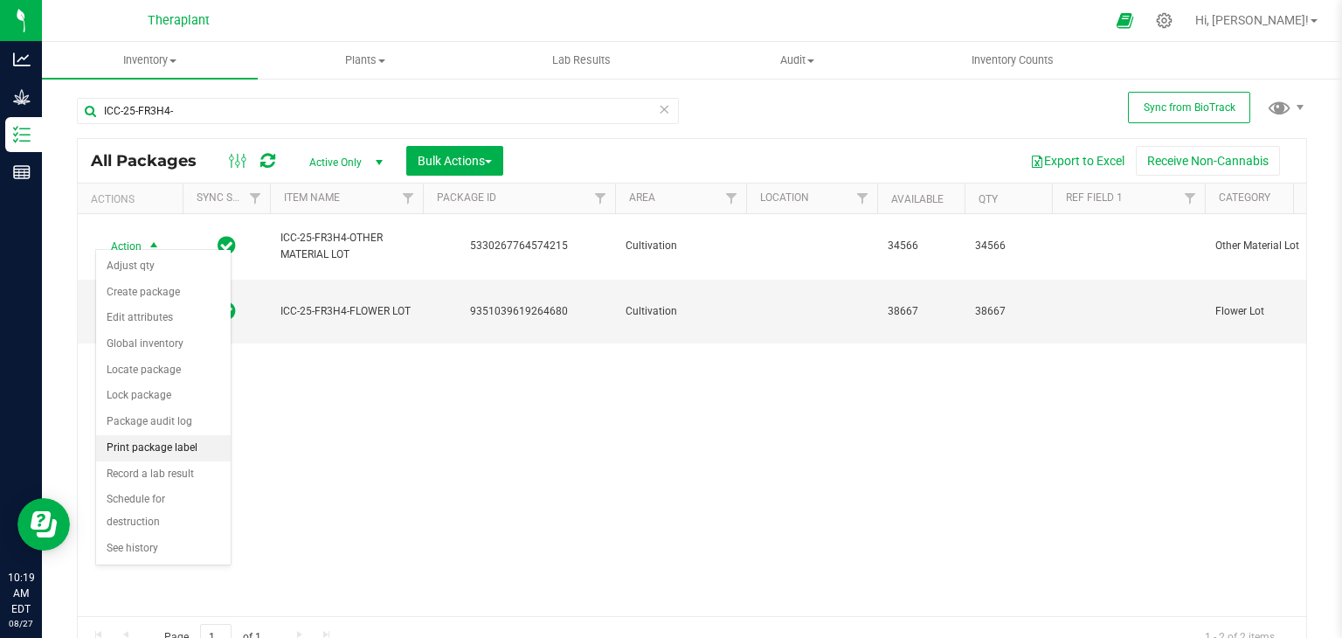
click at [140, 450] on li "Print package label" at bounding box center [163, 448] width 135 height 26
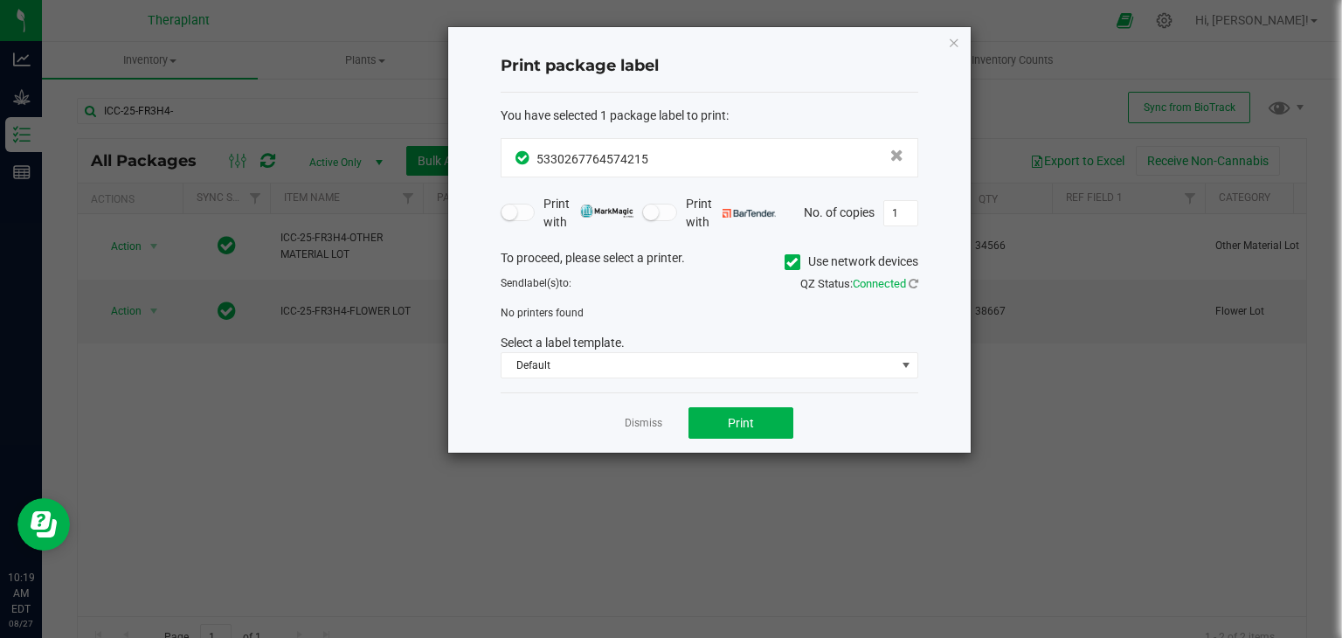
click at [790, 262] on icon at bounding box center [792, 262] width 11 height 0
click at [0, 0] on input "Use network devices" at bounding box center [0, 0] width 0 height 0
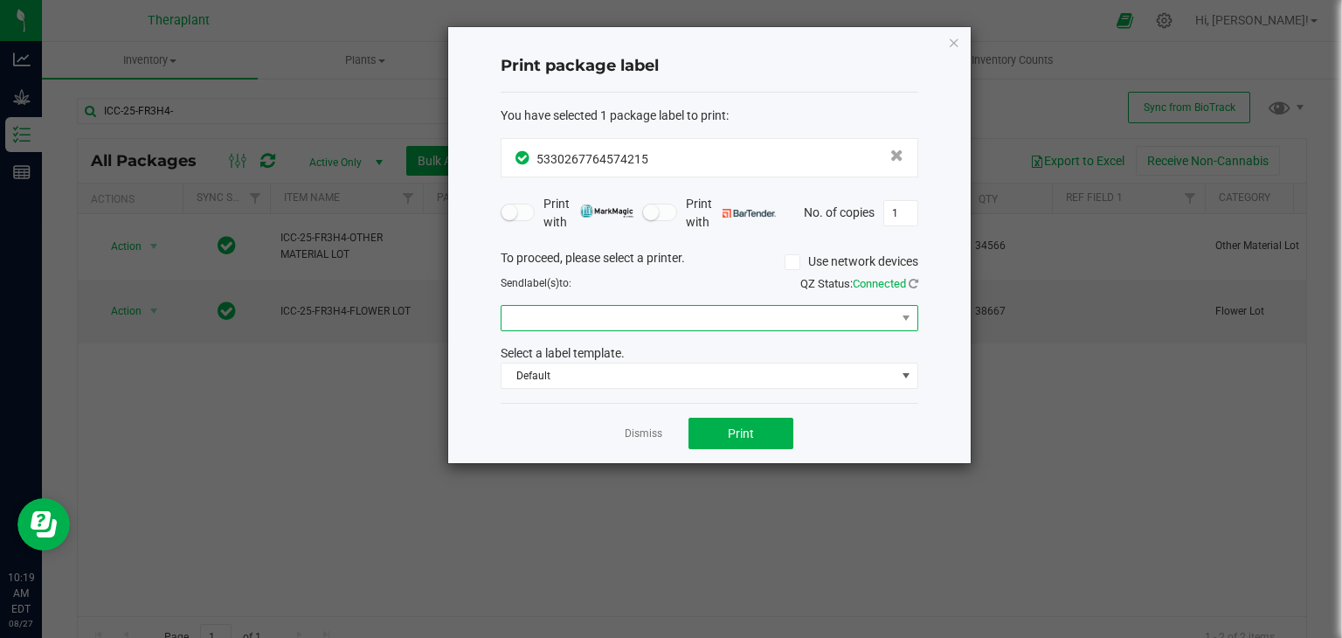
click at [738, 327] on span at bounding box center [699, 318] width 394 height 24
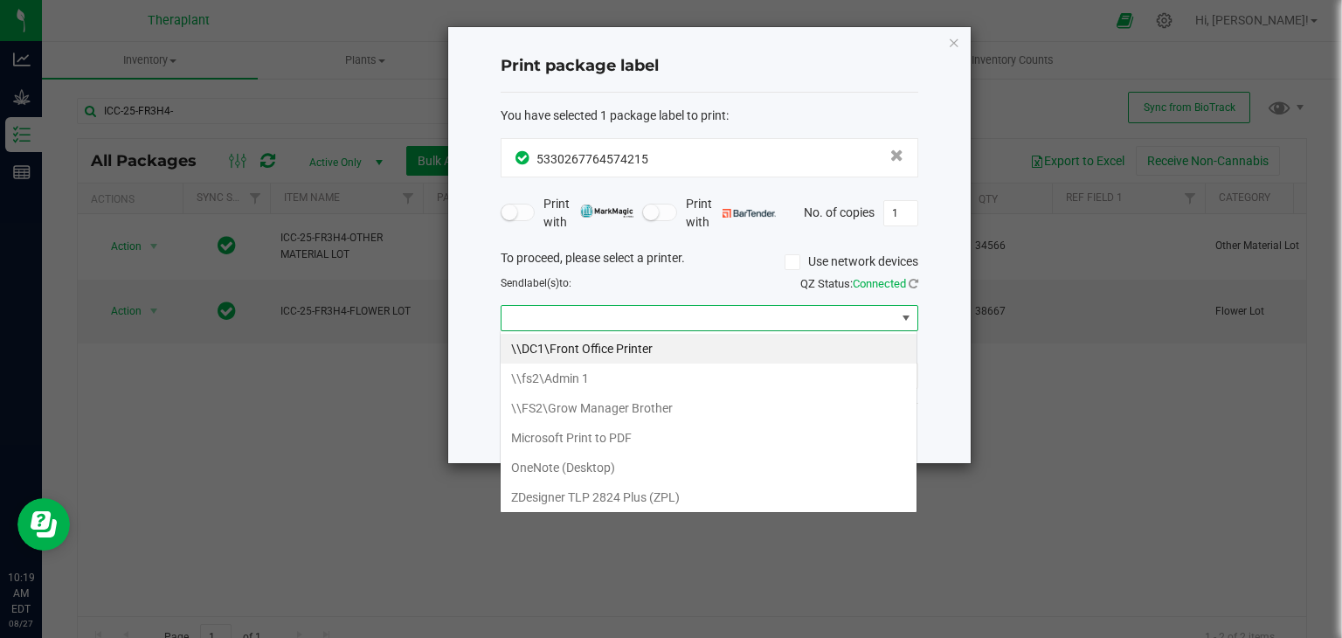
scroll to position [25, 418]
click at [685, 497] on \(ZPL\) "ZDesigner TLP 2824 Plus (ZPL)" at bounding box center [709, 497] width 416 height 30
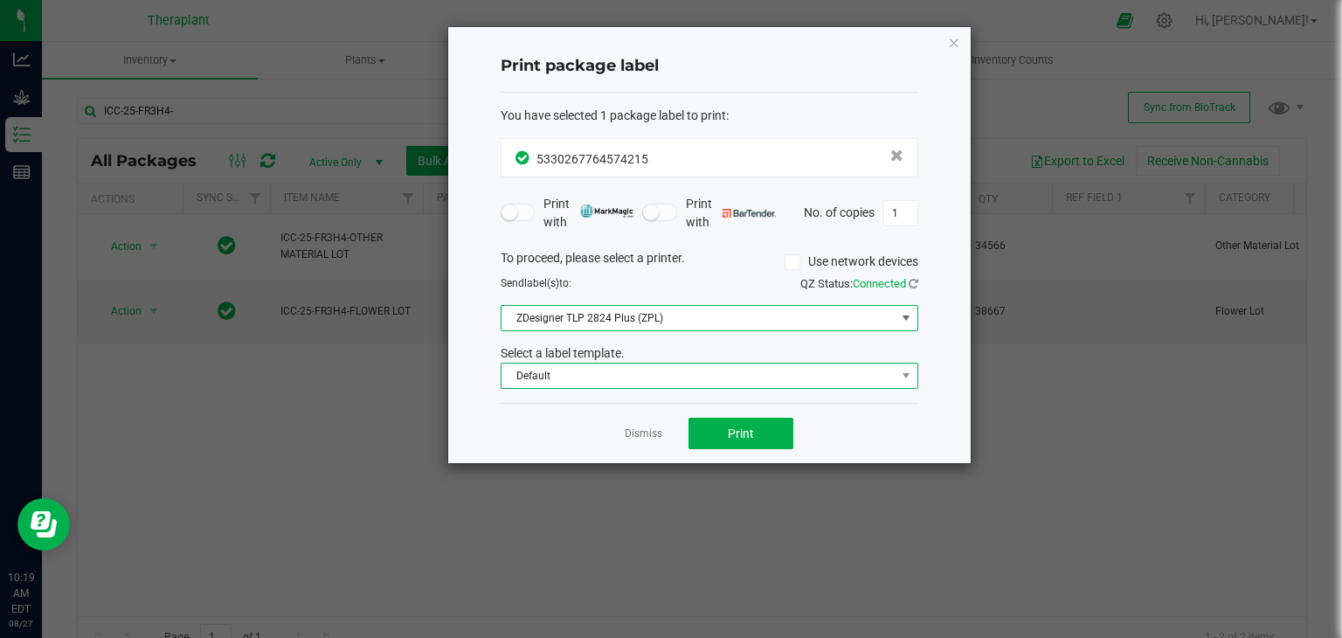
click at [655, 374] on span "Default" at bounding box center [699, 376] width 394 height 24
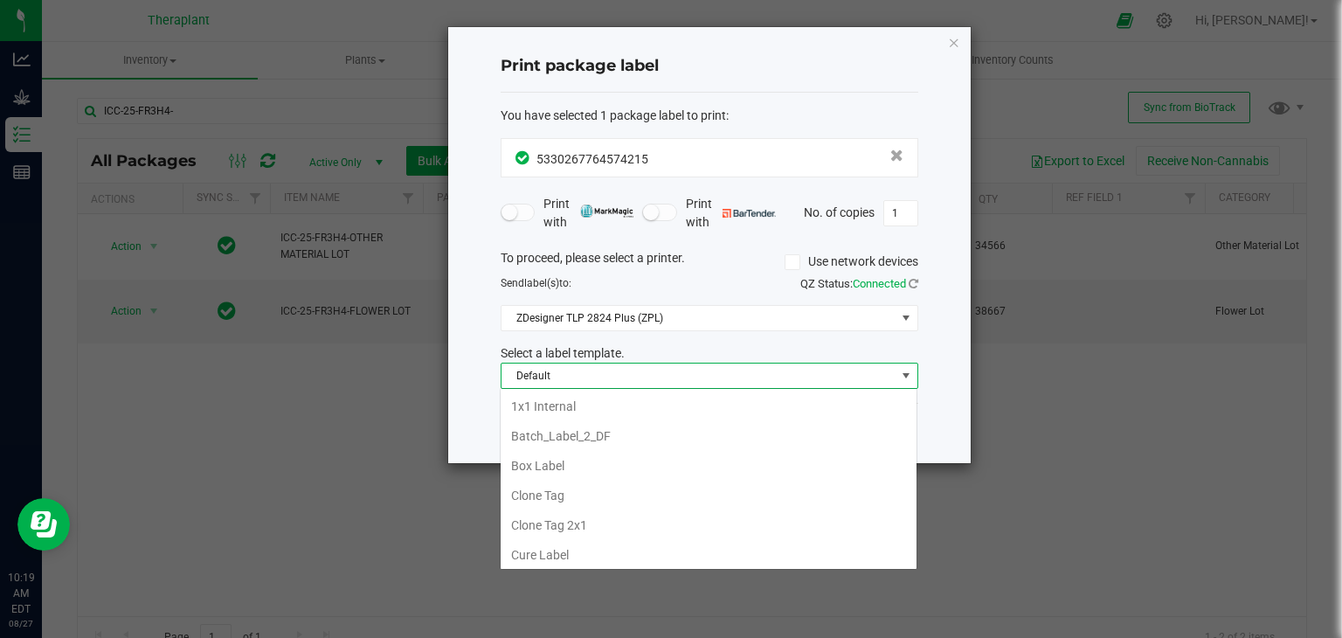
scroll to position [31, 0]
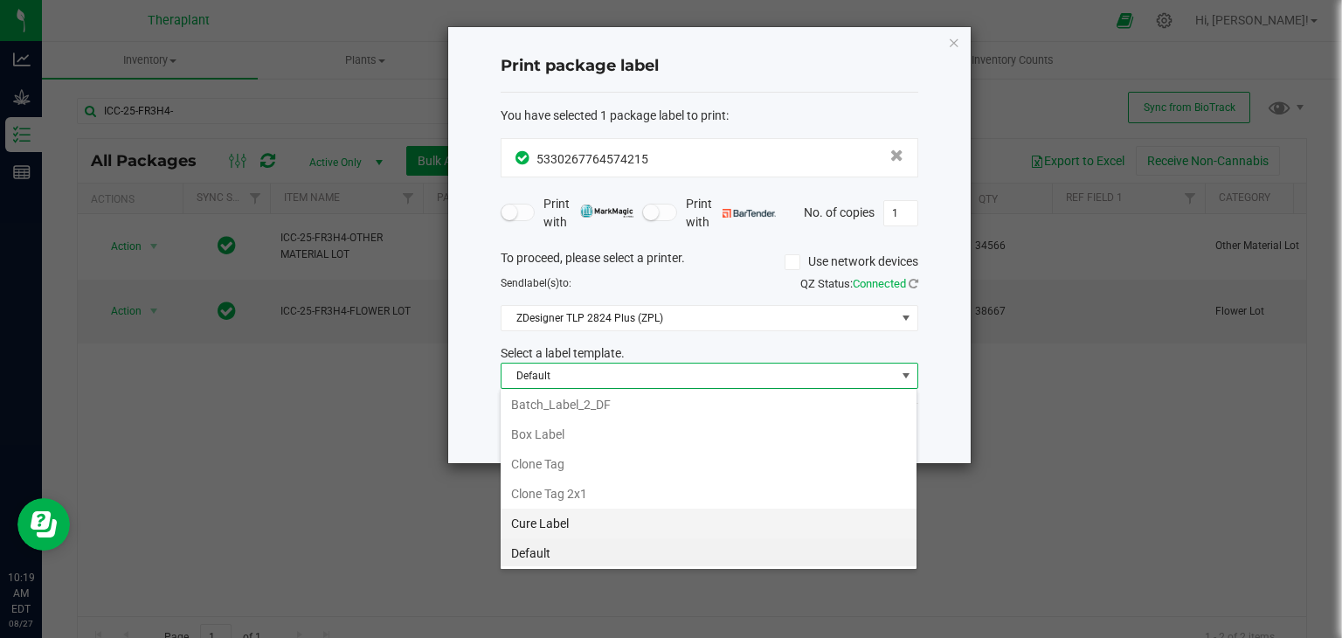
click at [607, 522] on li "Cure Label" at bounding box center [709, 524] width 416 height 30
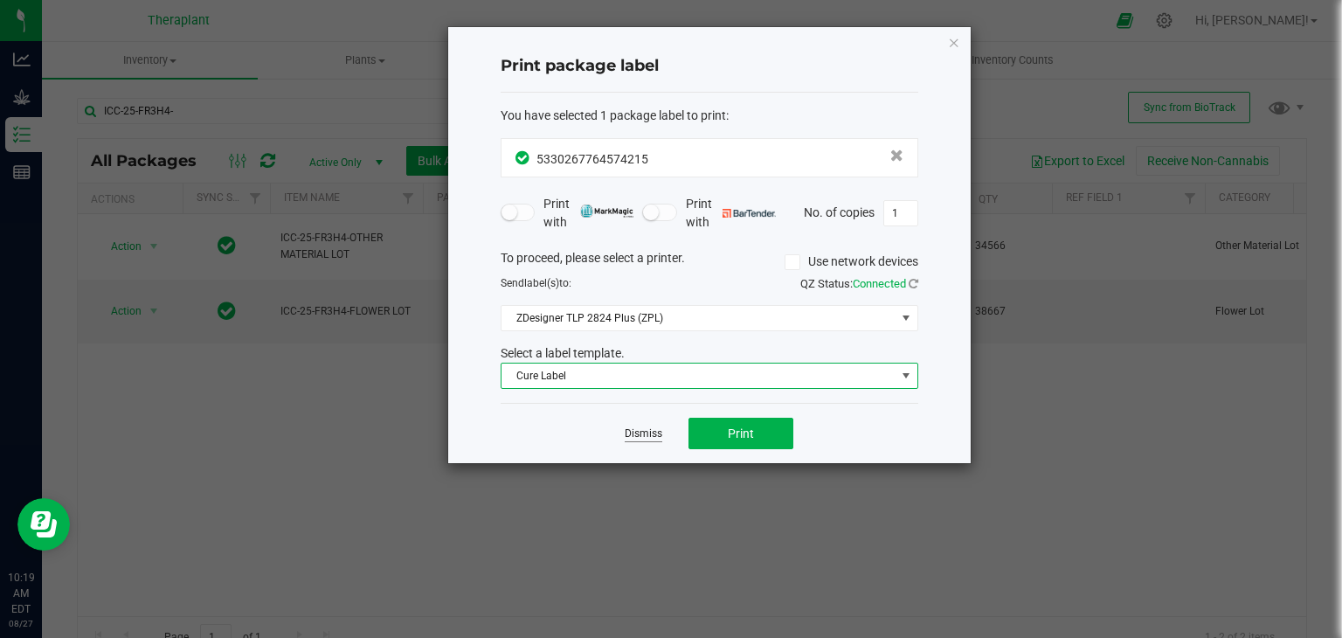
click at [648, 433] on link "Dismiss" at bounding box center [644, 433] width 38 height 15
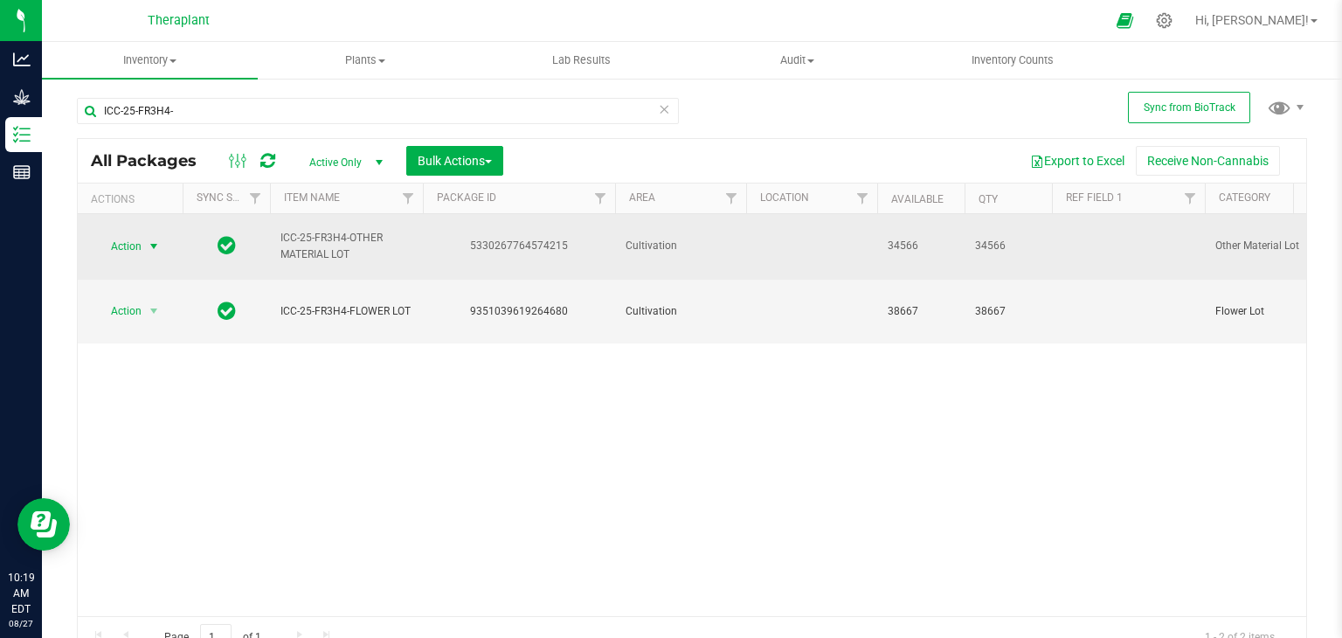
click at [149, 241] on span "select" at bounding box center [154, 246] width 14 height 14
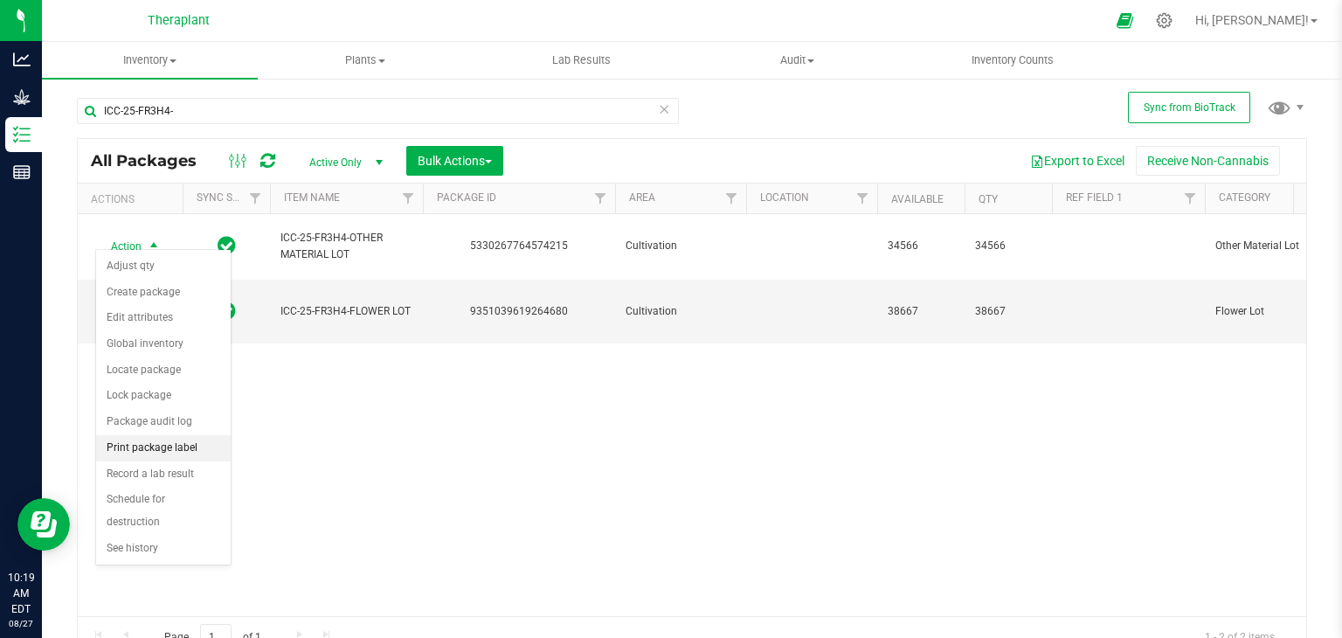
click at [156, 442] on li "Print package label" at bounding box center [163, 448] width 135 height 26
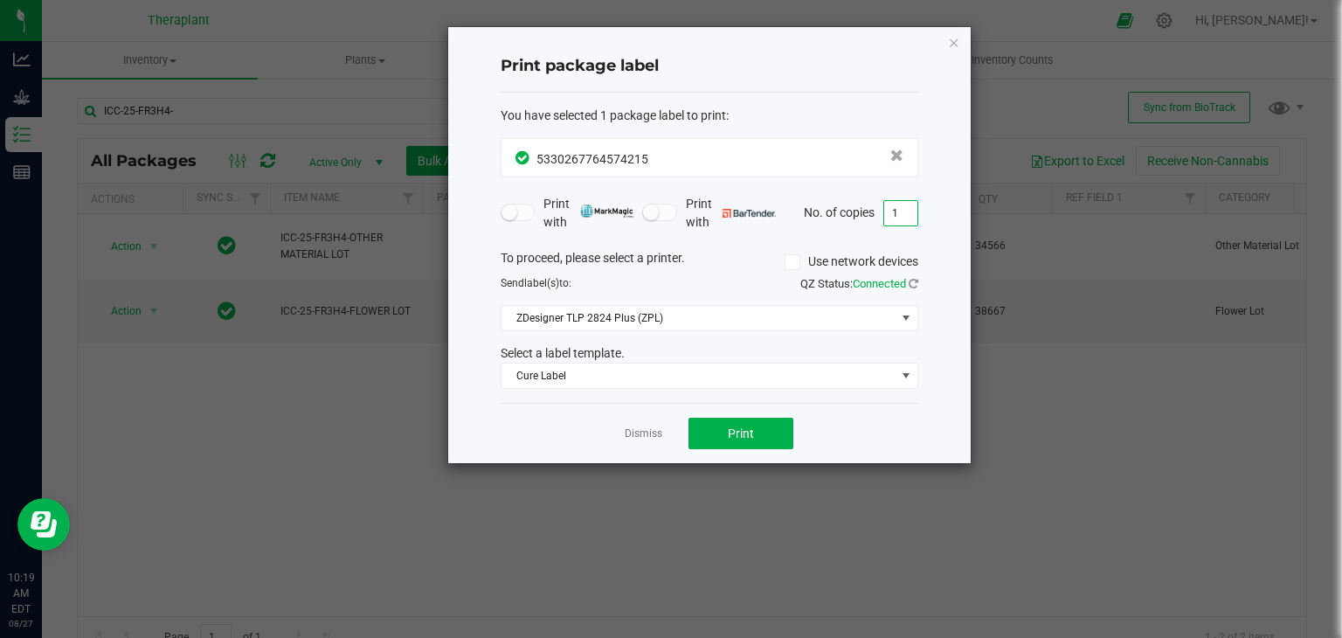
click at [897, 222] on input "1" at bounding box center [900, 213] width 33 height 24
type input "5"
click at [774, 433] on button "Print" at bounding box center [741, 433] width 105 height 31
click at [646, 431] on link "Dismiss" at bounding box center [644, 433] width 38 height 15
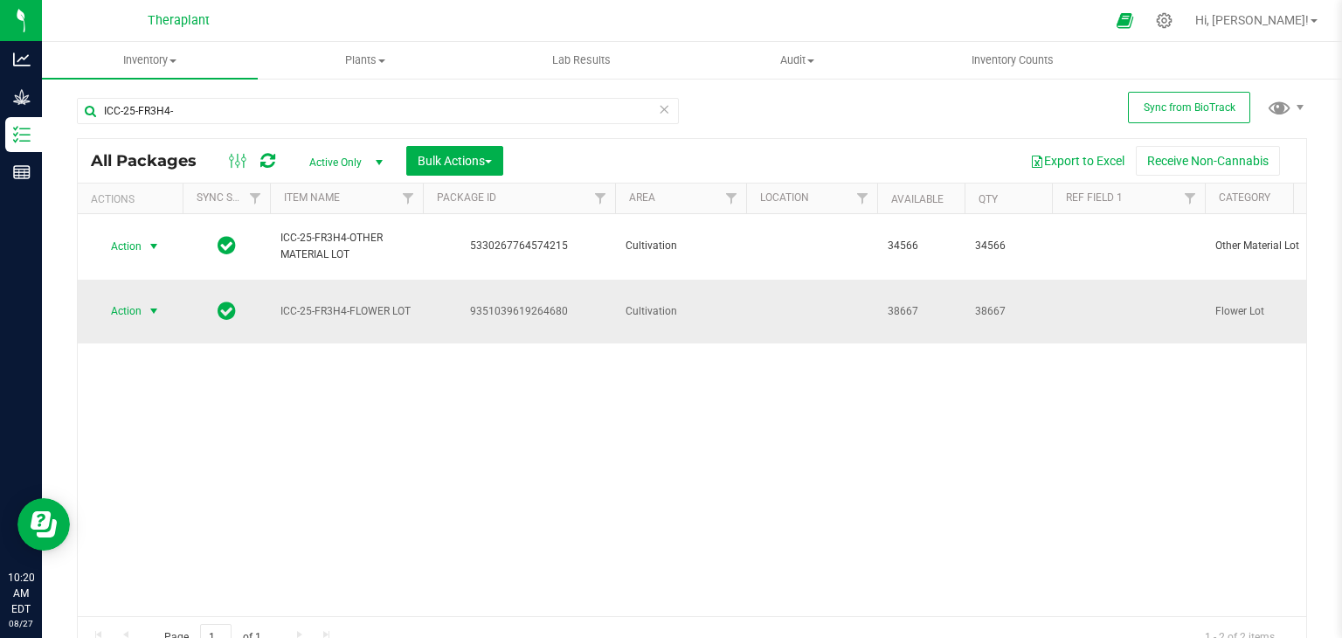
click at [156, 304] on span "select" at bounding box center [154, 311] width 14 height 14
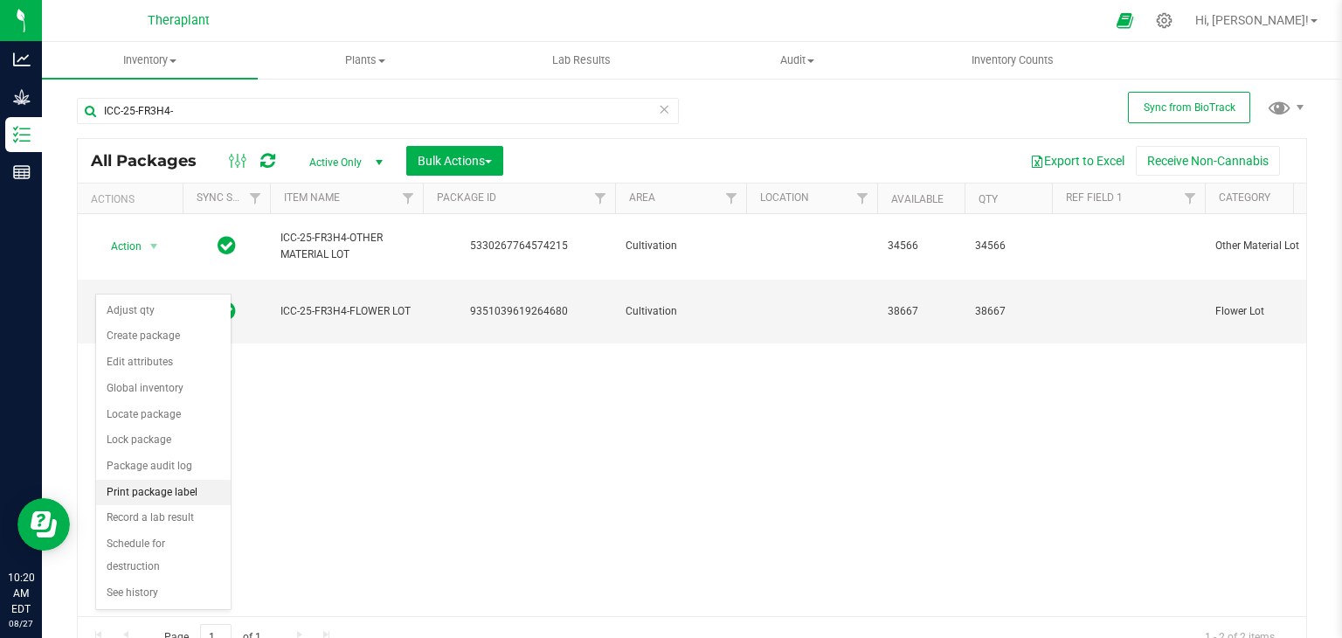
click at [163, 487] on li "Print package label" at bounding box center [163, 493] width 135 height 26
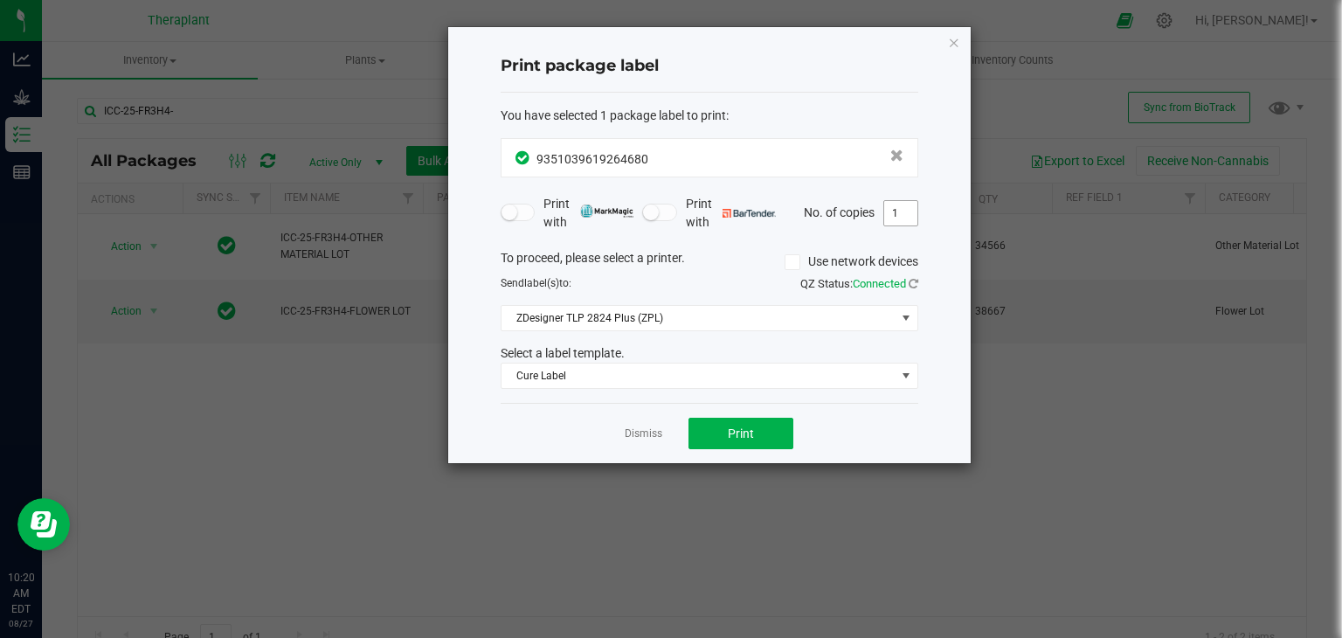
click at [905, 212] on input "1" at bounding box center [900, 213] width 33 height 24
type input "12"
click at [740, 419] on button "Print" at bounding box center [741, 433] width 105 height 31
click at [650, 426] on link "Dismiss" at bounding box center [644, 433] width 38 height 15
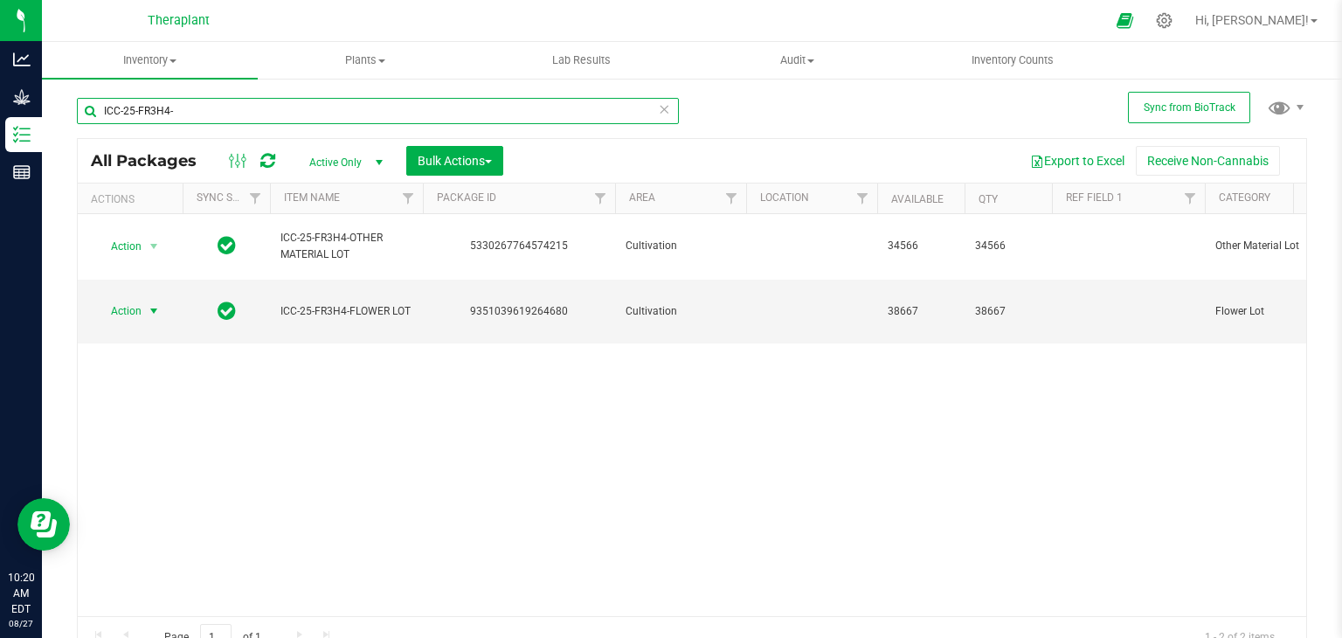
click at [121, 114] on input "ICC-25-FR3H4-" at bounding box center [378, 111] width 602 height 26
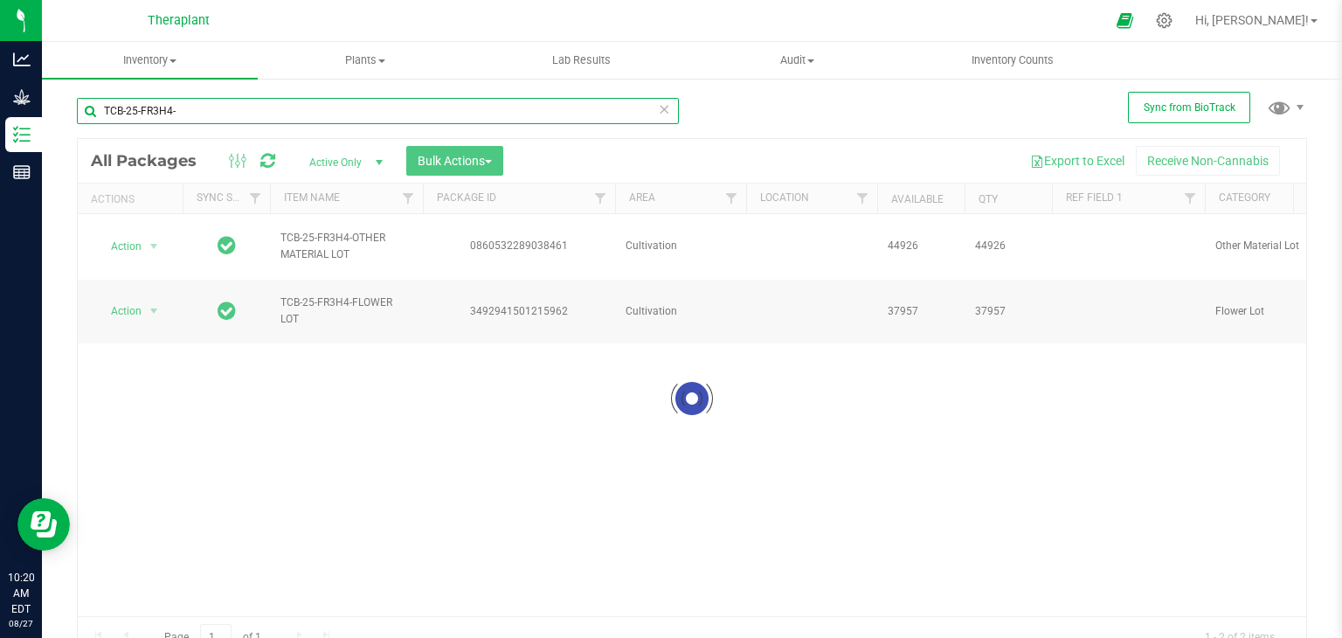
type input "TCB-25-FR3H4-"
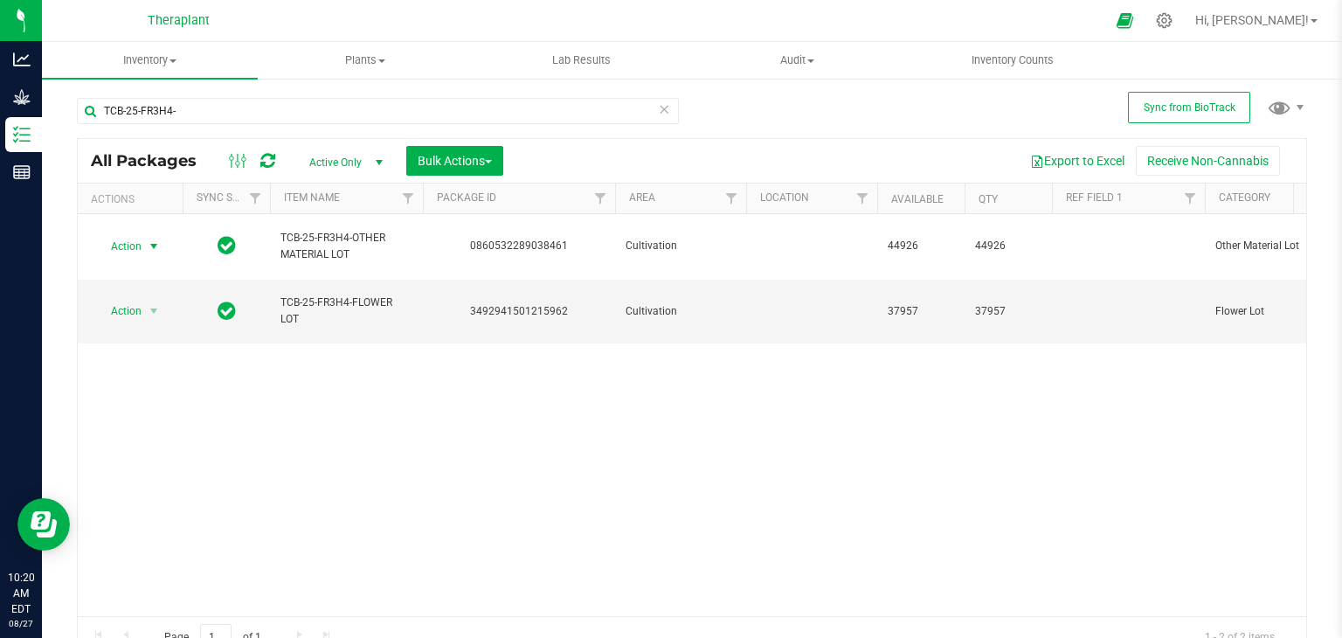
click at [156, 239] on span "select" at bounding box center [154, 246] width 14 height 14
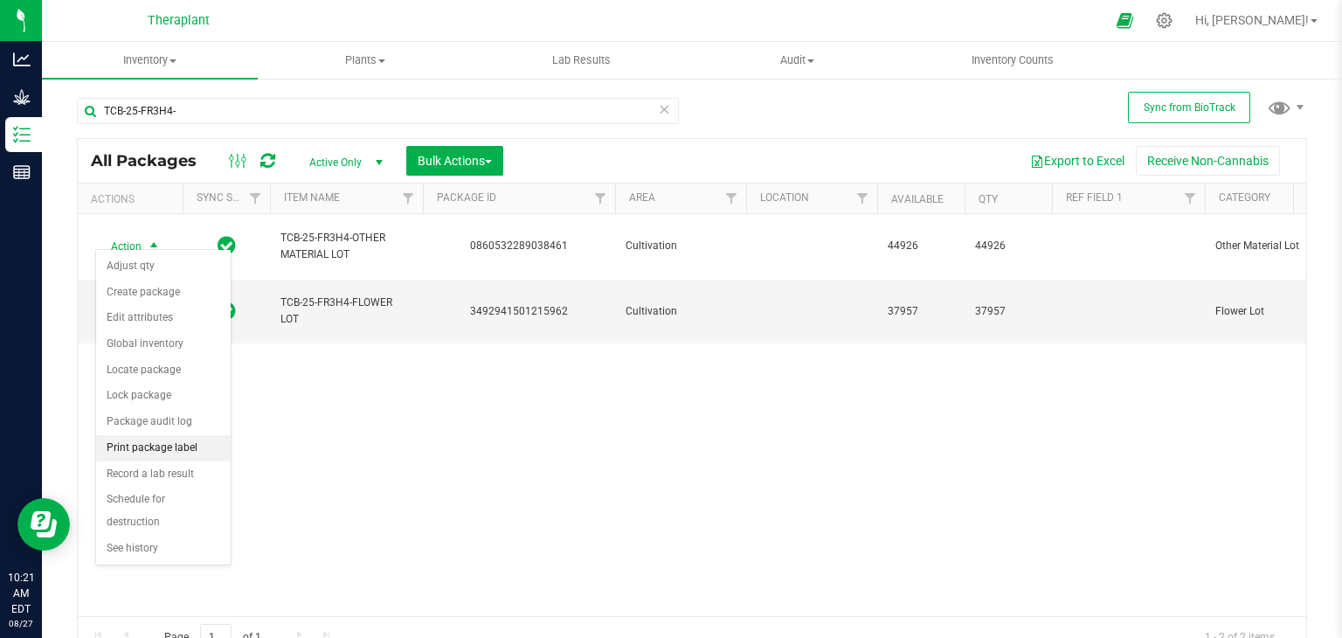
click at [160, 442] on li "Print package label" at bounding box center [163, 448] width 135 height 26
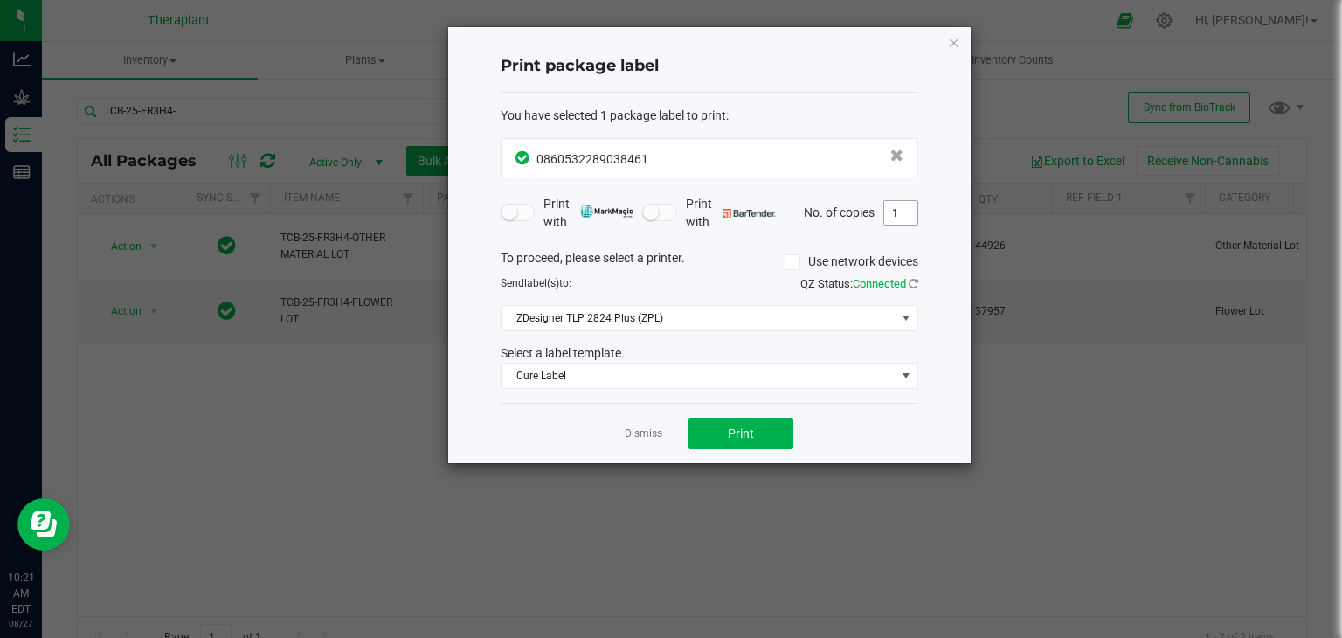
click at [894, 213] on input "1" at bounding box center [900, 213] width 33 height 24
type input "8"
click at [759, 435] on button "Print" at bounding box center [741, 433] width 105 height 31
click at [654, 430] on link "Dismiss" at bounding box center [644, 433] width 38 height 15
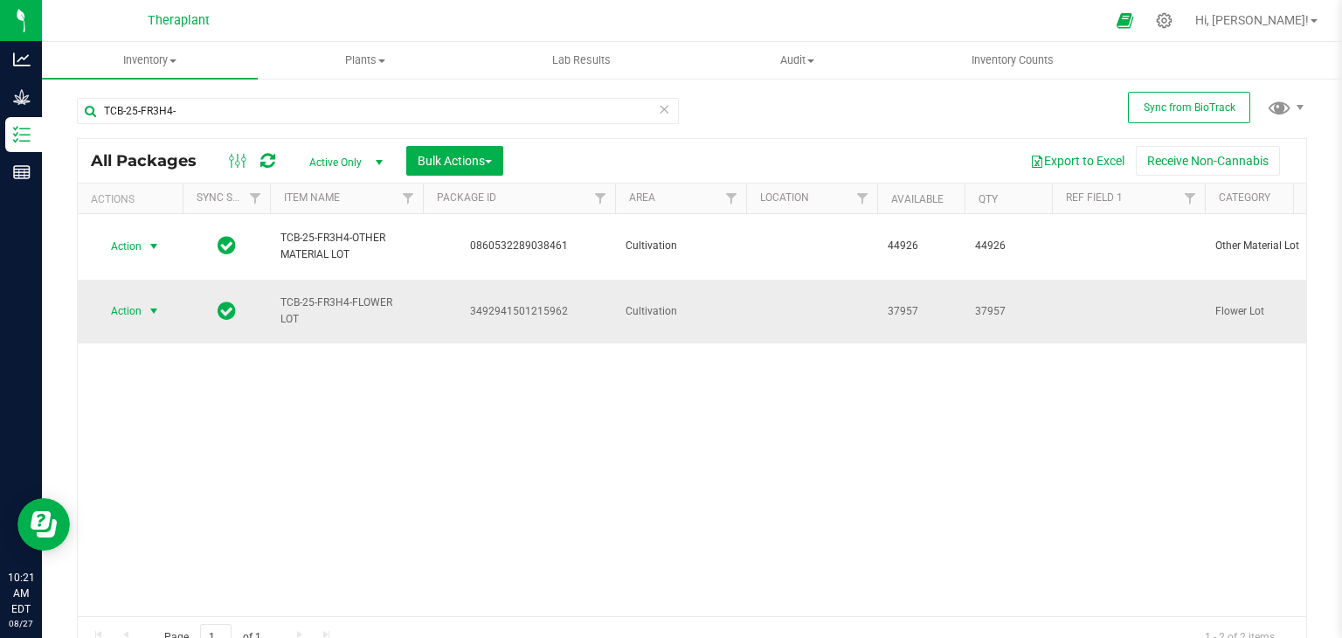
click at [153, 304] on span "select" at bounding box center [154, 311] width 14 height 14
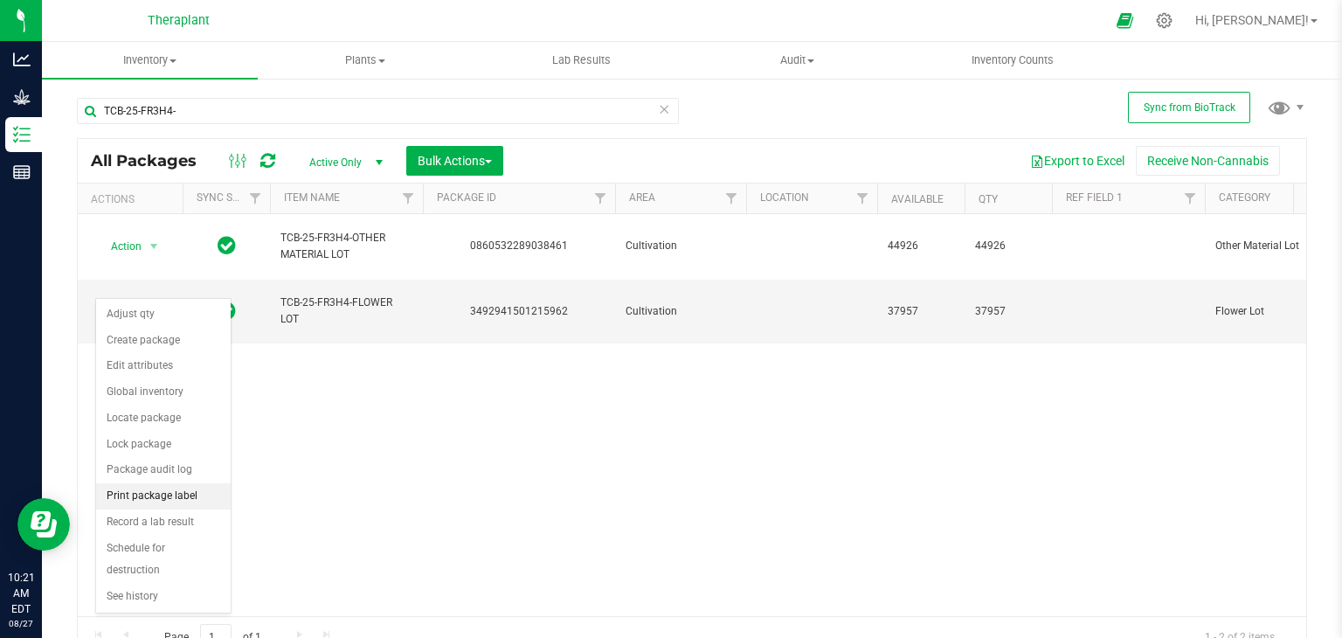
click at [160, 499] on li "Print package label" at bounding box center [163, 496] width 135 height 26
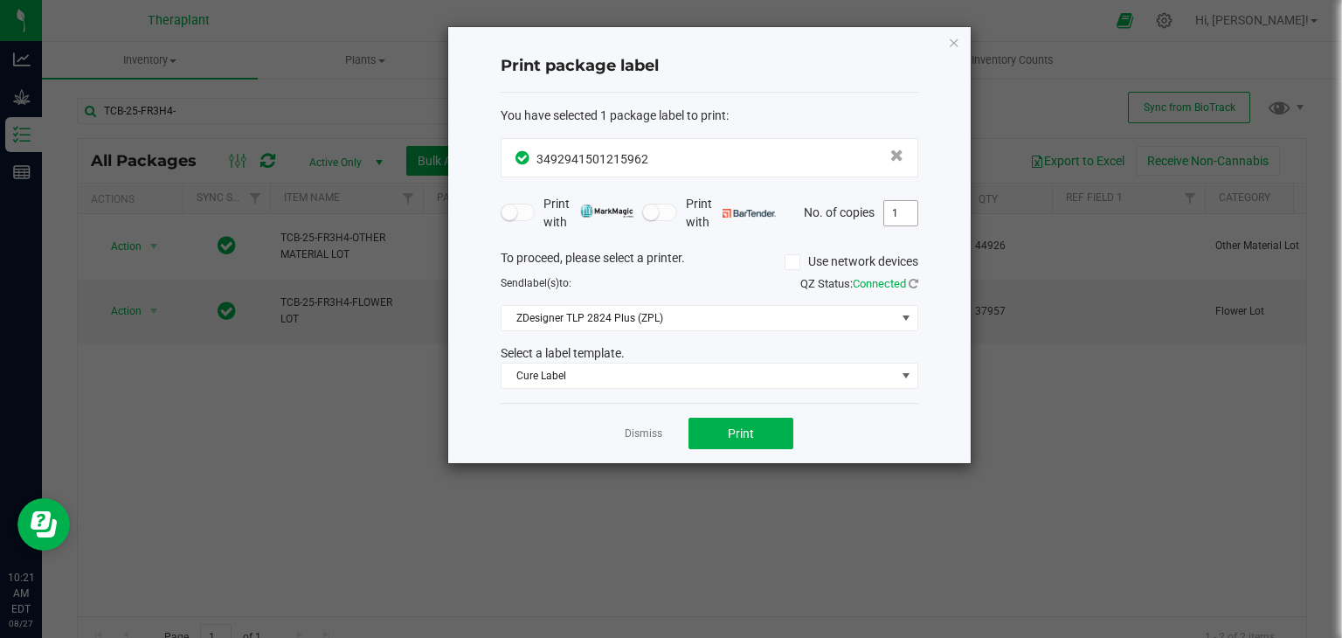
click at [912, 204] on input "1" at bounding box center [900, 213] width 33 height 24
type input "14"
click at [753, 435] on span "Print" at bounding box center [741, 433] width 26 height 14
click at [654, 437] on link "Dismiss" at bounding box center [644, 433] width 38 height 15
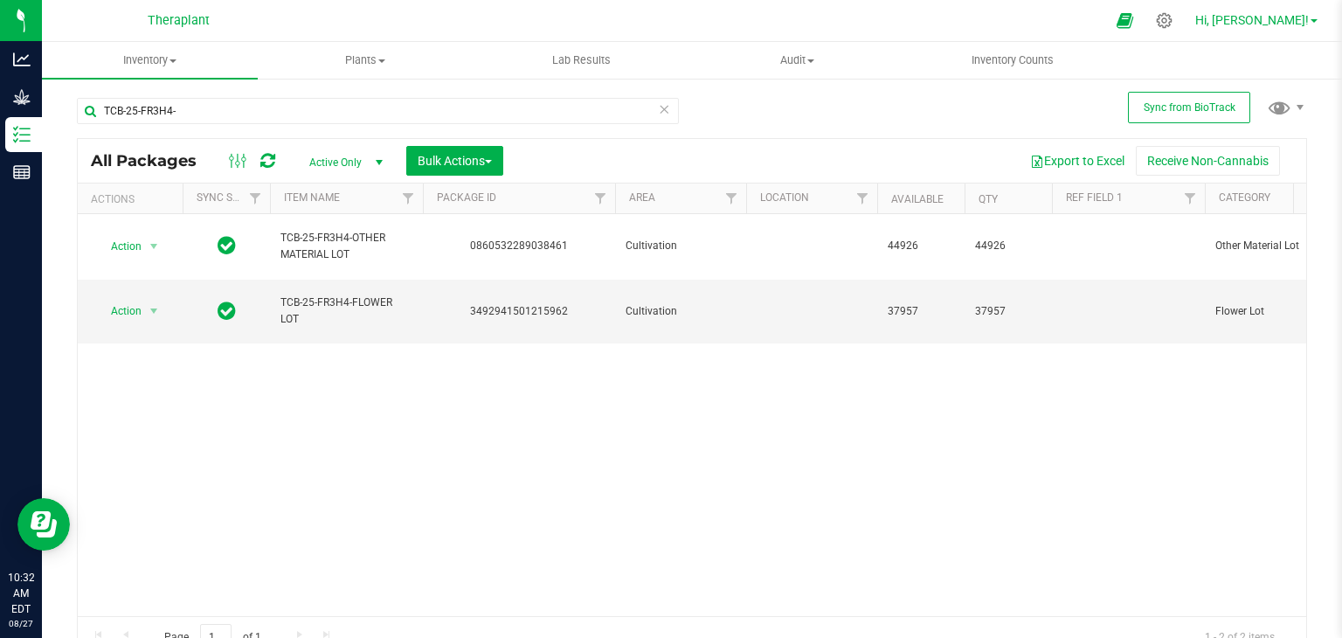
click at [1241, 26] on span "Hi, [PERSON_NAME]!" at bounding box center [1253, 20] width 114 height 14
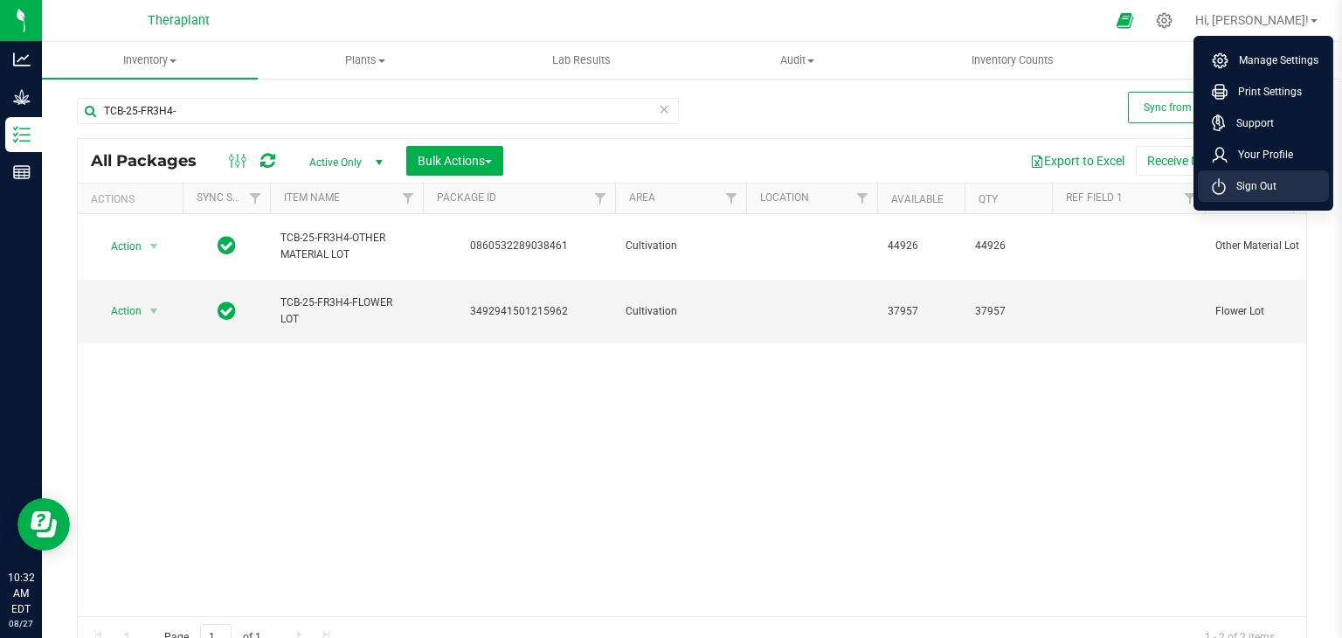
click at [1247, 185] on span "Sign Out" at bounding box center [1251, 185] width 51 height 17
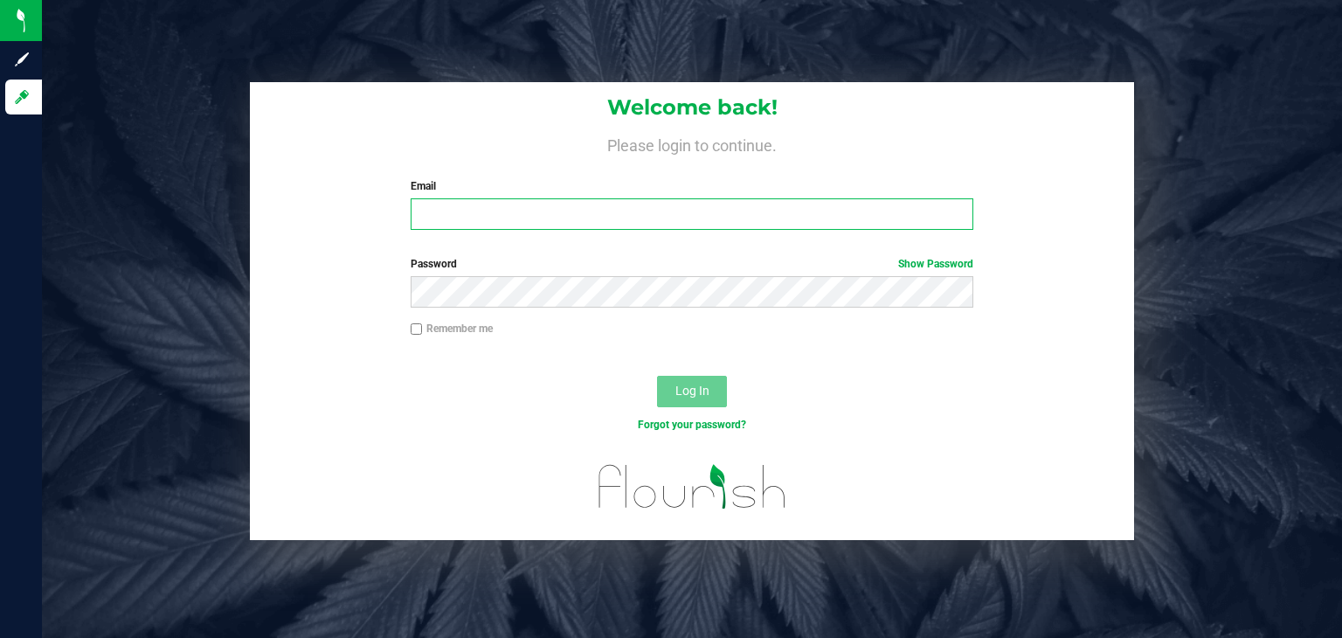
type input "[PERSON_NAME][EMAIL_ADDRESS][DOMAIN_NAME]"
